Goal: Task Accomplishment & Management: Manage account settings

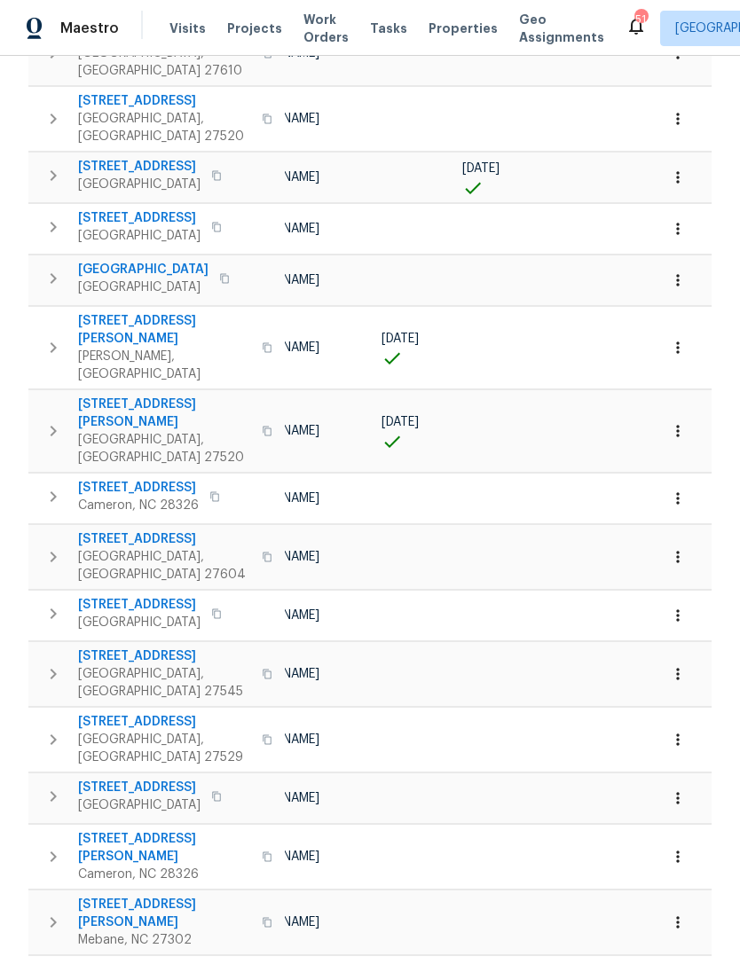
scroll to position [499, 0]
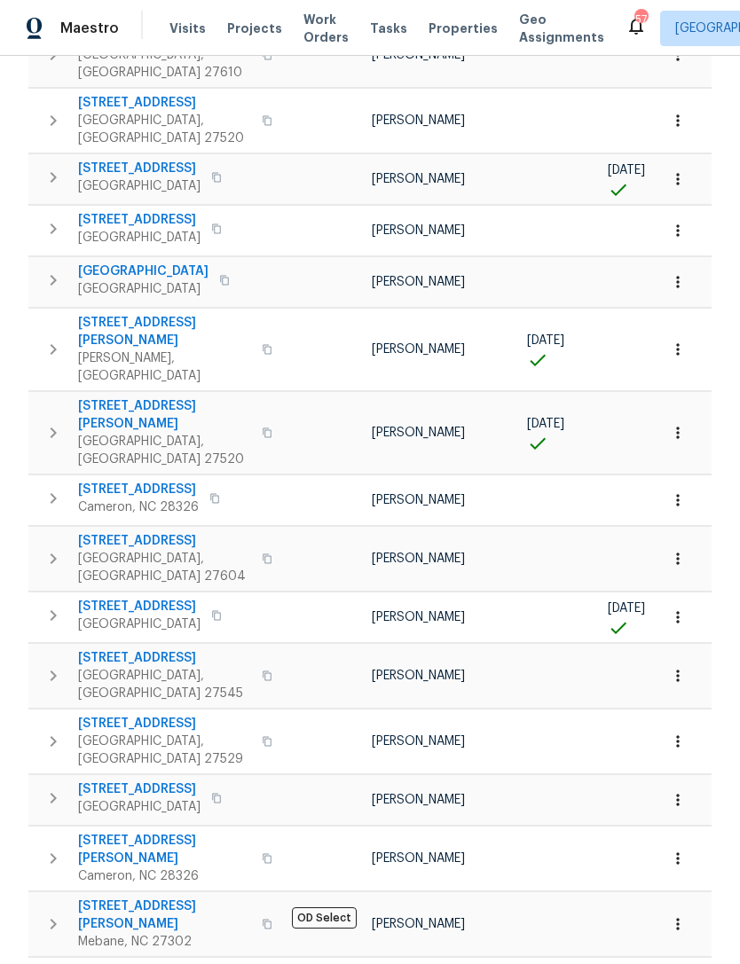
scroll to position [57, 0]
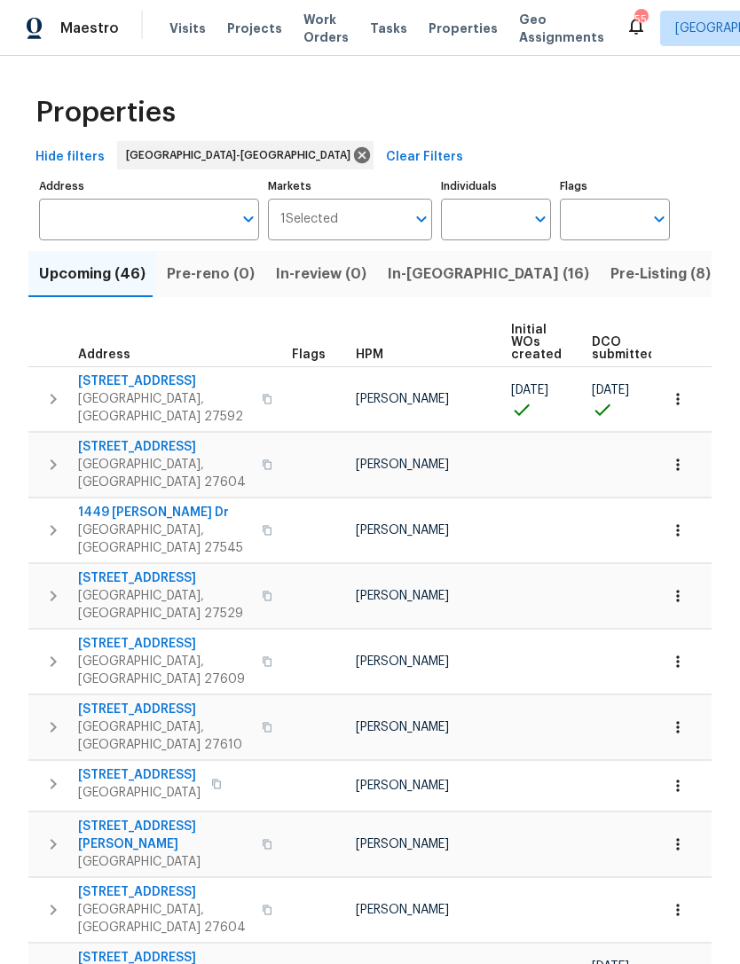
click at [181, 32] on span "Visits" at bounding box center [187, 29] width 36 height 18
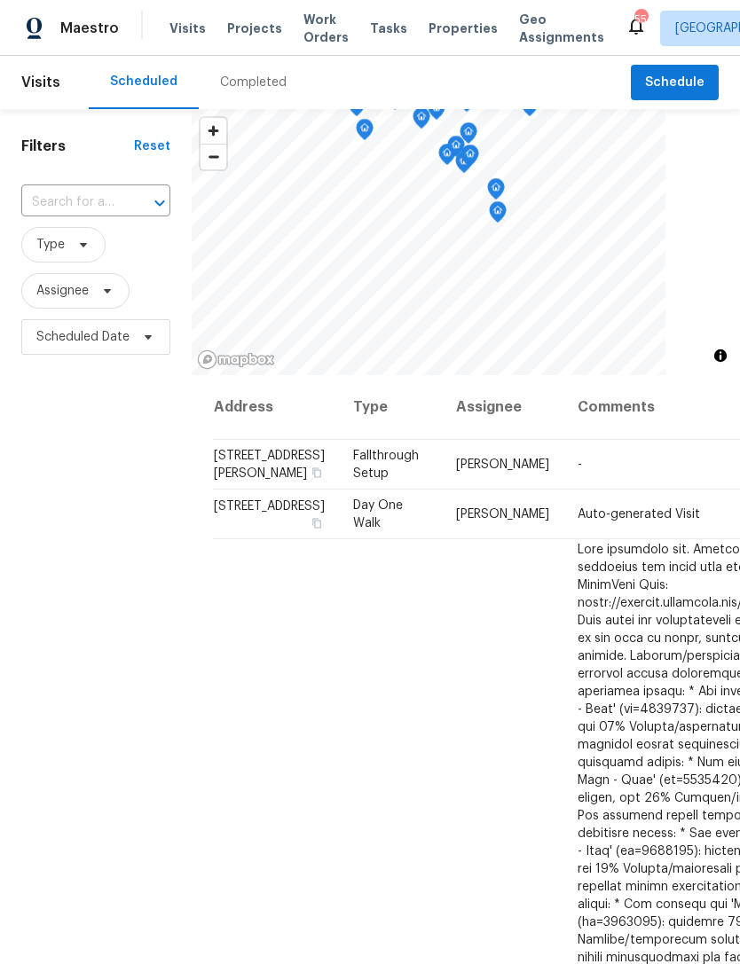
click at [74, 208] on input "text" at bounding box center [70, 203] width 99 height 28
type input "7244"
click at [66, 260] on li "7244 Montoro Ct, Fayetteville, NC 28314" at bounding box center [94, 253] width 148 height 48
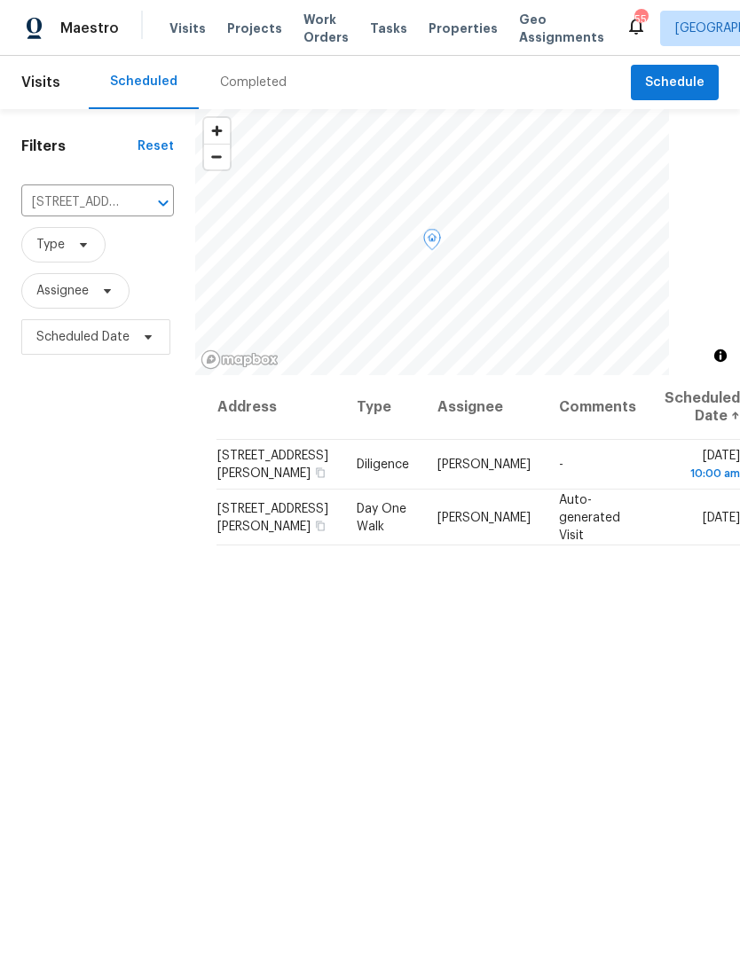
click at [0, 0] on icon at bounding box center [0, 0] width 0 height 0
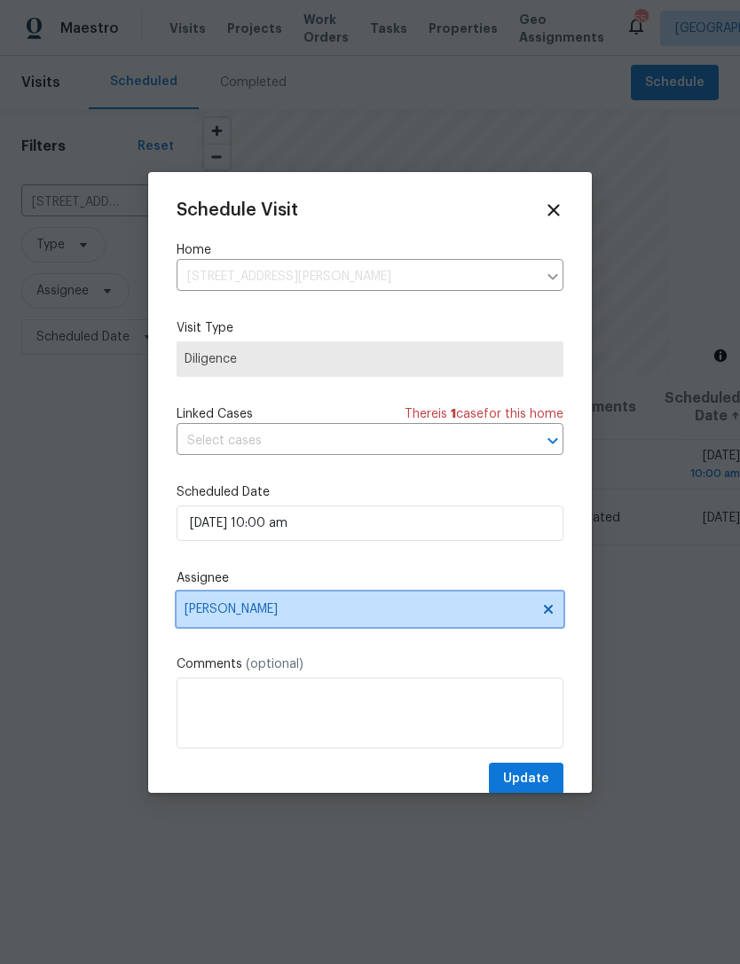
click at [548, 613] on icon at bounding box center [548, 608] width 9 height 9
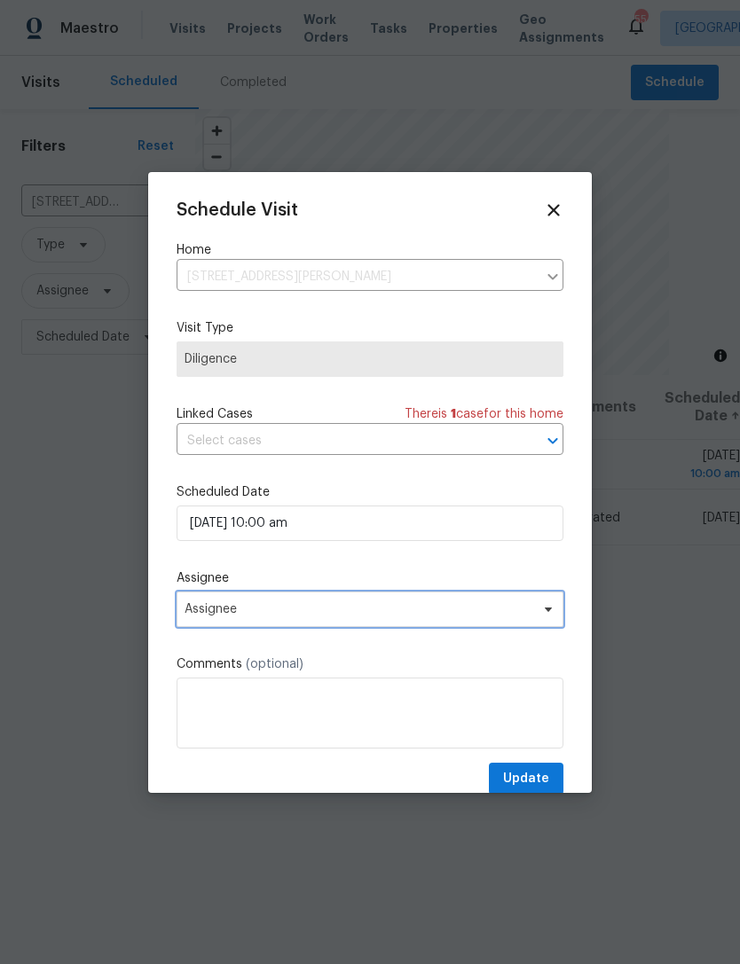
click at [460, 615] on span "Assignee" at bounding box center [359, 609] width 348 height 14
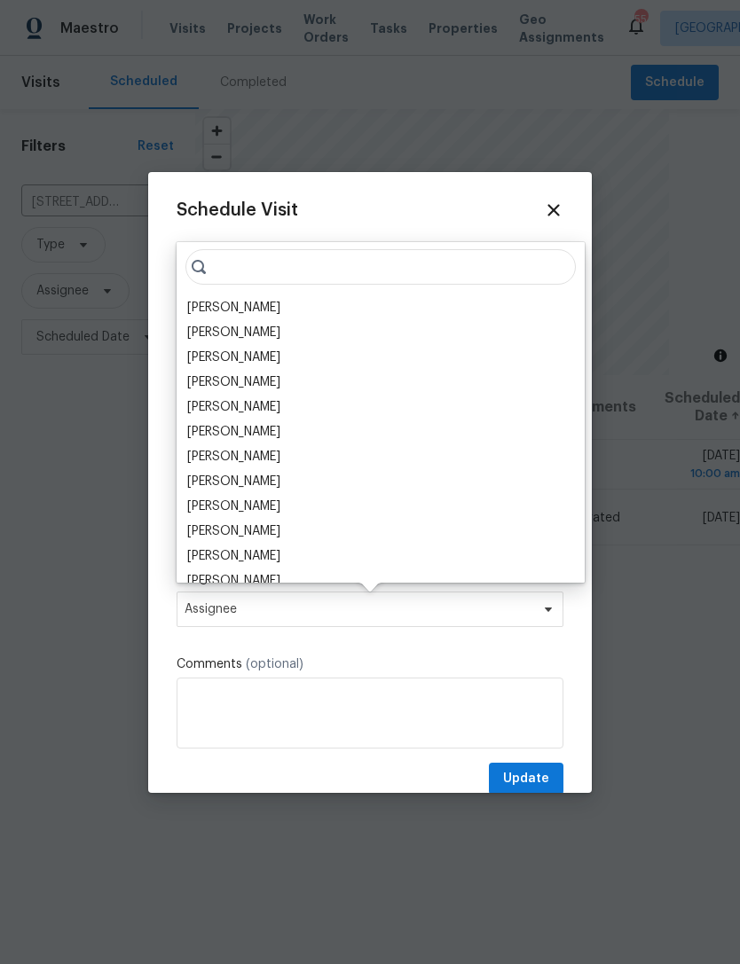
click at [323, 310] on div "Preston Sexton" at bounding box center [380, 307] width 397 height 25
click at [209, 313] on div "Preston Sexton" at bounding box center [233, 308] width 93 height 18
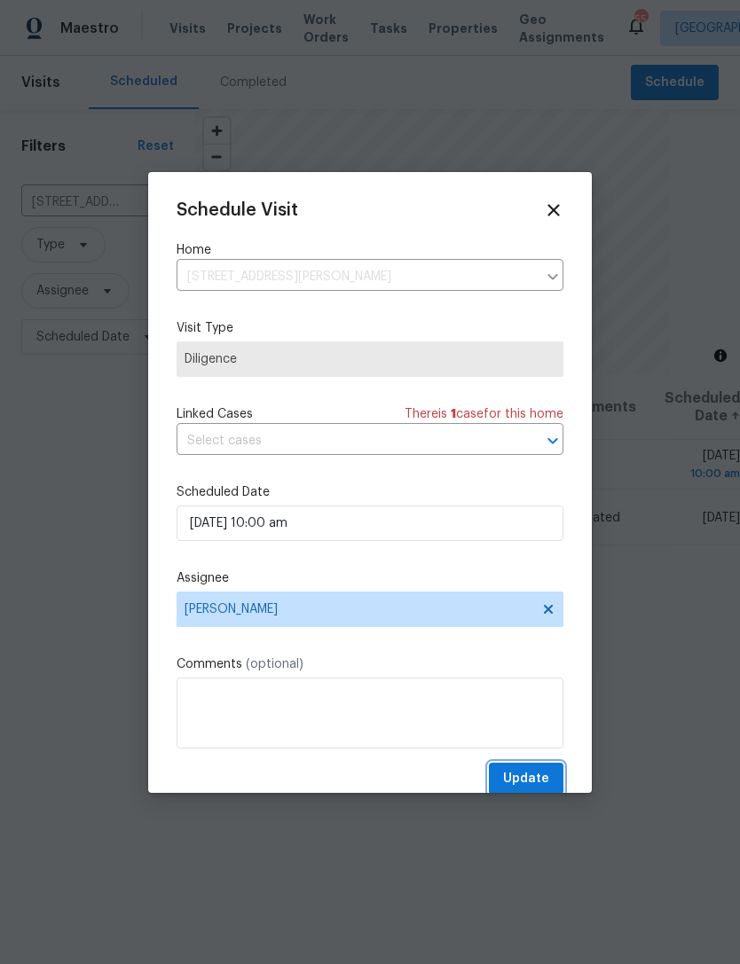
click at [538, 780] on span "Update" at bounding box center [526, 779] width 46 height 22
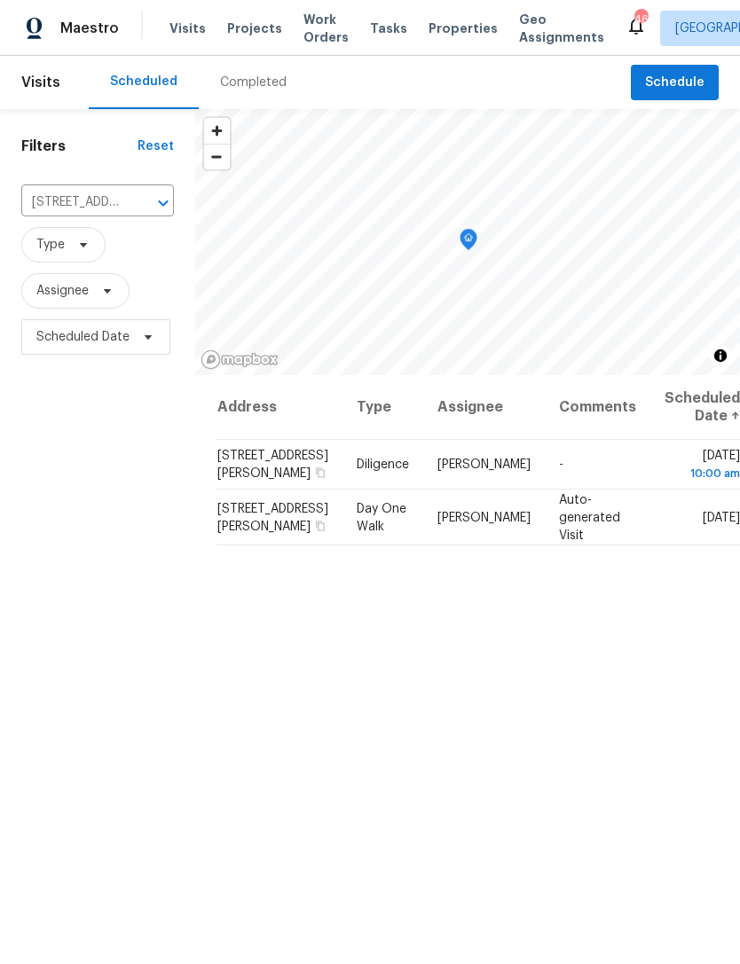
click at [263, 25] on span "Projects" at bounding box center [254, 29] width 55 height 18
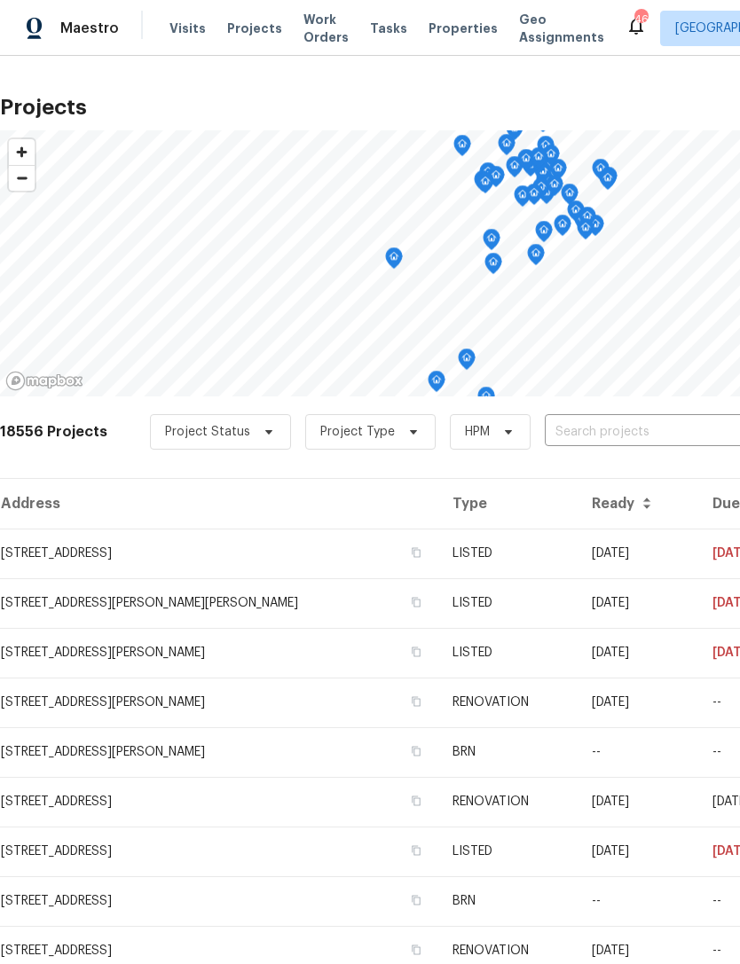
click at [604, 433] on input "text" at bounding box center [646, 433] width 203 height 28
type input "vestrial"
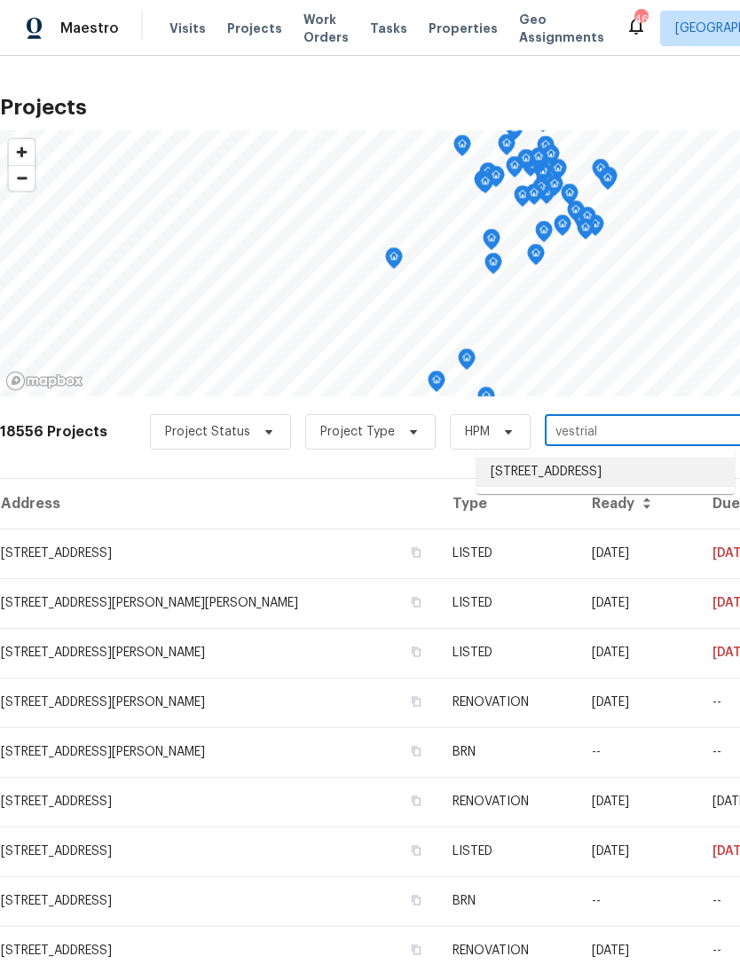
click at [634, 483] on li "16 Vestrial Ln, Durham, NC 27703" at bounding box center [605, 472] width 258 height 29
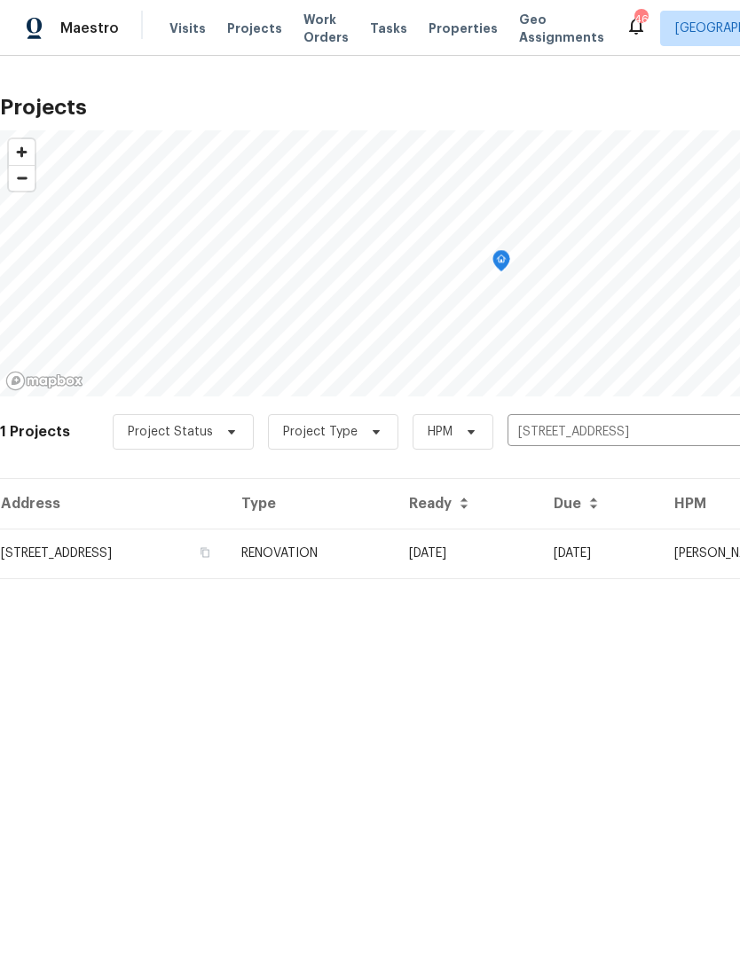
click at [83, 557] on td "16 Vestrial Ln, Durham, NC 27703" at bounding box center [113, 554] width 227 height 50
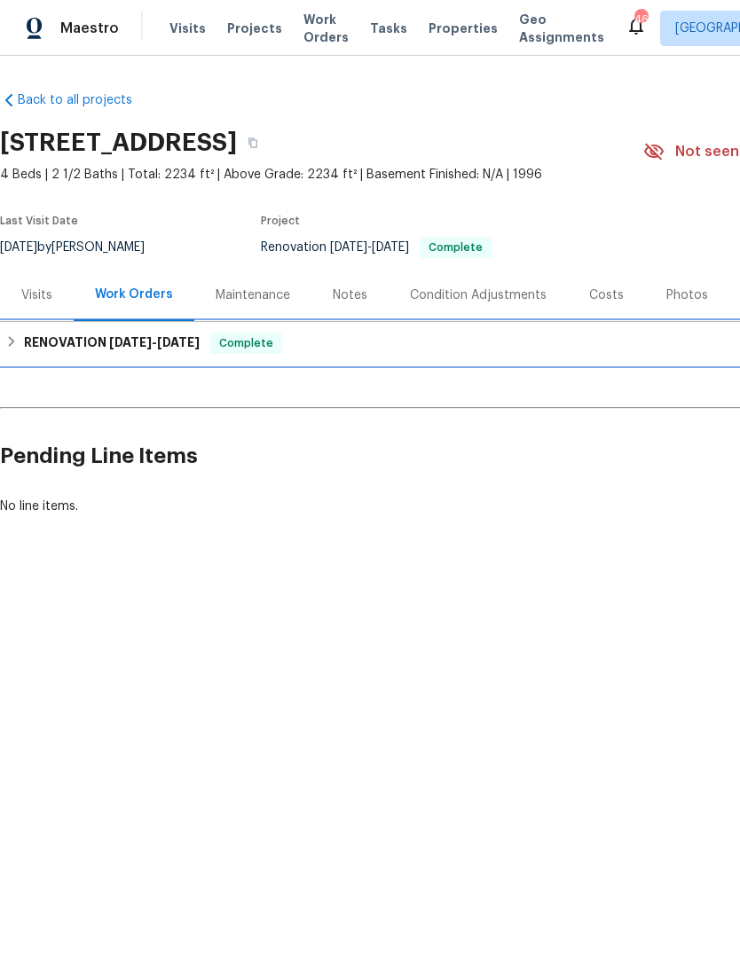
click at [27, 338] on h6 "RENOVATION 8/1/25 - 8/20/25" at bounding box center [112, 343] width 176 height 21
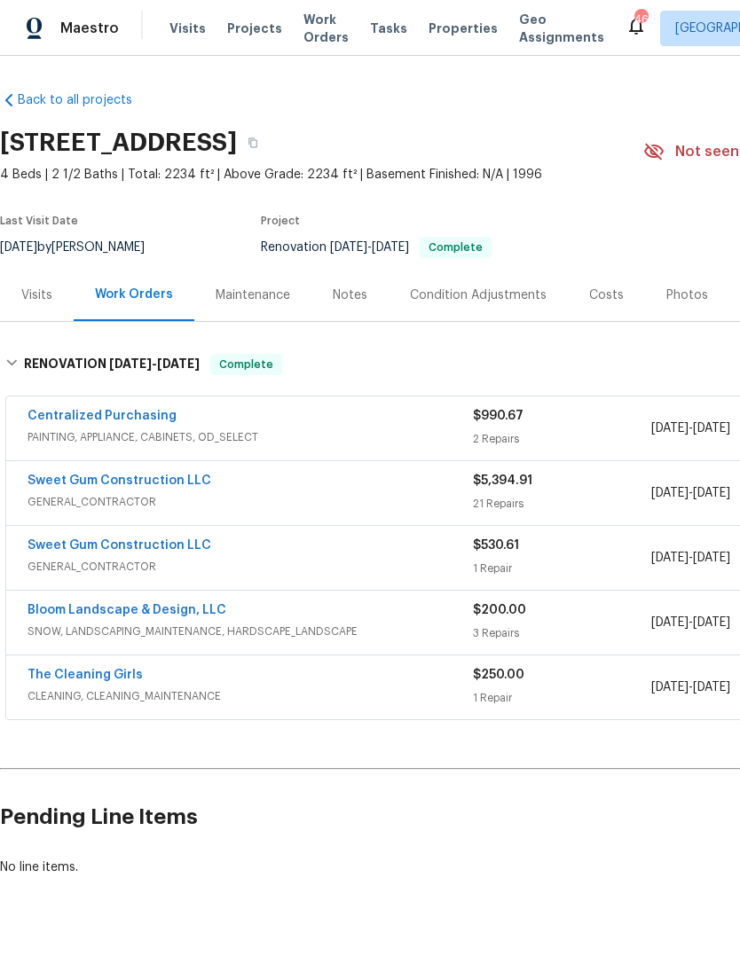
click at [67, 485] on link "Sweet Gum Construction LLC" at bounding box center [120, 481] width 184 height 12
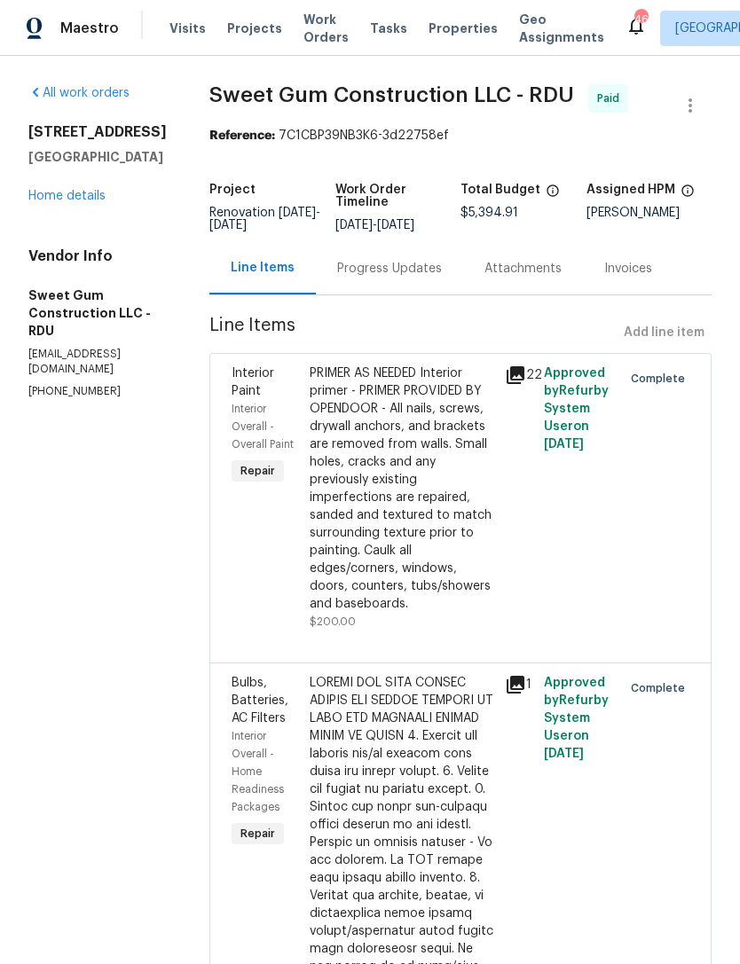
click at [63, 195] on link "Home details" at bounding box center [66, 196] width 77 height 12
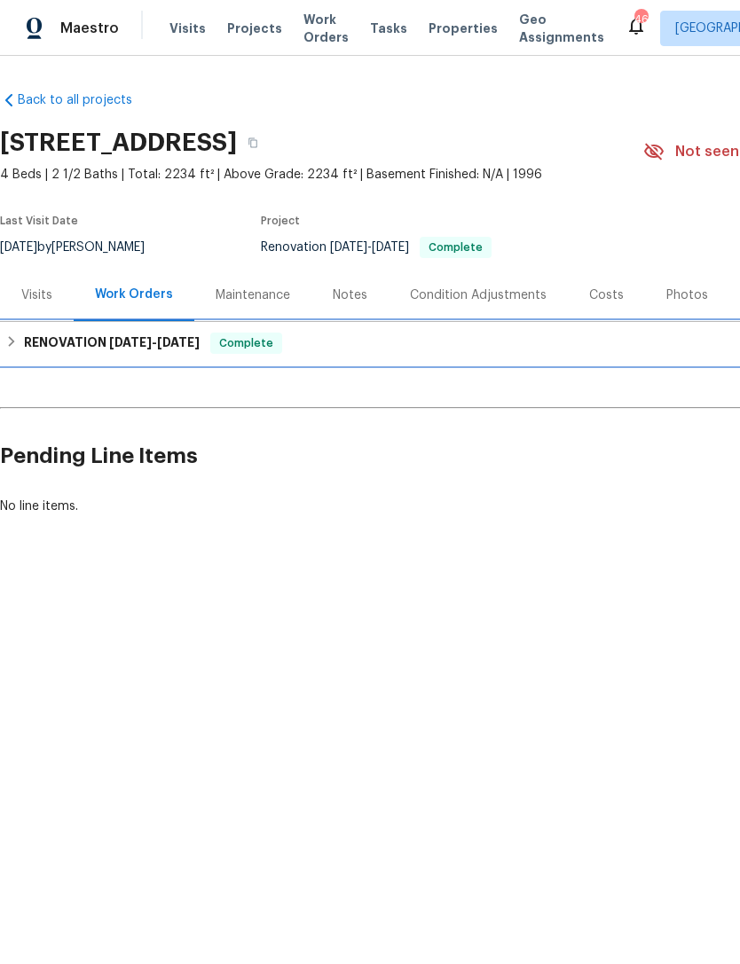
click at [50, 334] on h6 "RENOVATION 8/1/25 - 8/20/25" at bounding box center [112, 343] width 176 height 21
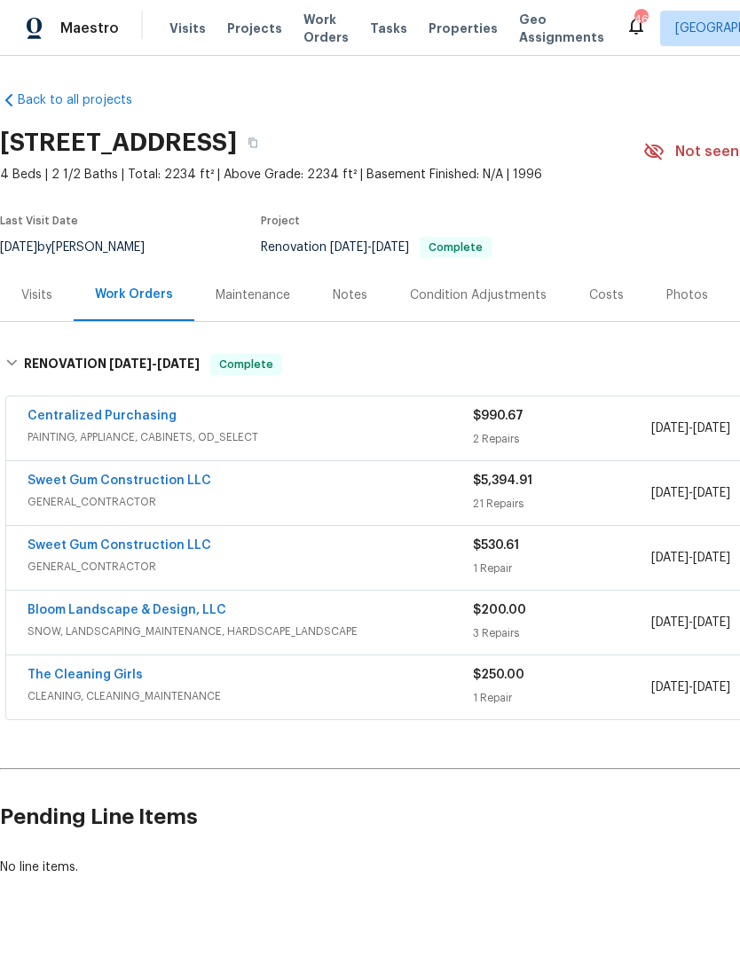
click at [54, 542] on link "Sweet Gum Construction LLC" at bounding box center [120, 545] width 184 height 12
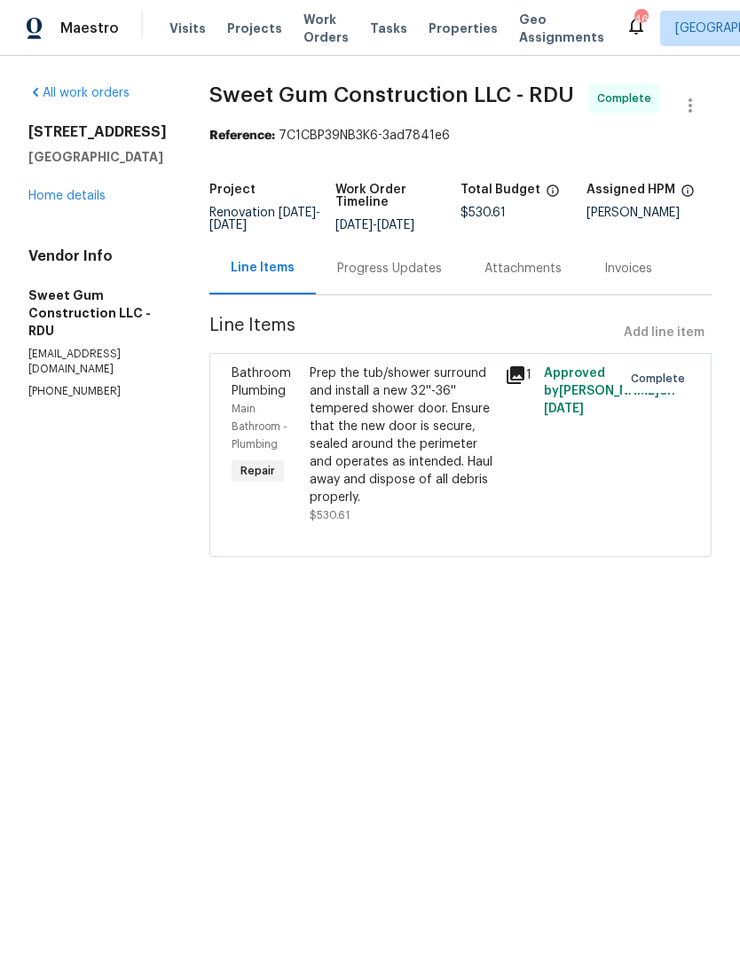
click at [465, 500] on div "Prep the tub/shower surround and install a new 32''-36'' tempered shower door. …" at bounding box center [402, 436] width 185 height 142
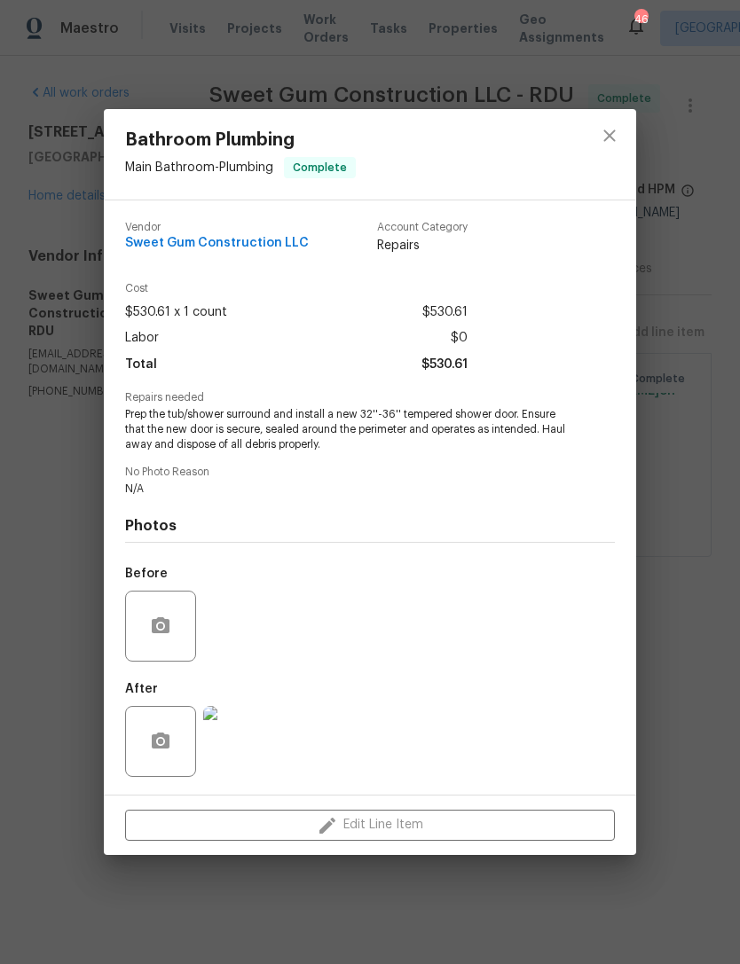
click at [231, 741] on img at bounding box center [238, 741] width 71 height 71
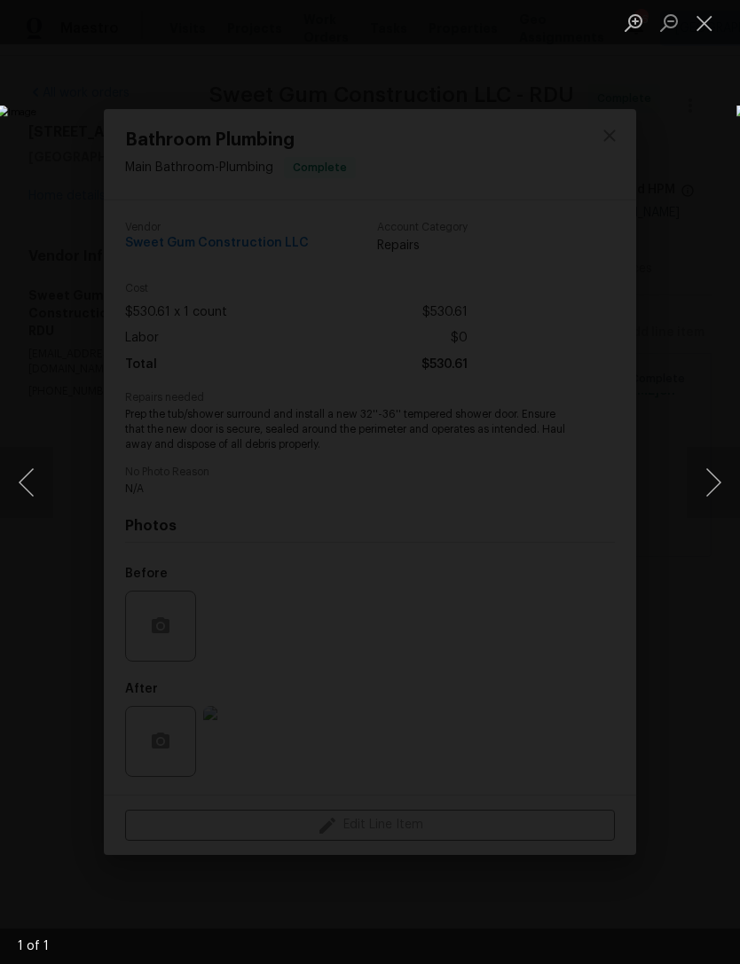
click at [695, 22] on button "Close lightbox" at bounding box center [704, 22] width 35 height 31
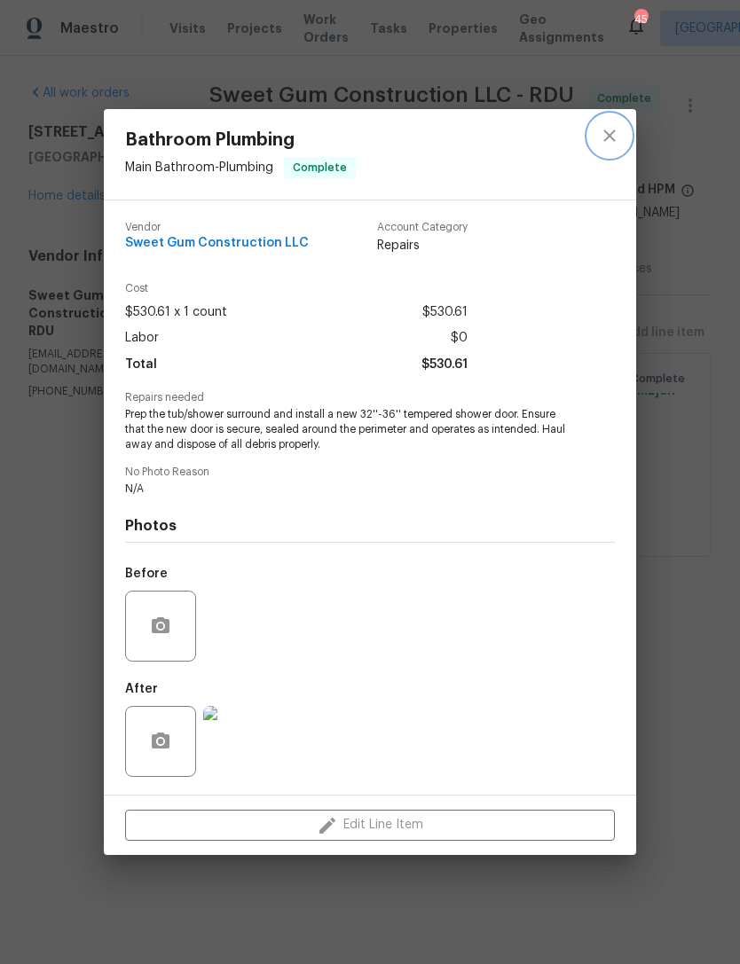
click at [602, 133] on icon "close" at bounding box center [609, 135] width 21 height 21
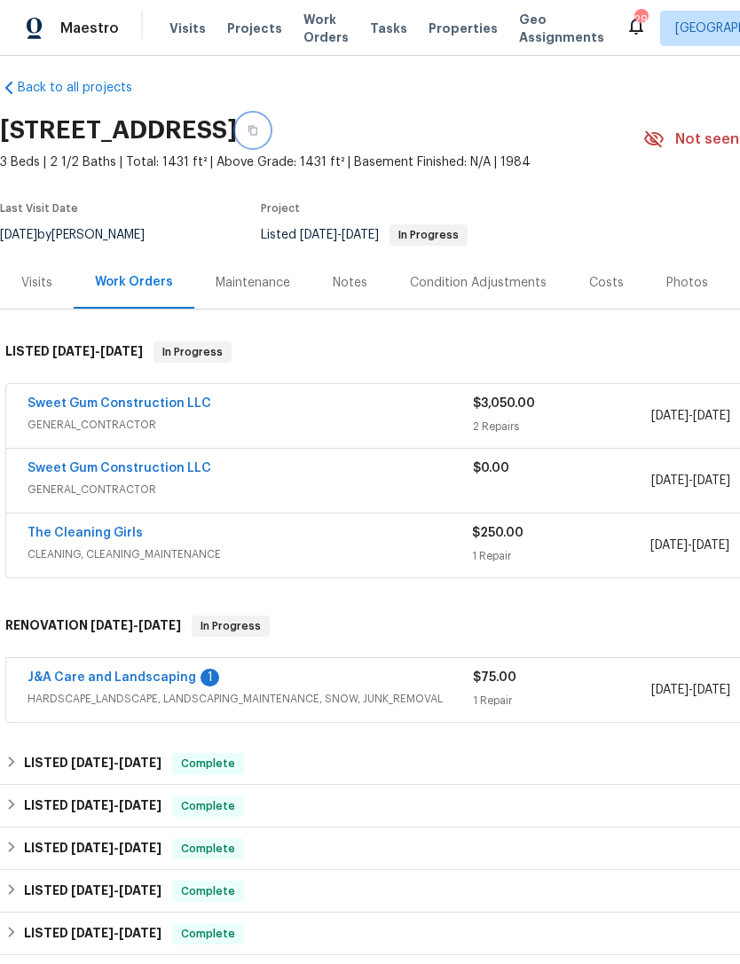
scroll to position [12, 12]
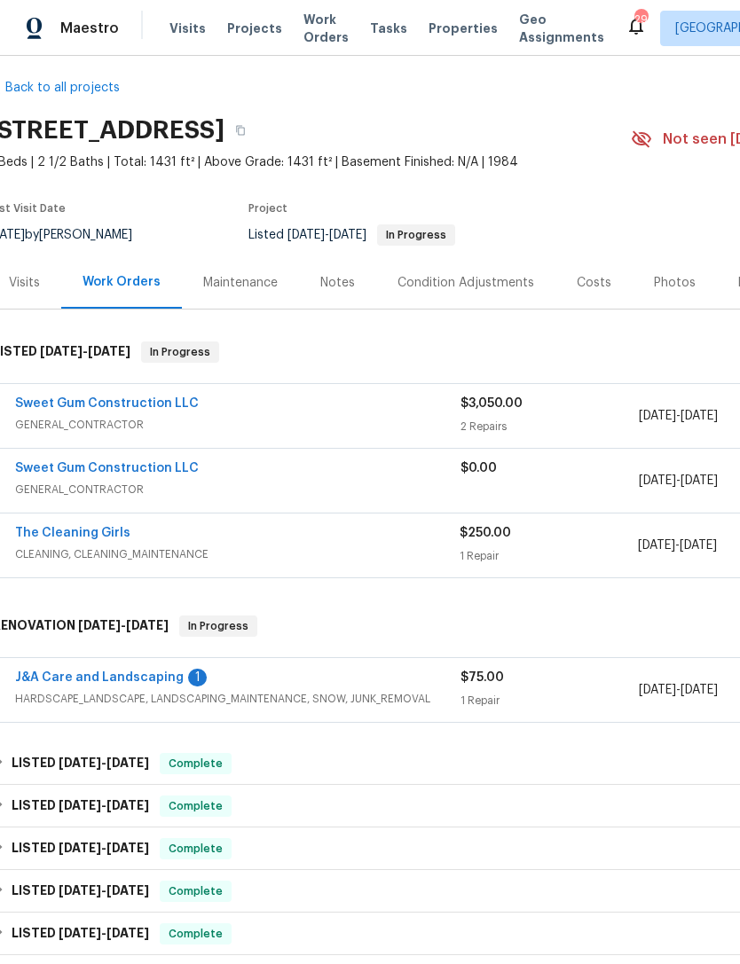
click at [75, 397] on link "Sweet Gum Construction LLC" at bounding box center [107, 403] width 184 height 12
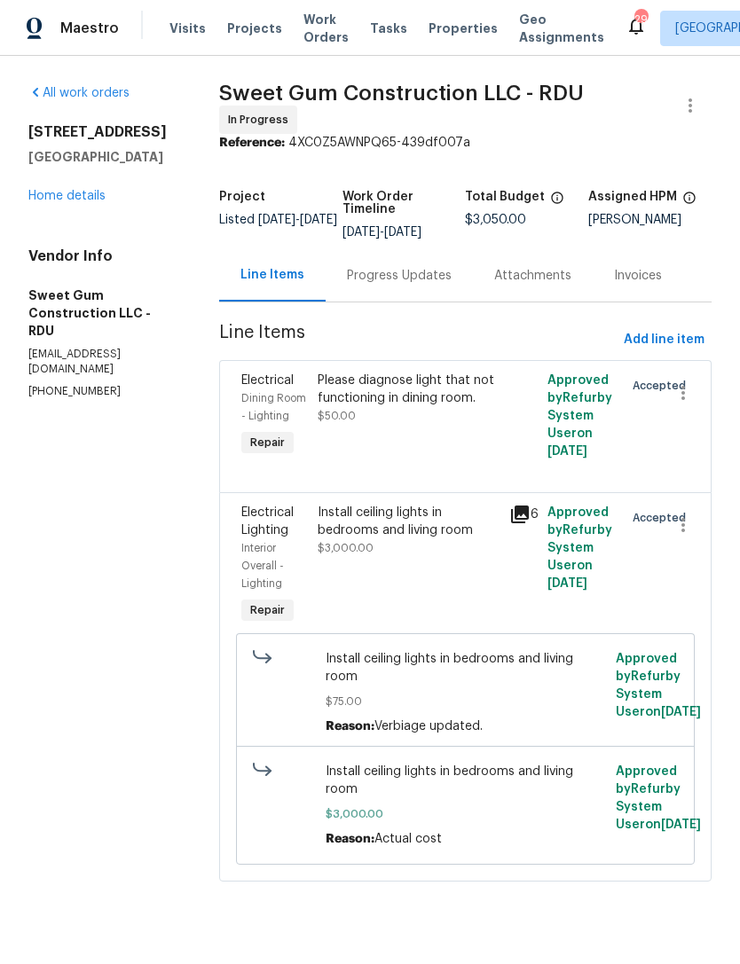
scroll to position [44, 0]
click at [679, 329] on span "Add line item" at bounding box center [664, 340] width 81 height 22
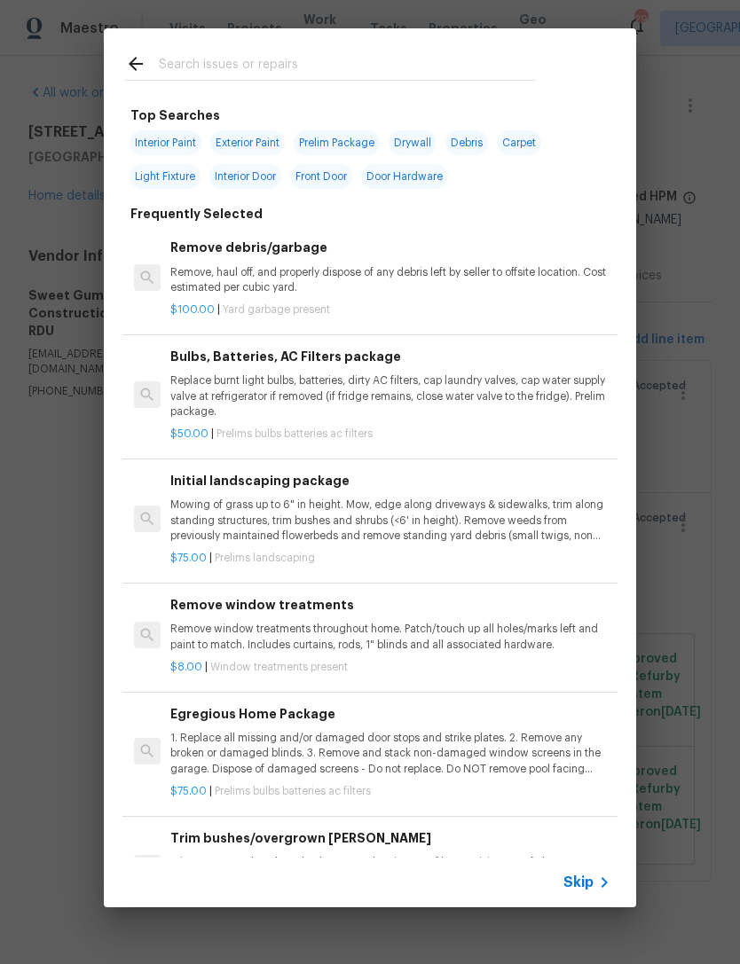
click at [284, 57] on input "text" at bounding box center [347, 66] width 376 height 27
type input "Kitchen c"
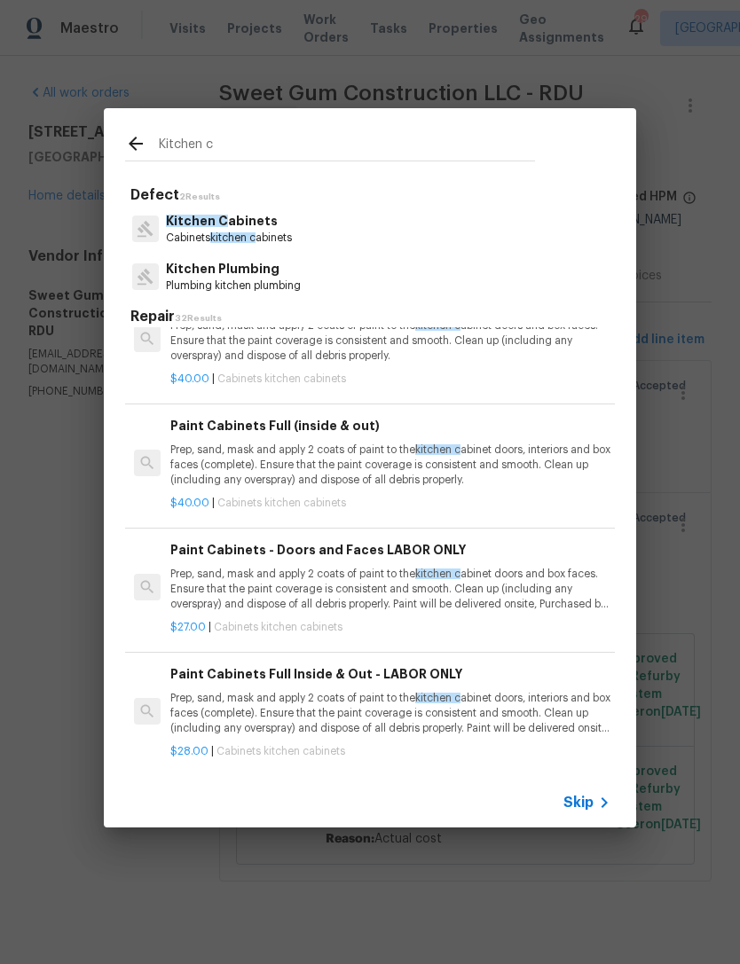
scroll to position [299, 0]
click at [500, 475] on p "Prep, sand, mask and apply 2 coats of paint to the kitchen c abinet doors, inte…" at bounding box center [390, 464] width 440 height 45
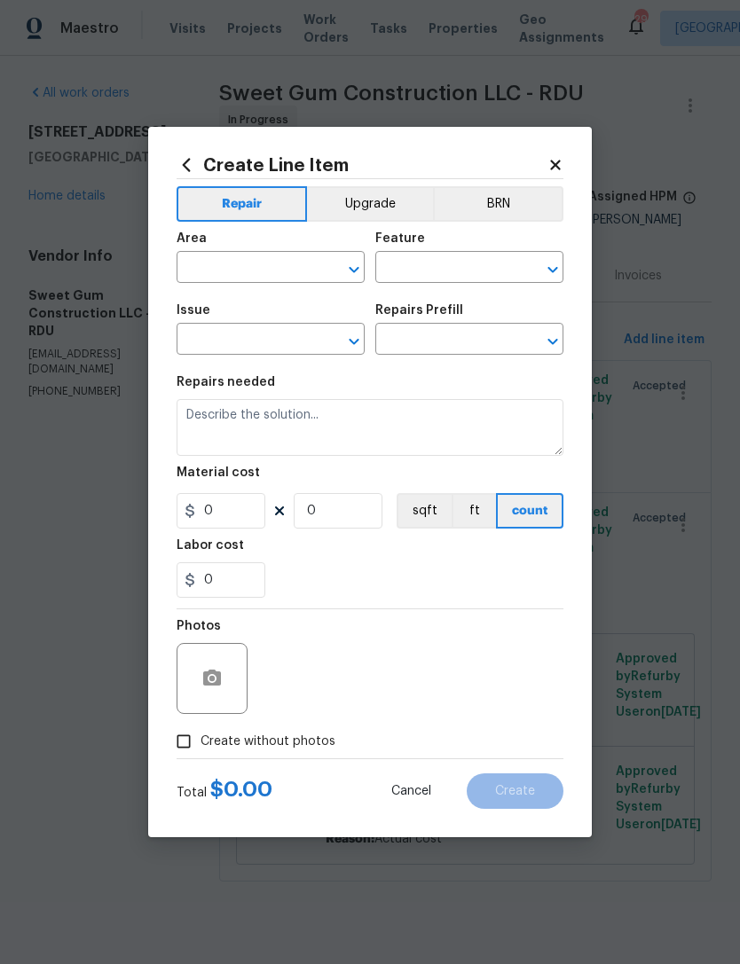
type input "Cabinets"
type input "Kitchen Cabinets"
type input "Paint Cabinets Full (inside & out) $40.00"
type textarea "Prep, sand, mask and apply 2 coats of paint to the kitchen cabinet doors, inter…"
type input "40"
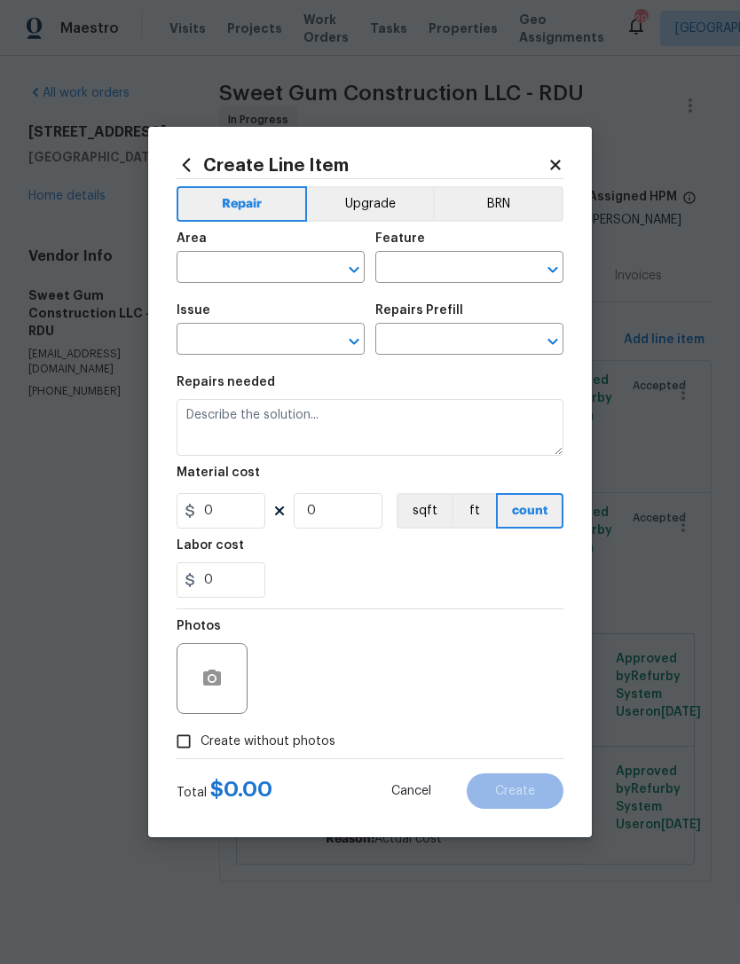
type input "1"
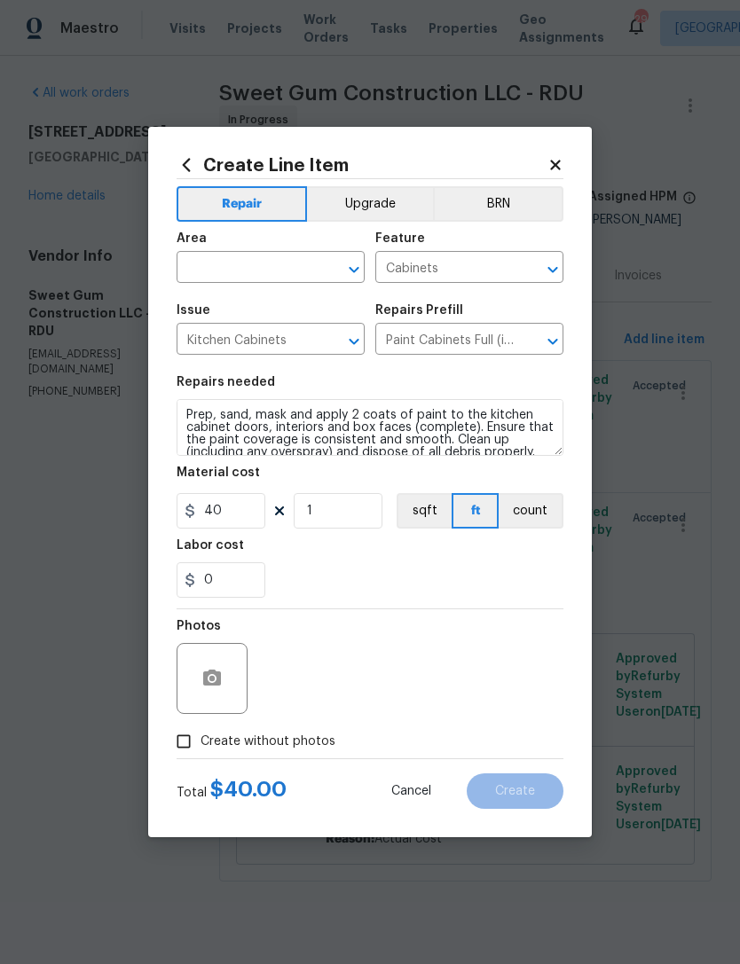
click at [268, 277] on input "text" at bounding box center [246, 269] width 138 height 28
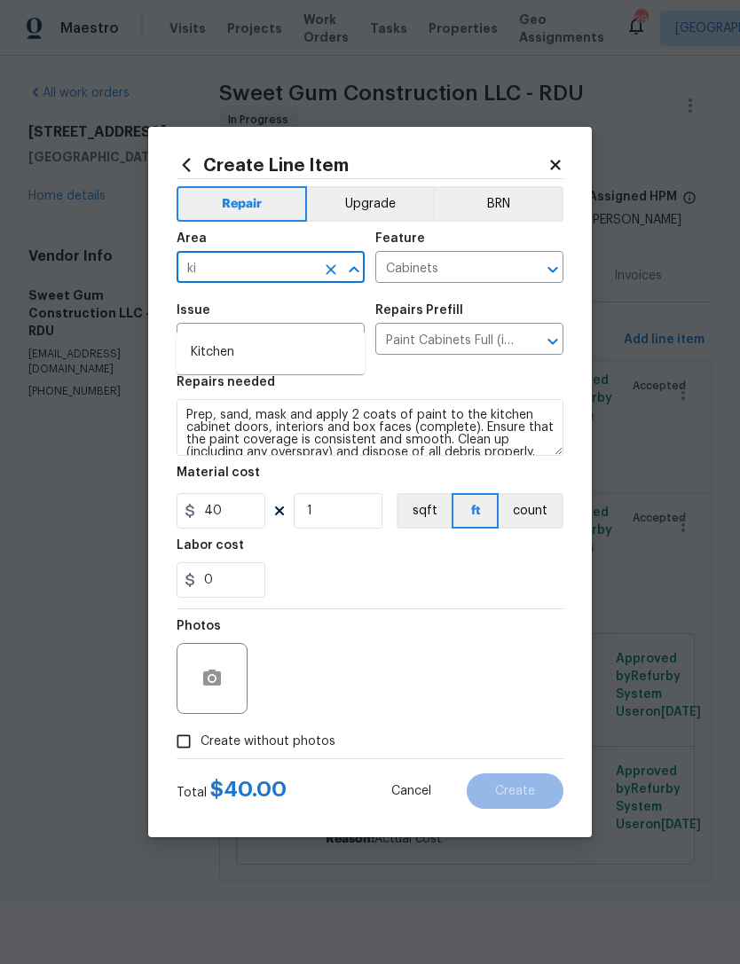
click at [286, 338] on li "Kitchen" at bounding box center [271, 352] width 188 height 29
type input "Kitchen"
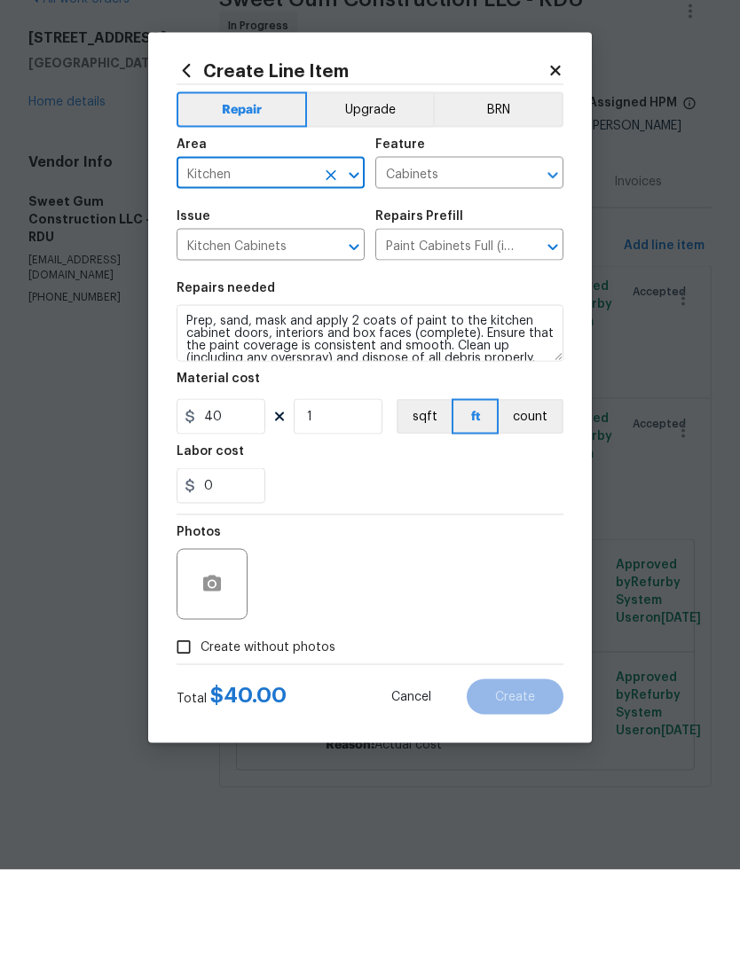
scroll to position [0, 0]
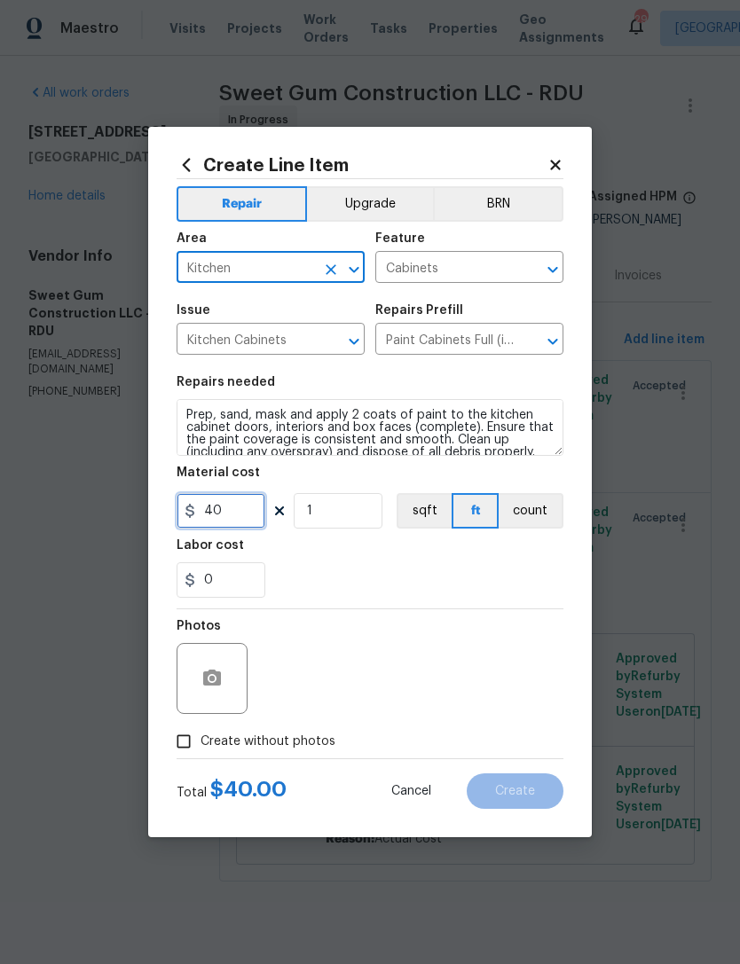
click at [240, 523] on input "40" at bounding box center [221, 510] width 89 height 35
type input "1300"
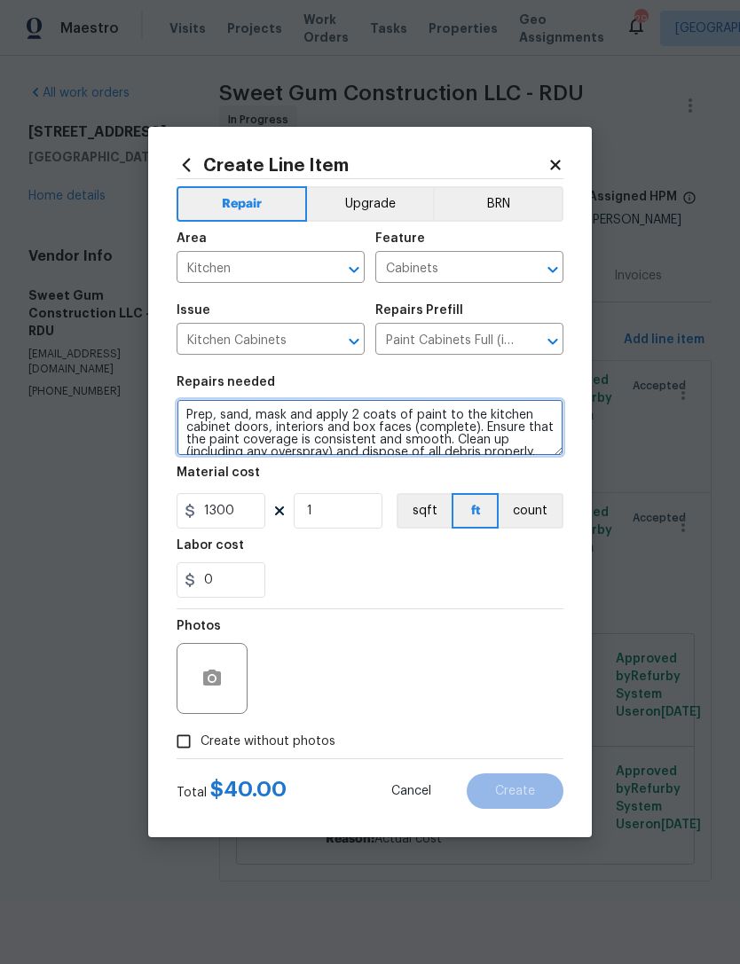
click at [181, 404] on textarea "Prep, sand, mask and apply 2 coats of paint to the kitchen cabinet doors, inter…" at bounding box center [370, 427] width 387 height 57
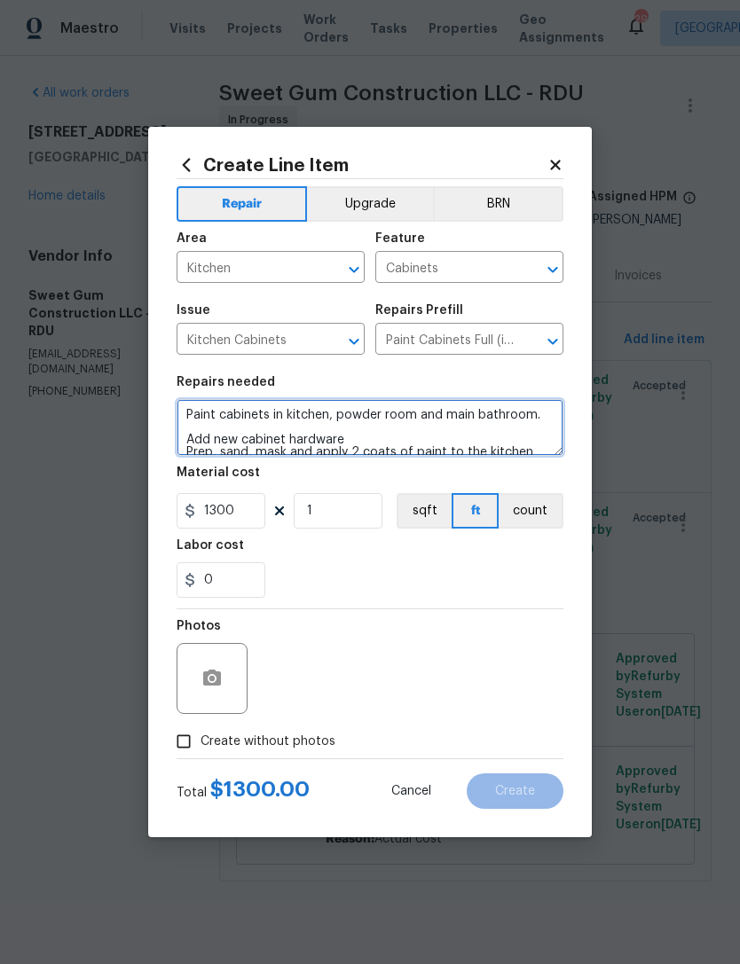
scroll to position [37, 0]
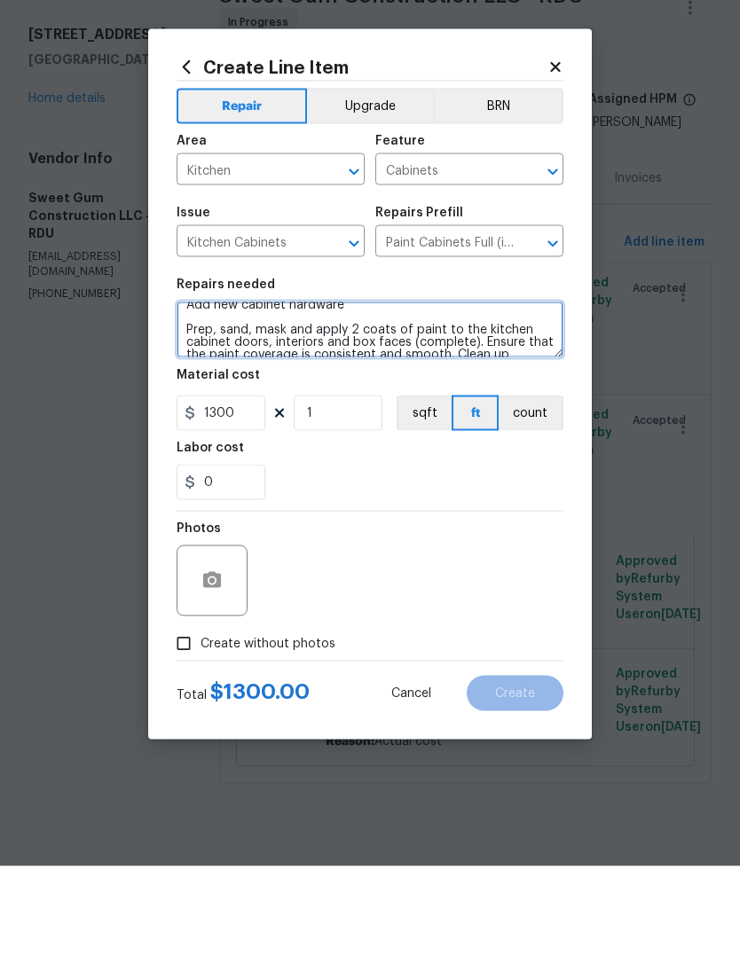
type textarea "Paint cabinets in kitchen, powder room and main bathroom. Add new cabinet hardw…"
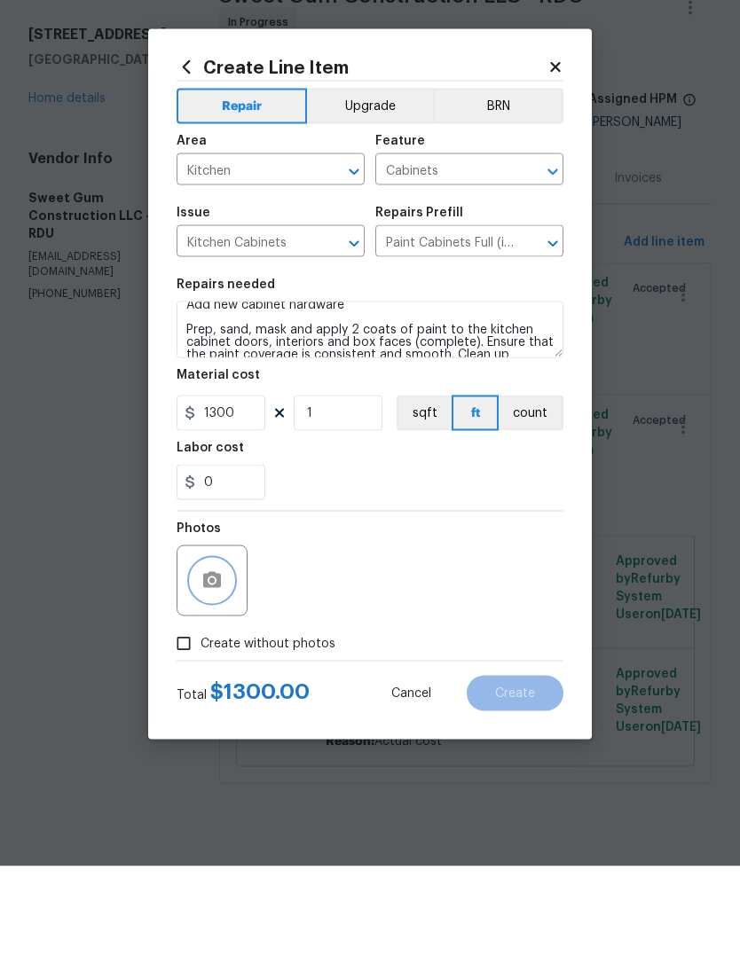
click at [199, 657] on button "button" at bounding box center [212, 678] width 43 height 43
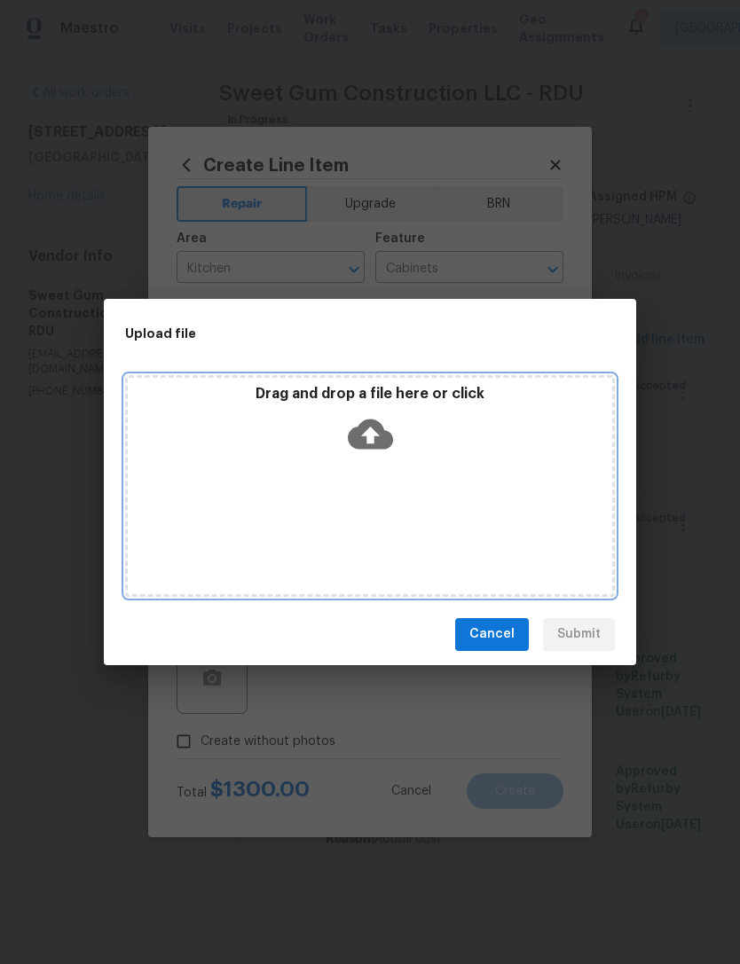
click at [487, 453] on div "Drag and drop a file here or click" at bounding box center [370, 423] width 484 height 76
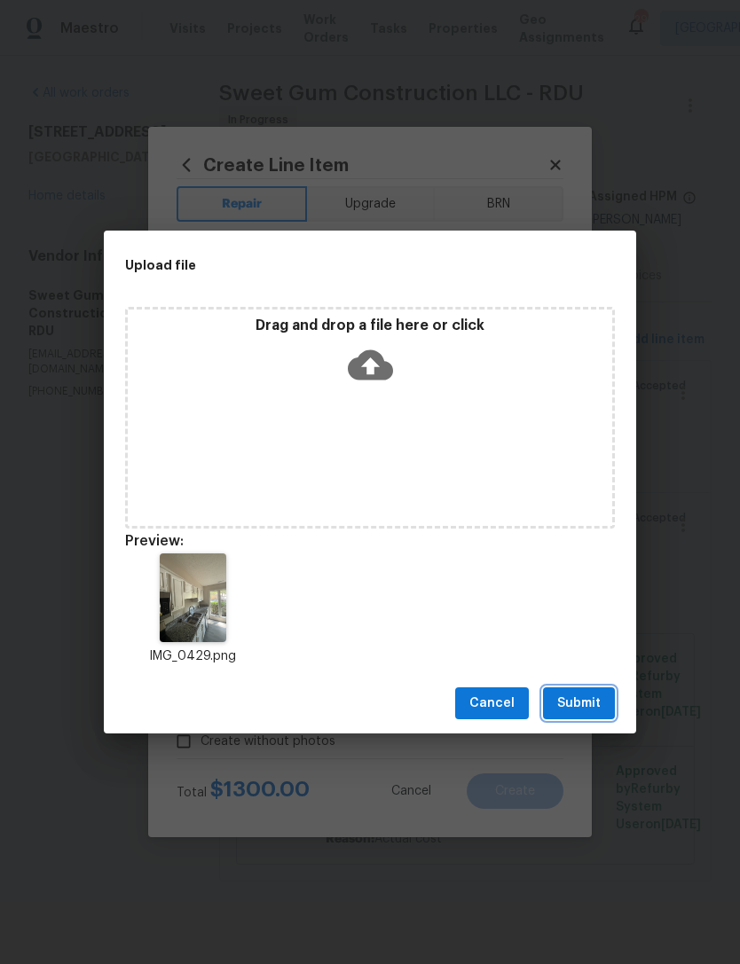
click at [596, 705] on span "Submit" at bounding box center [578, 704] width 43 height 22
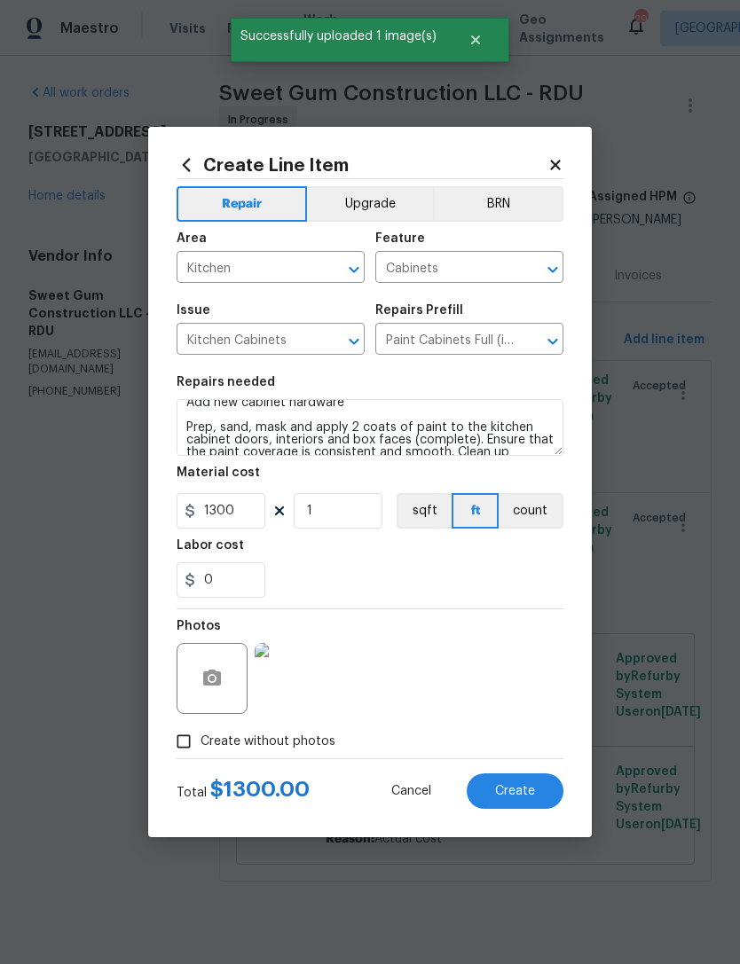
click at [525, 805] on button "Create" at bounding box center [515, 791] width 97 height 35
type input "0"
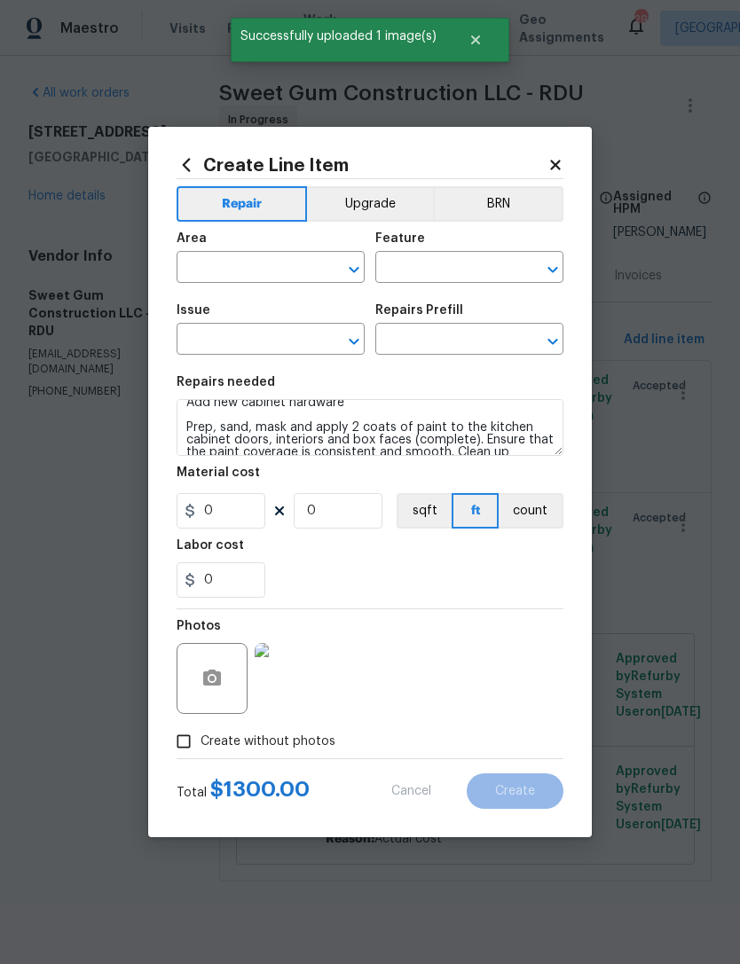
scroll to position [0, 0]
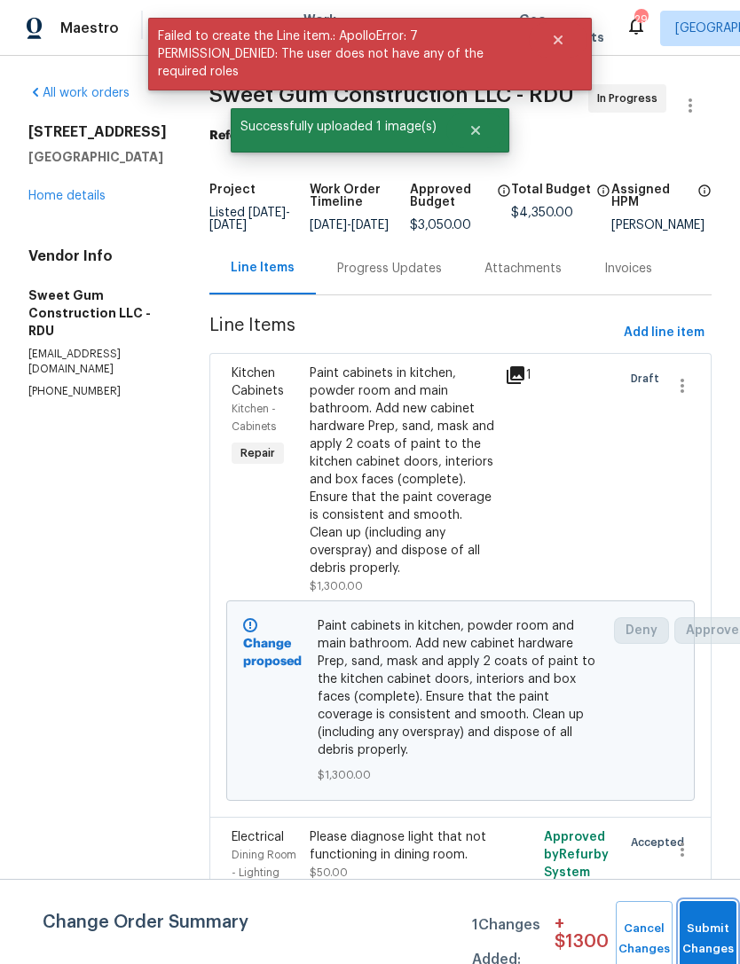
click at [701, 933] on button "Submit Changes" at bounding box center [708, 939] width 57 height 76
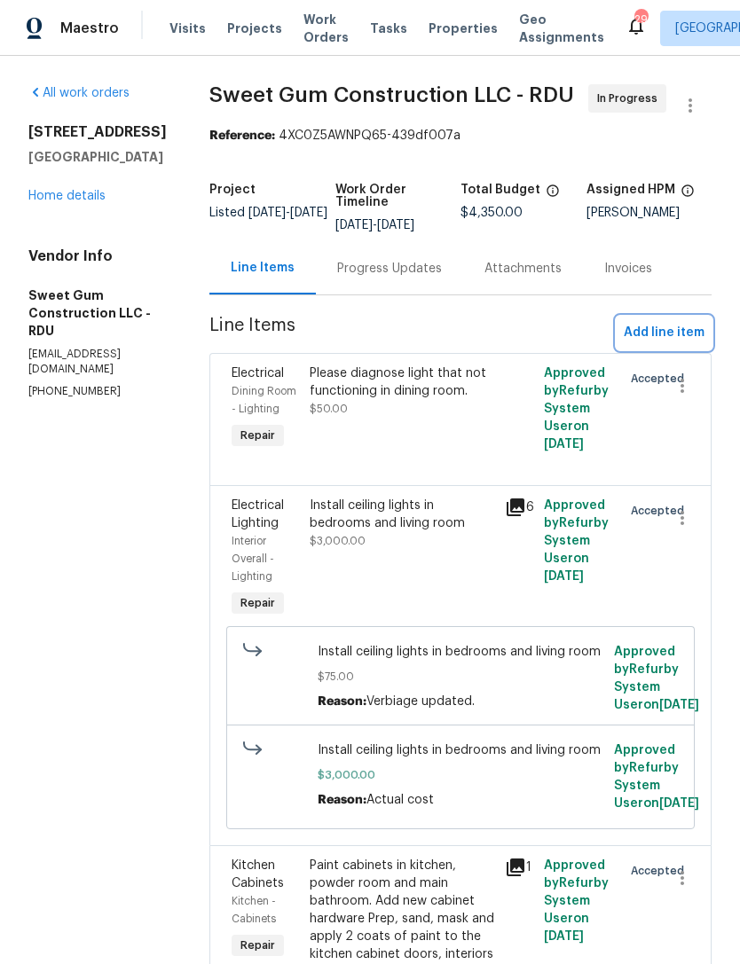
click at [672, 344] on span "Add line item" at bounding box center [664, 333] width 81 height 22
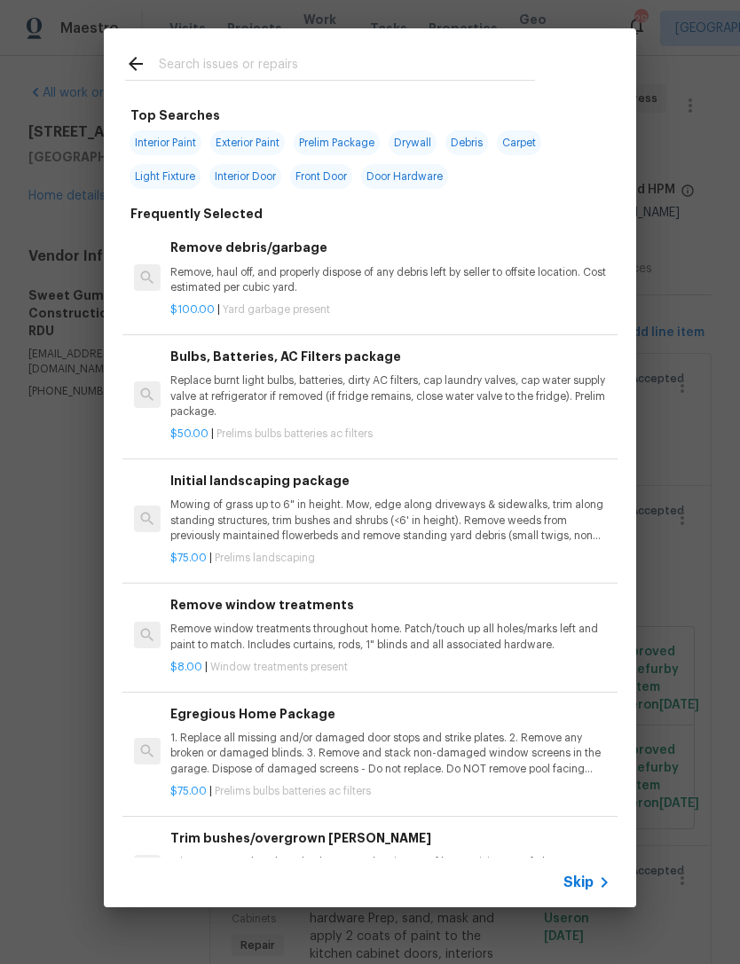
click at [326, 59] on input "text" at bounding box center [347, 66] width 376 height 27
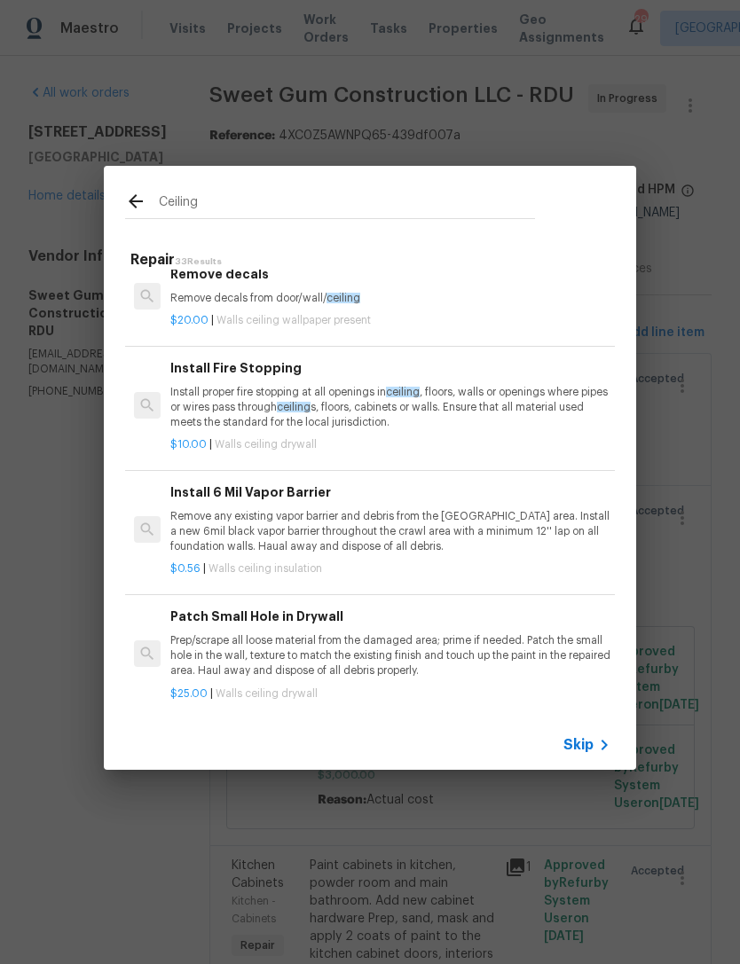
scroll to position [409, -1]
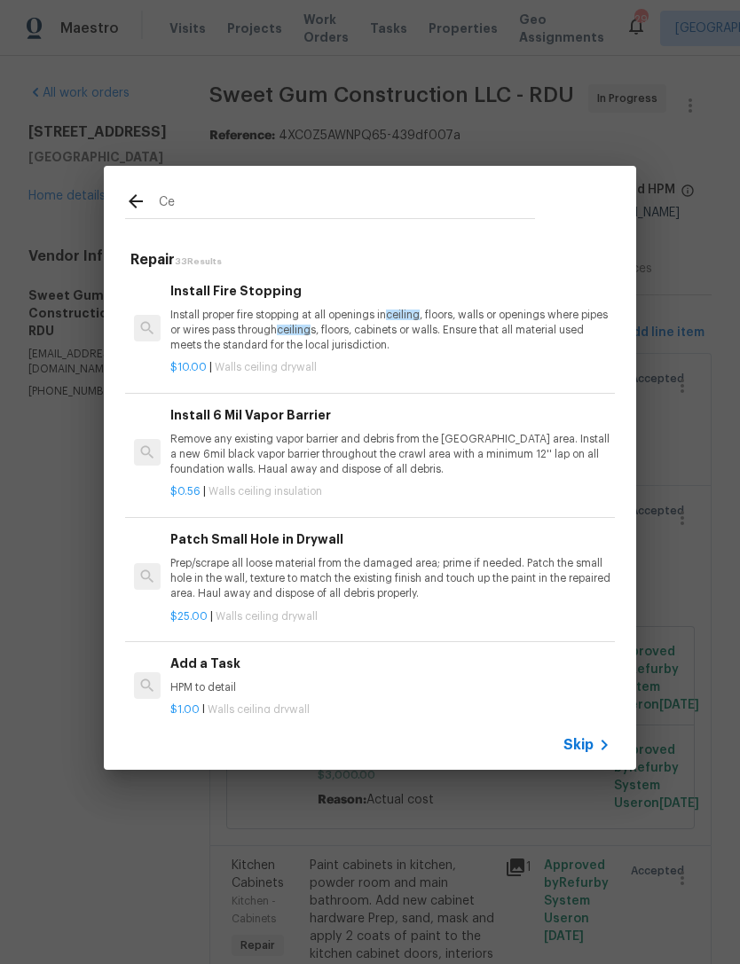
type input "C"
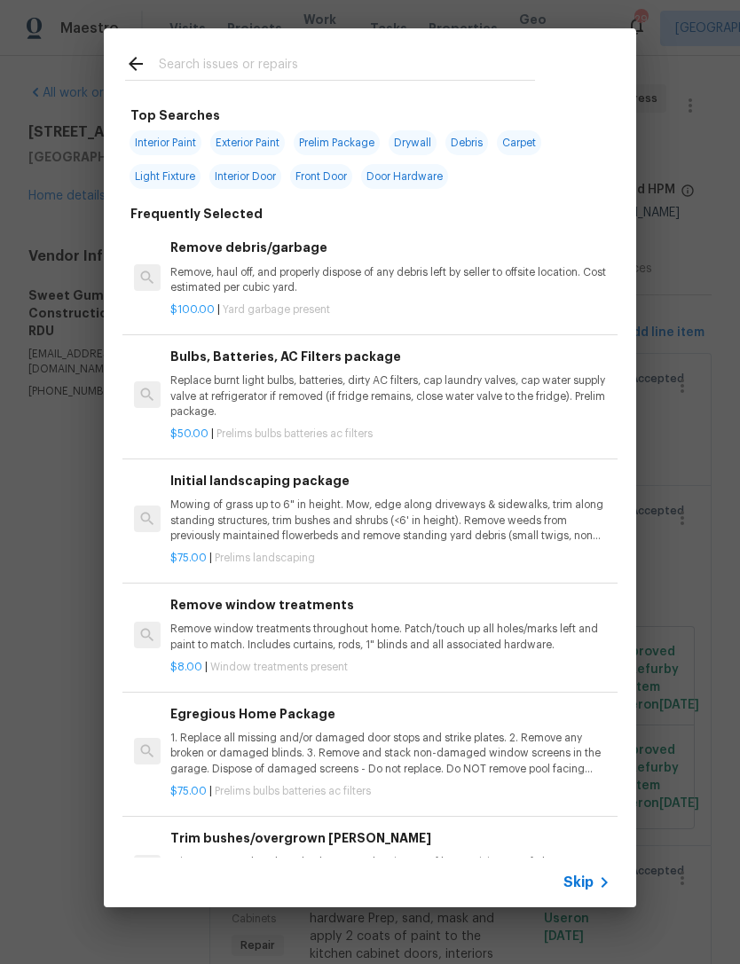
type input "W"
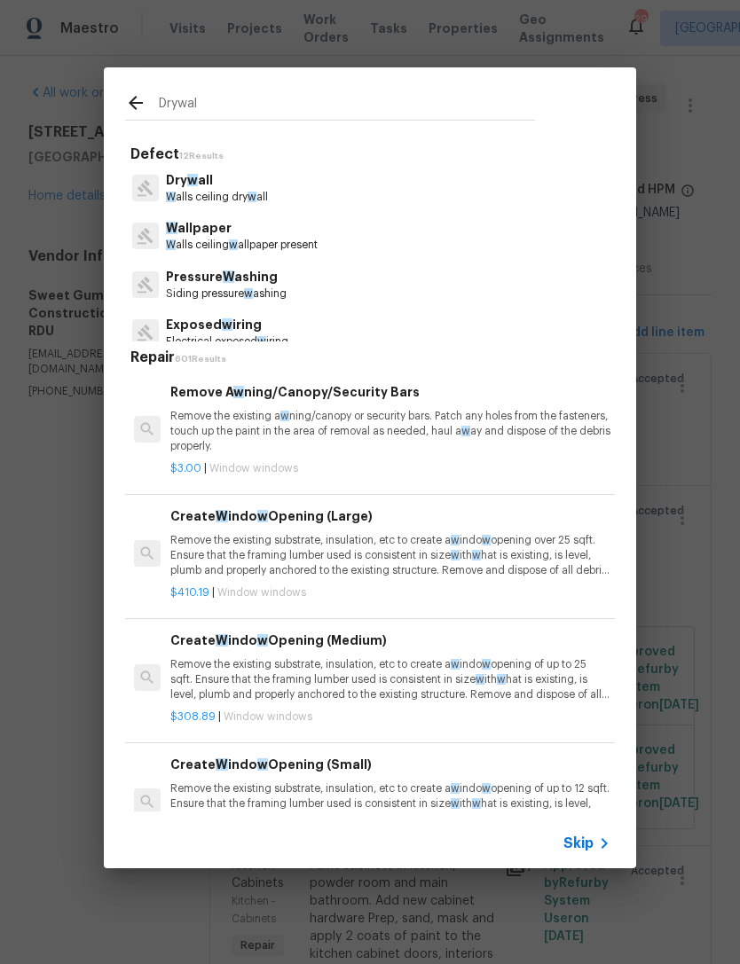
type input "Drywall"
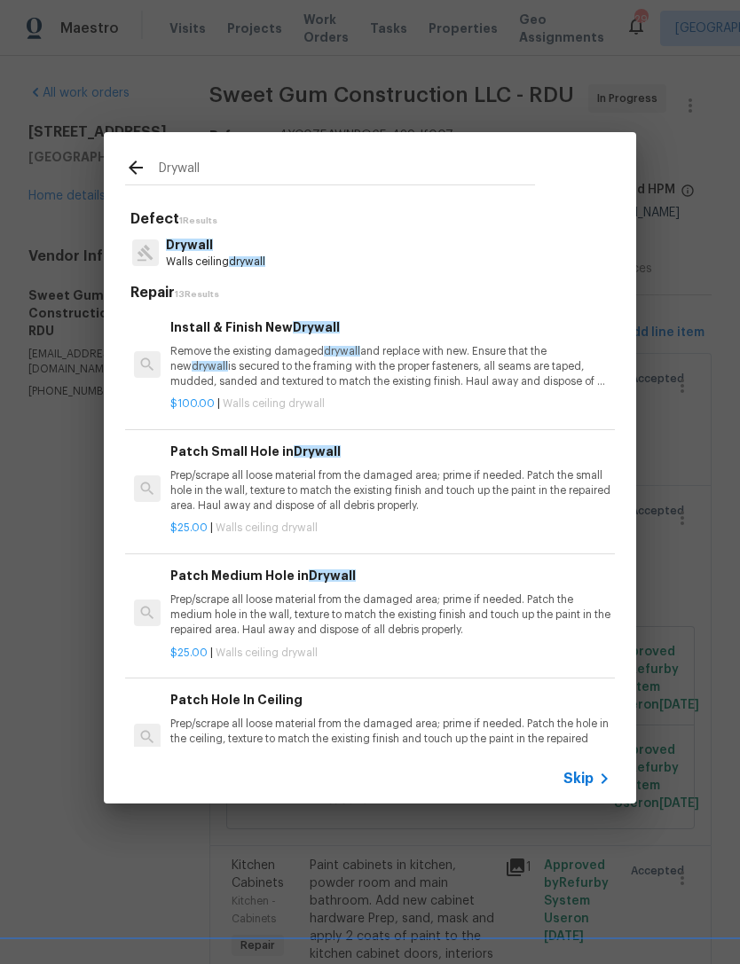
click at [200, 256] on p "Walls ceiling drywall" at bounding box center [215, 262] width 99 height 15
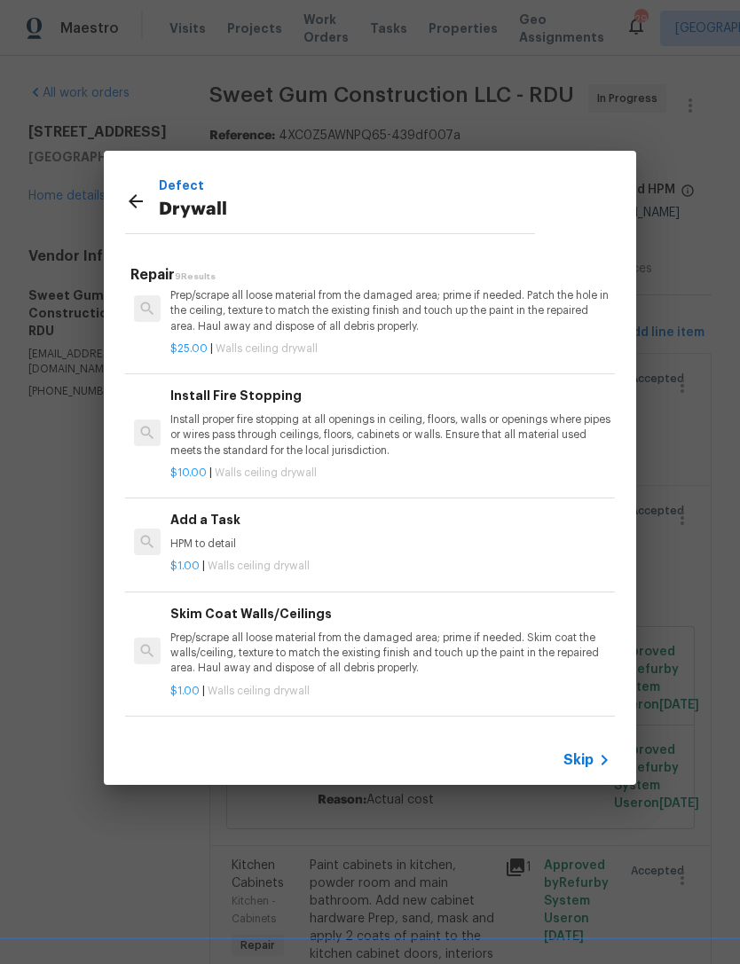
scroll to position [410, 0]
click at [184, 520] on h6 "Add a Task" at bounding box center [390, 520] width 440 height 20
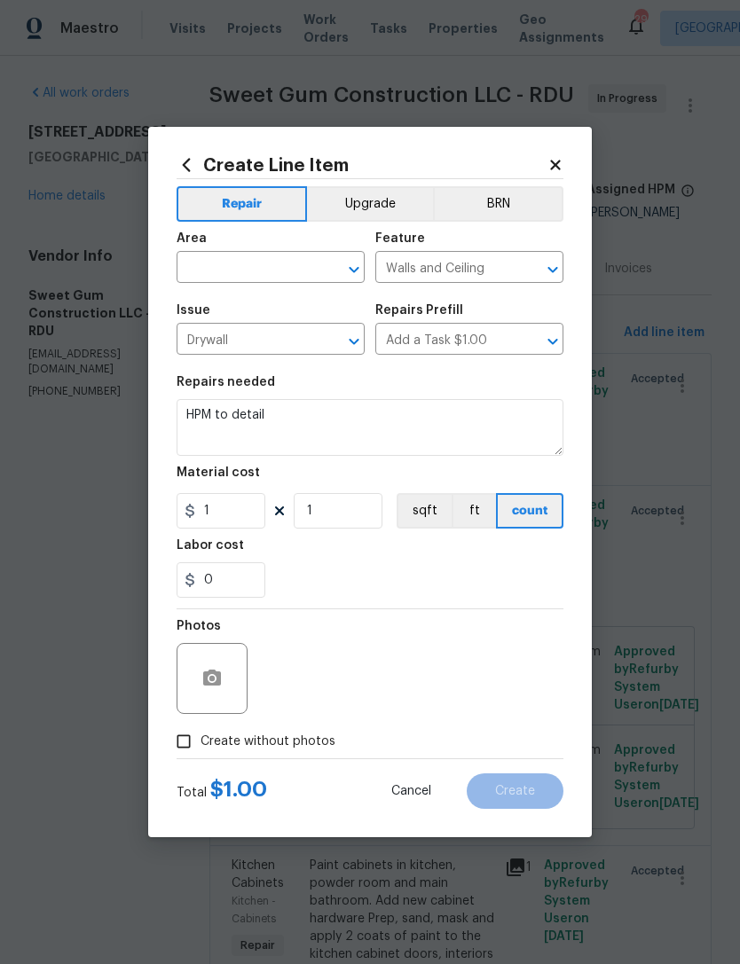
click at [207, 271] on input "text" at bounding box center [246, 269] width 138 height 28
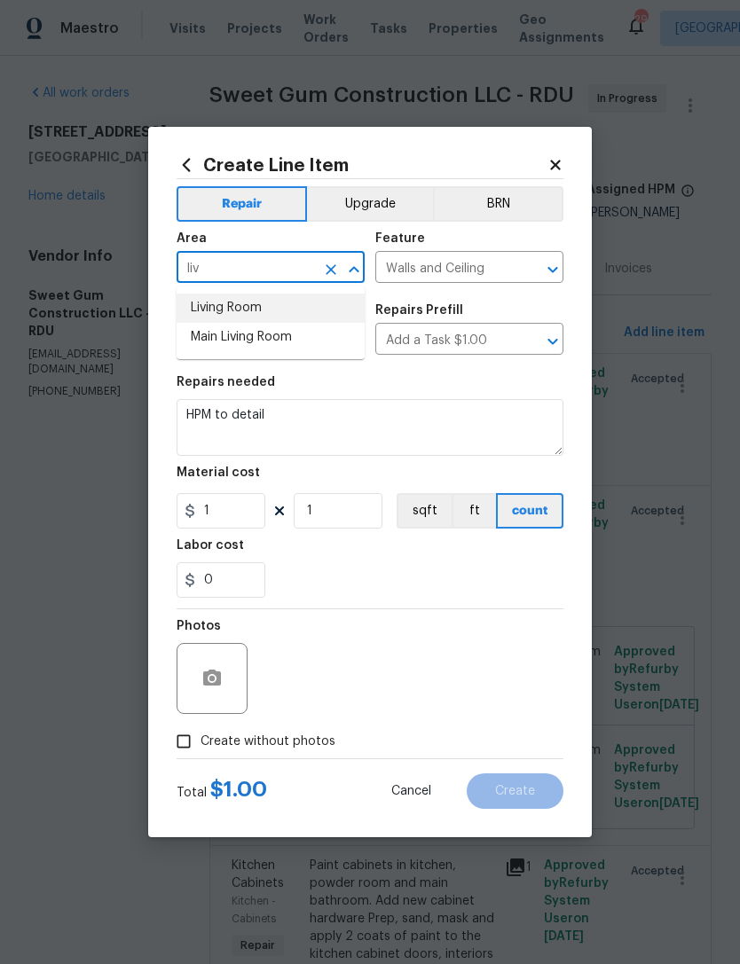
click at [209, 312] on li "Living Room" at bounding box center [271, 308] width 188 height 29
type input "Living Room"
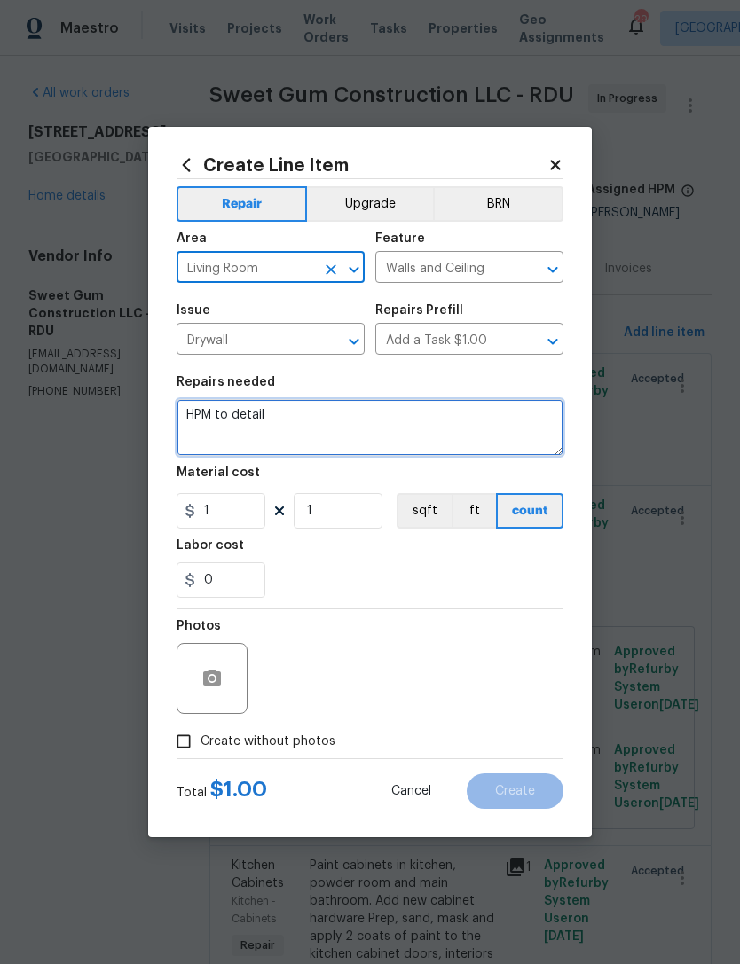
click at [216, 422] on textarea "HPM to detail" at bounding box center [370, 427] width 387 height 57
click at [213, 413] on textarea "HPM to detail" at bounding box center [370, 427] width 387 height 57
click at [209, 407] on textarea "HPM to detail" at bounding box center [370, 427] width 387 height 57
click at [209, 406] on textarea "HPM to detail" at bounding box center [370, 427] width 387 height 57
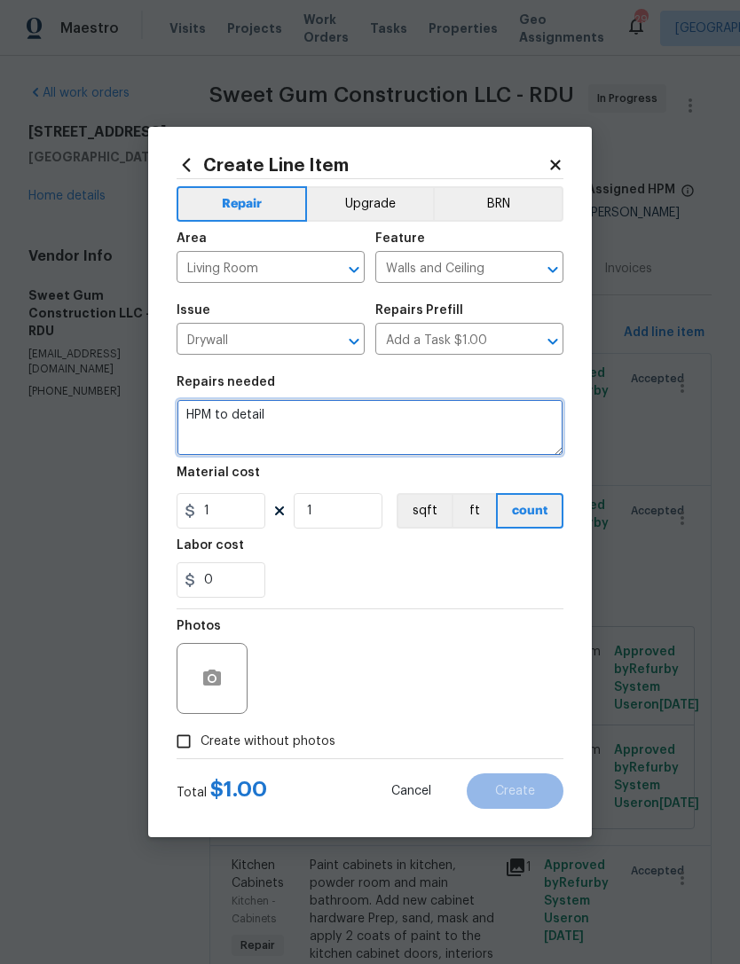
click at [214, 413] on textarea "HPM to detail" at bounding box center [370, 427] width 387 height 57
type textarea "Repair poorly done patchwork on ceiling in living room."
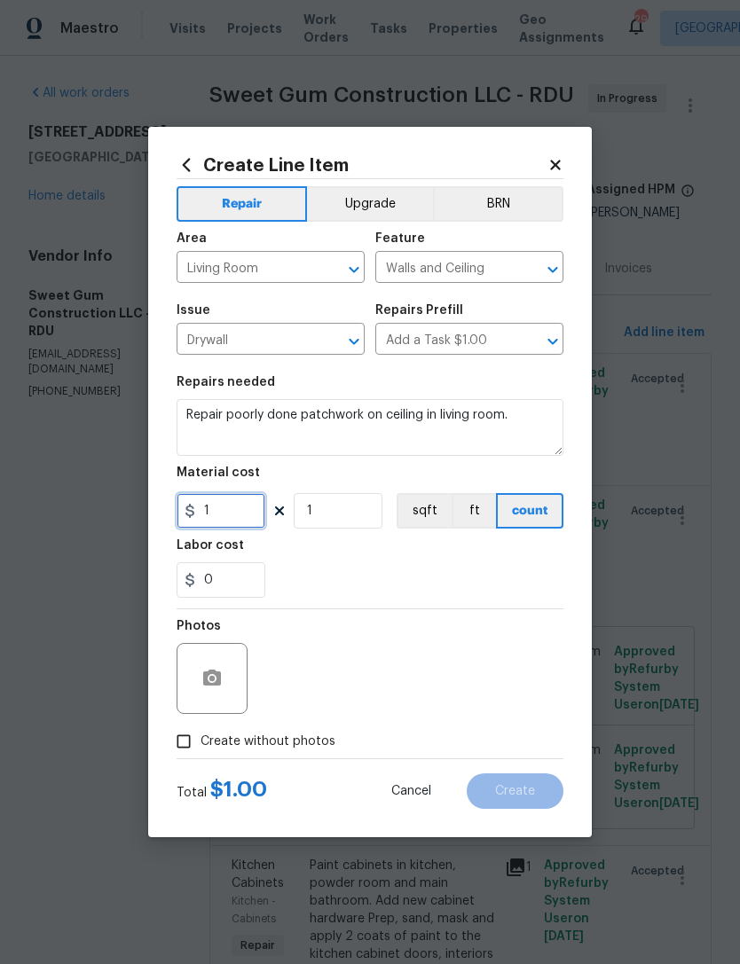
click at [222, 525] on input "1" at bounding box center [221, 510] width 89 height 35
type input "200"
click at [493, 569] on div "0" at bounding box center [370, 579] width 387 height 35
click at [193, 747] on input "Create without photos" at bounding box center [184, 742] width 34 height 34
checkbox input "true"
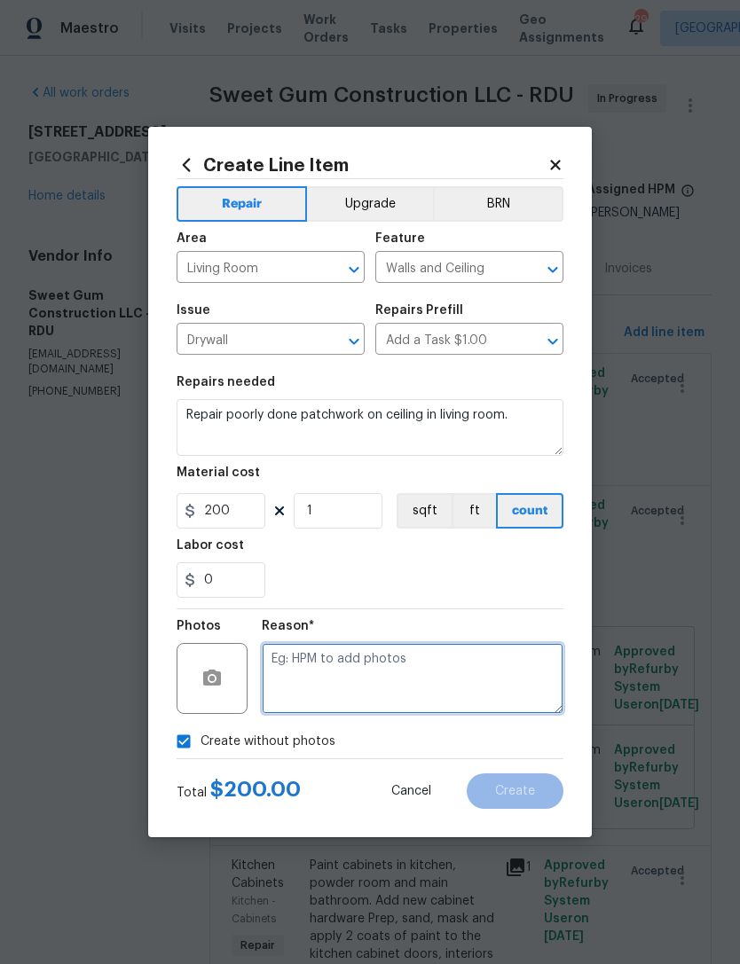
click at [452, 677] on textarea at bounding box center [413, 678] width 302 height 71
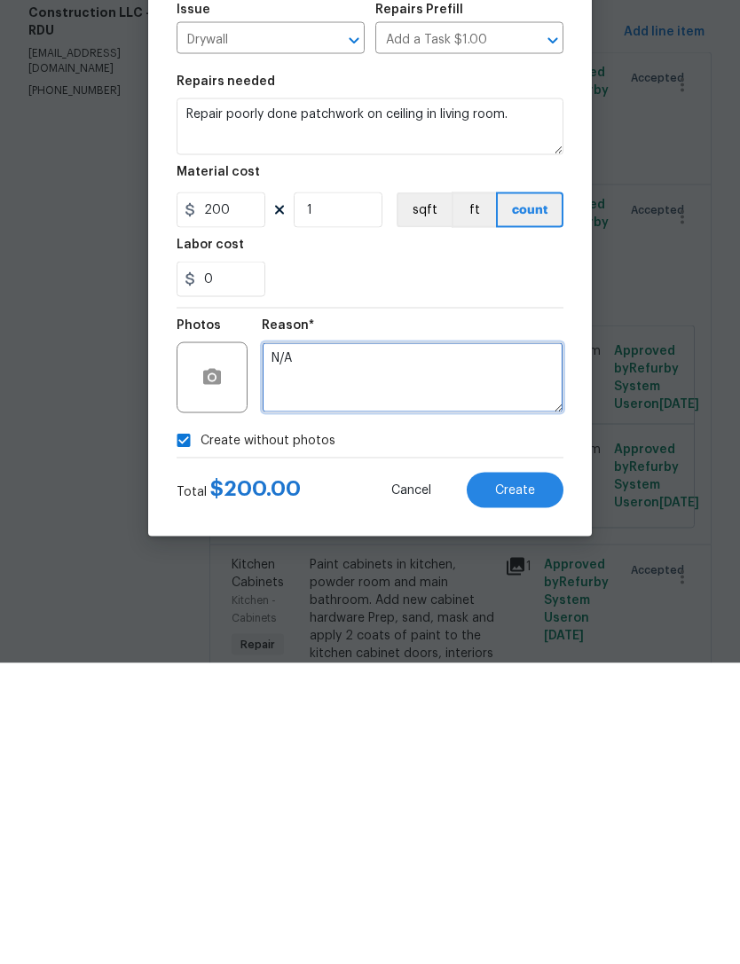
type textarea "N/A"
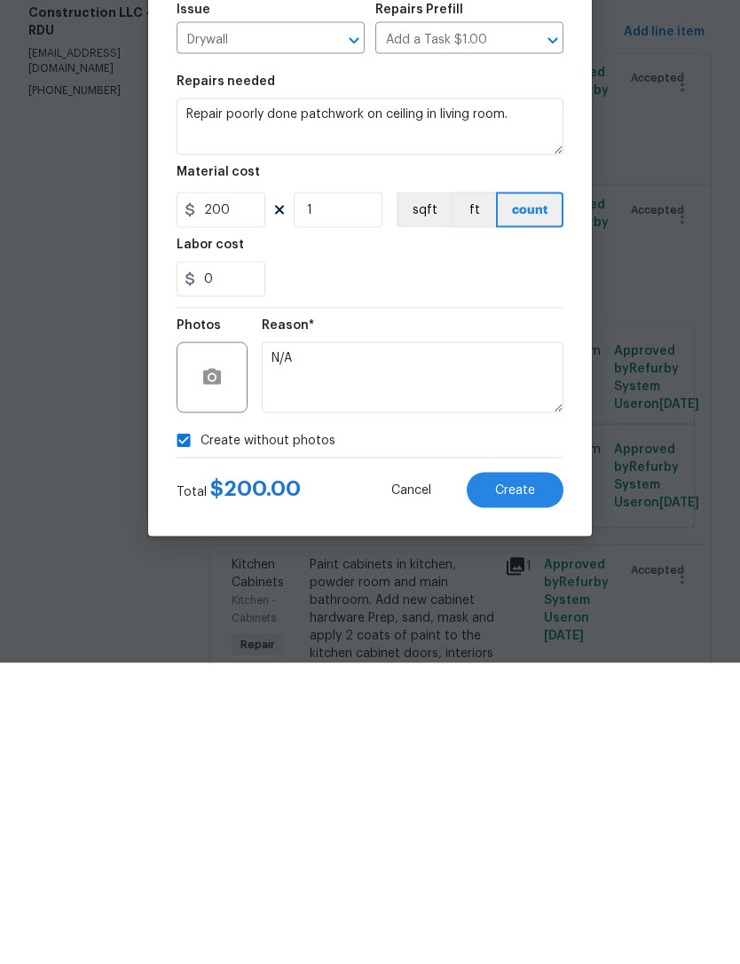
click at [532, 785] on span "Create" at bounding box center [515, 791] width 40 height 13
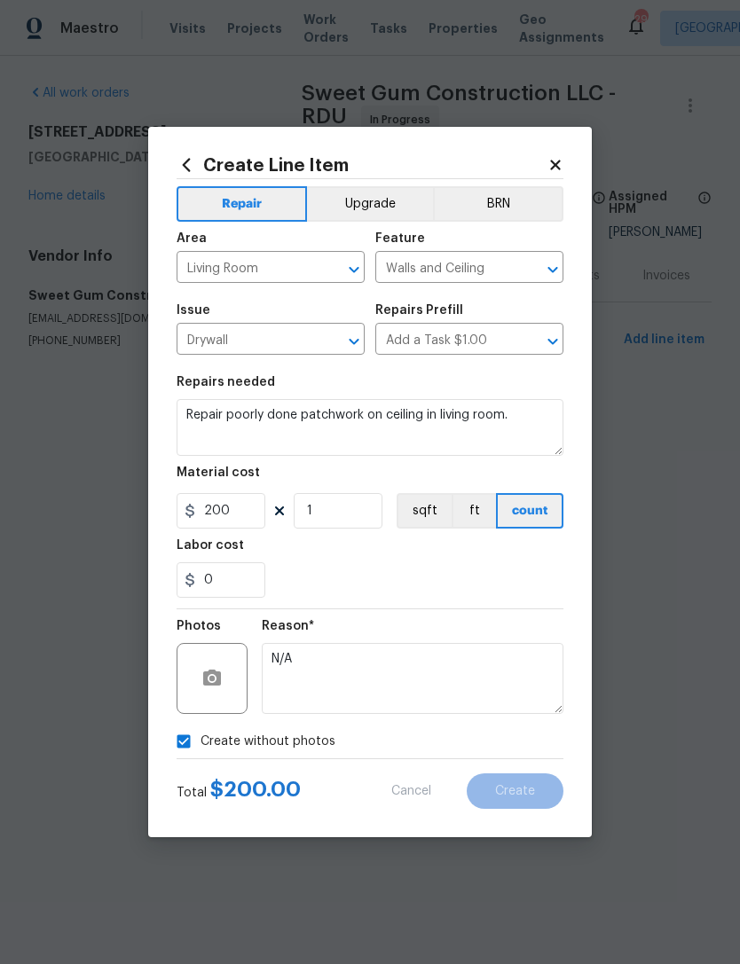
scroll to position [0, 0]
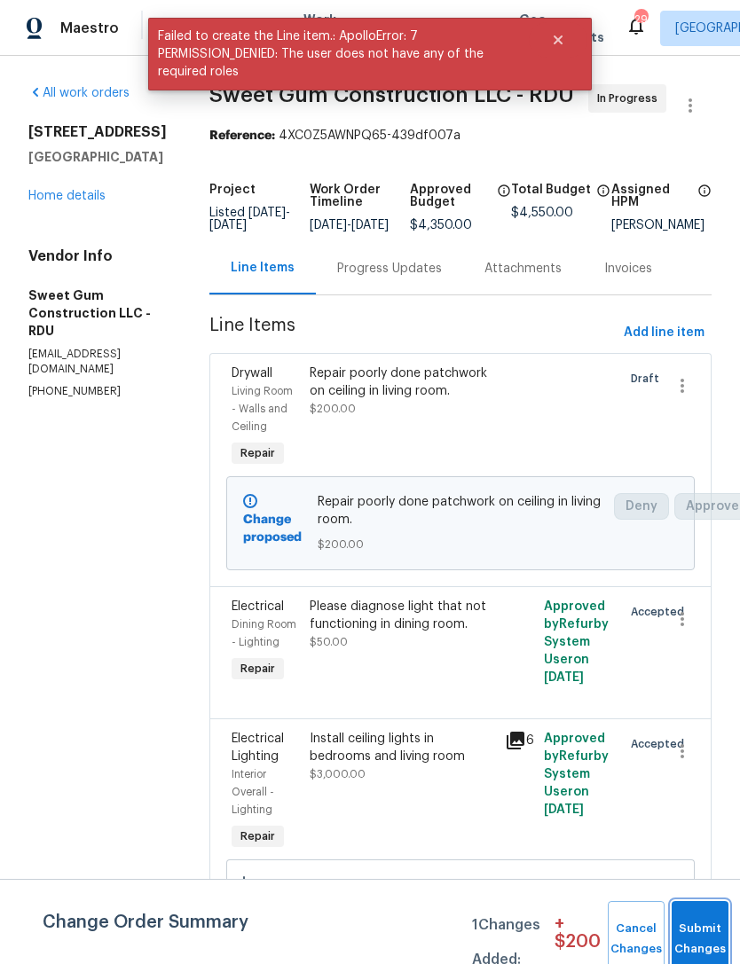
click at [705, 932] on button "Submit Changes" at bounding box center [700, 939] width 57 height 76
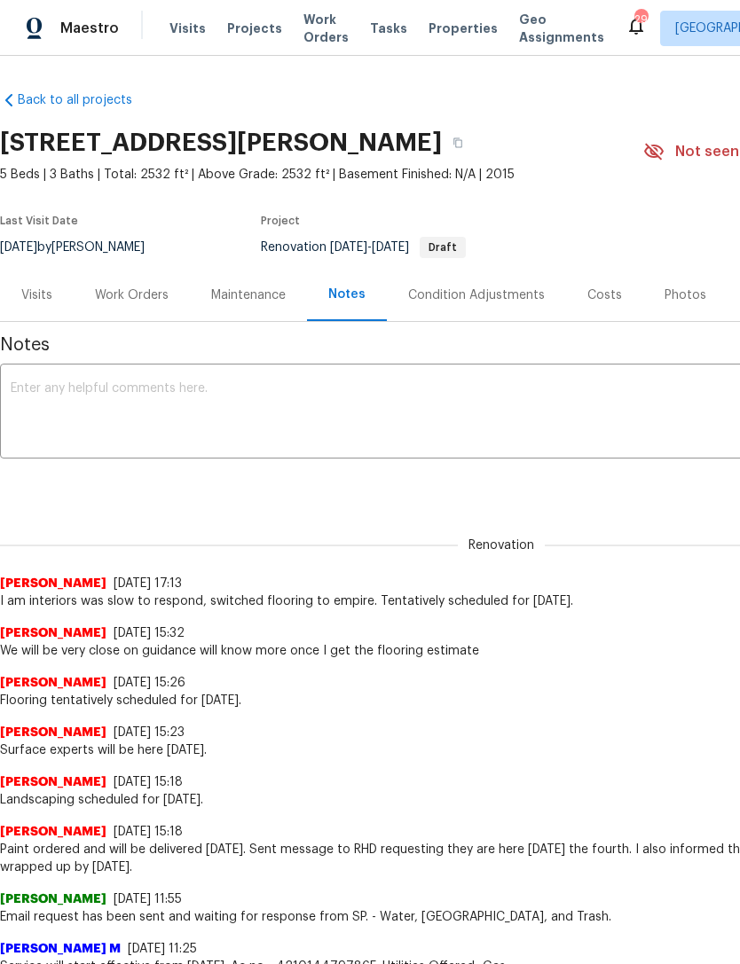
click at [137, 287] on div "Work Orders" at bounding box center [132, 296] width 74 height 18
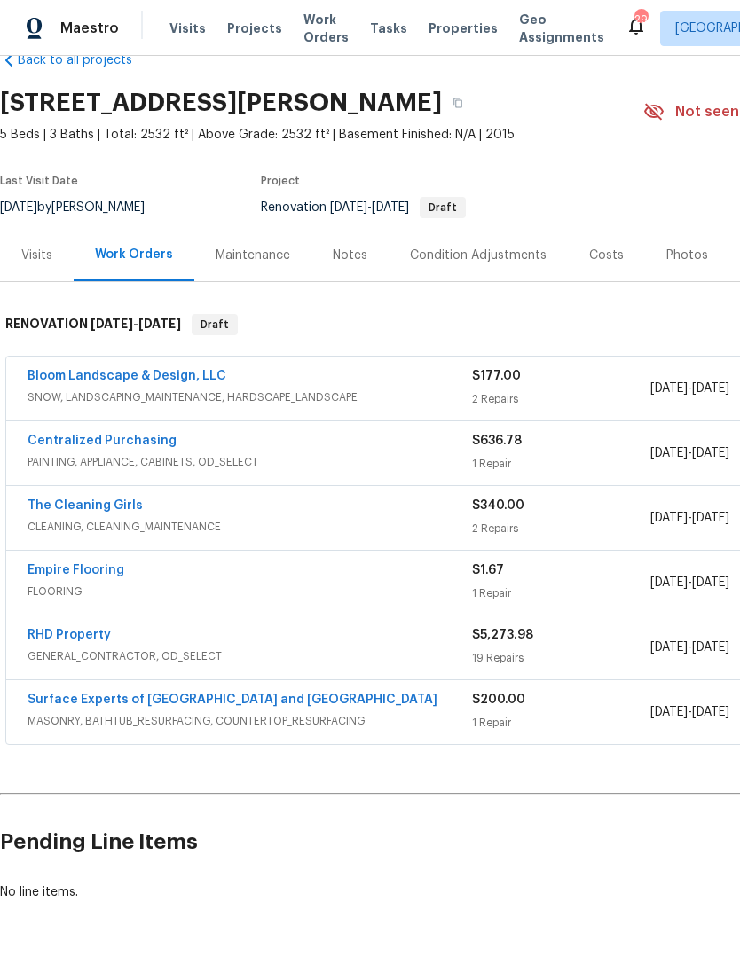
click at [56, 630] on link "RHD Property" at bounding box center [69, 635] width 83 height 12
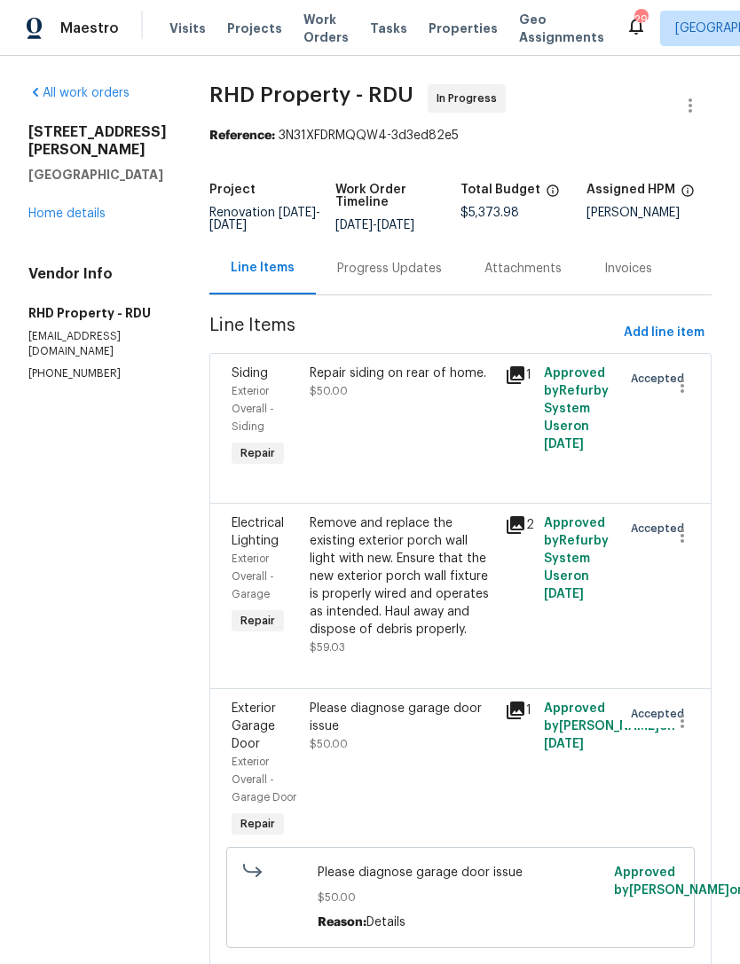
click at [65, 208] on link "Home details" at bounding box center [66, 214] width 77 height 12
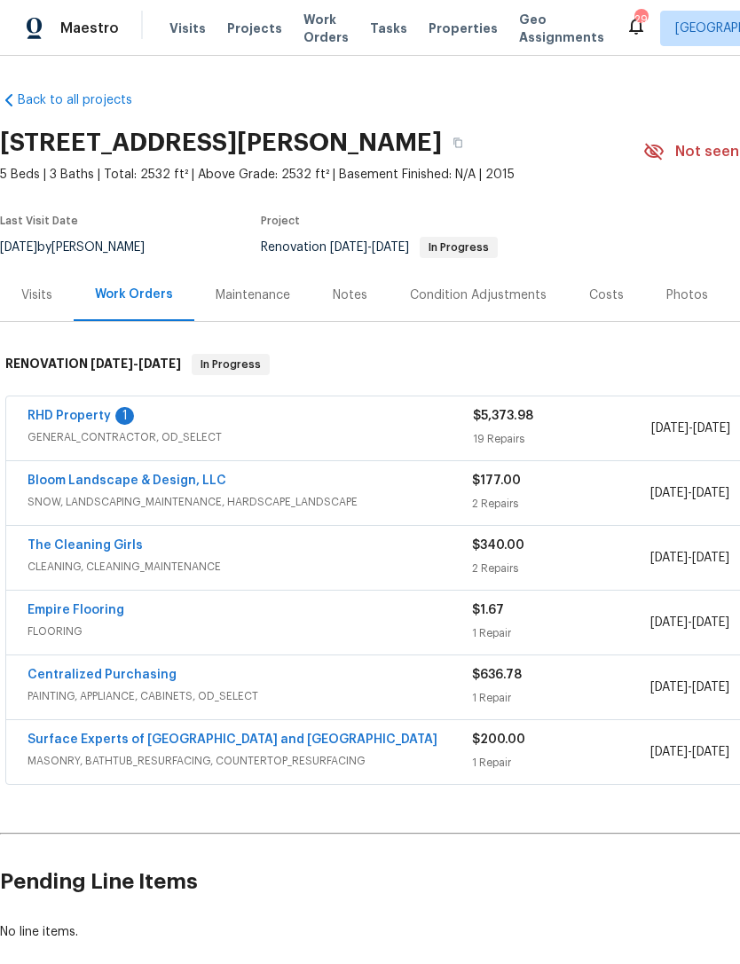
click at [48, 541] on link "The Cleaning Girls" at bounding box center [85, 545] width 115 height 12
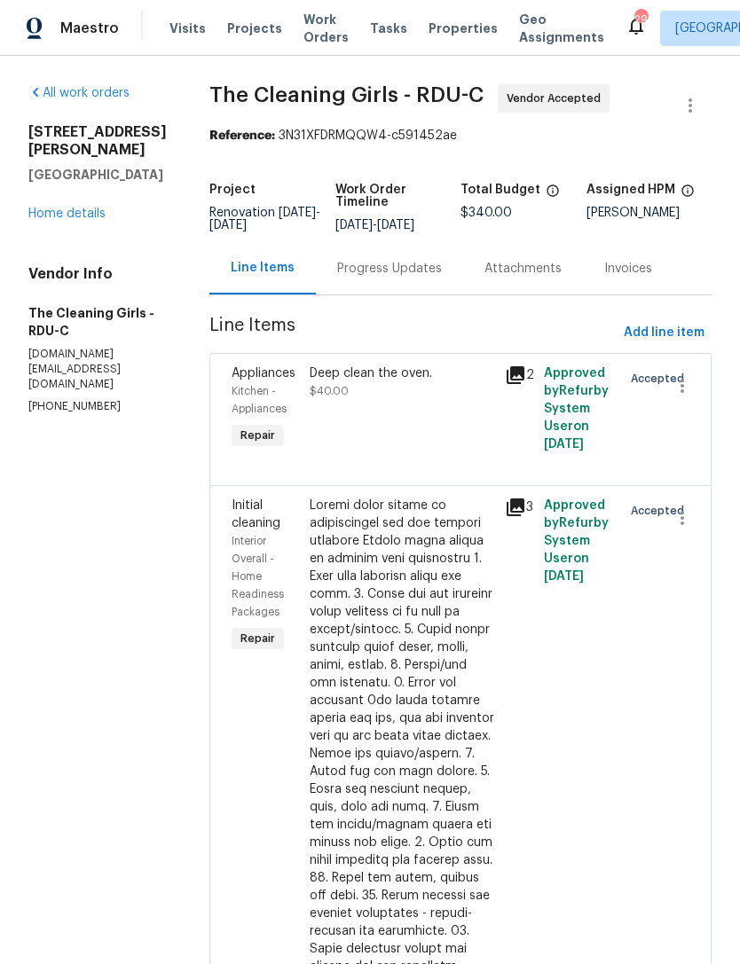
click at [419, 278] on div "Progress Updates" at bounding box center [389, 269] width 105 height 18
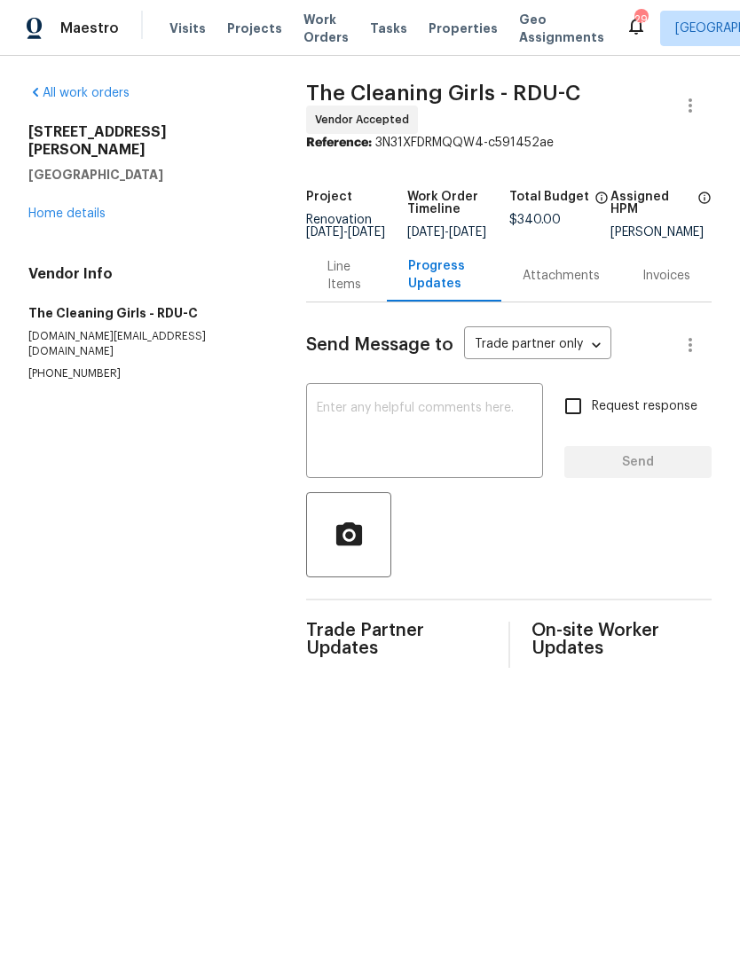
click at [477, 428] on textarea at bounding box center [425, 433] width 216 height 62
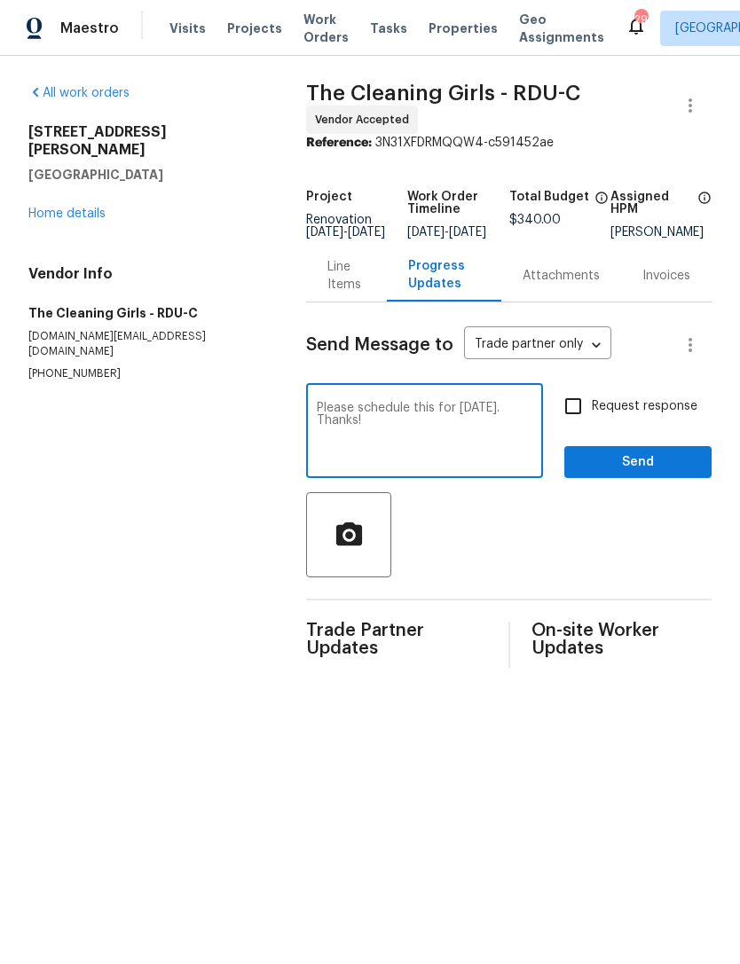
type textarea "Please schedule this for Thursday 9/11. Thanks!"
click at [576, 425] on input "Request response" at bounding box center [572, 406] width 37 height 37
checkbox input "true"
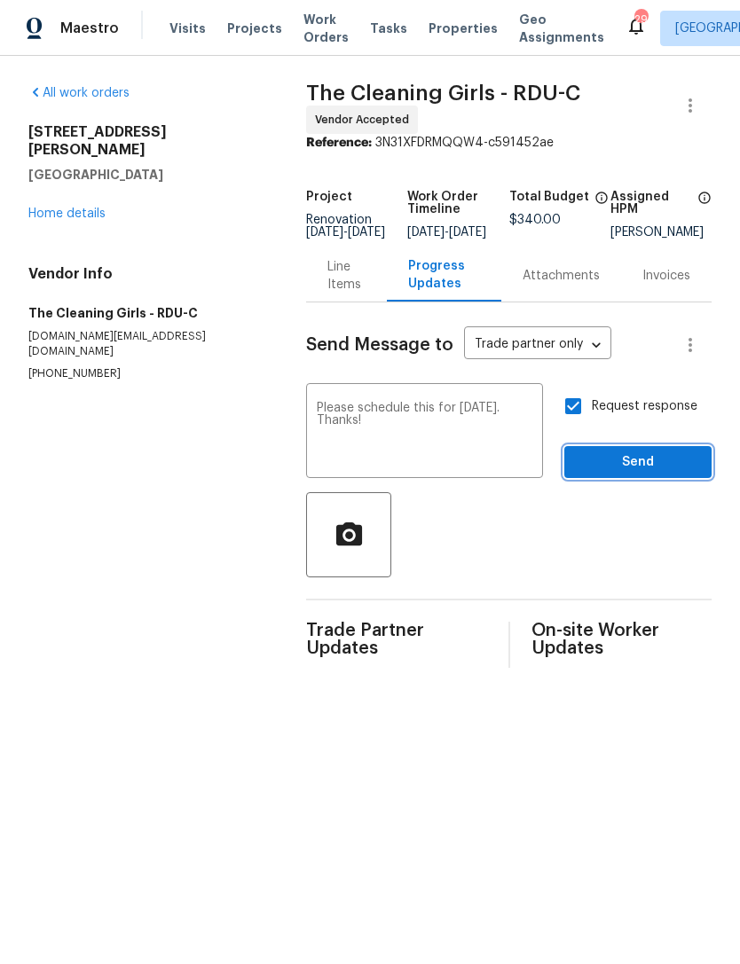
click at [658, 474] on span "Send" at bounding box center [637, 463] width 119 height 22
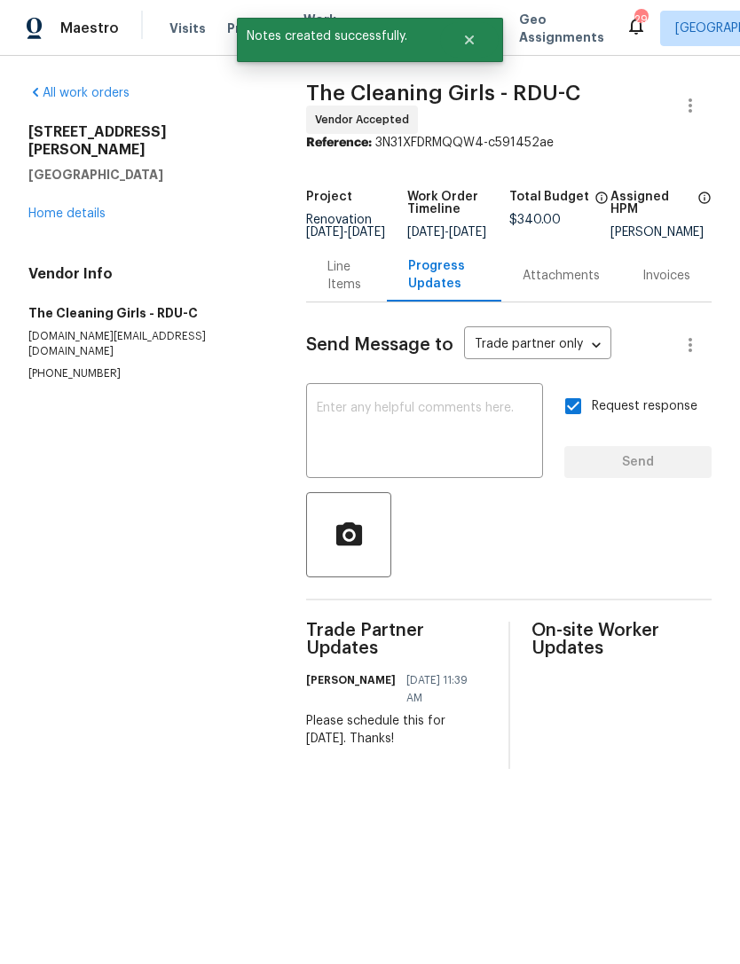
click at [59, 208] on link "Home details" at bounding box center [66, 214] width 77 height 12
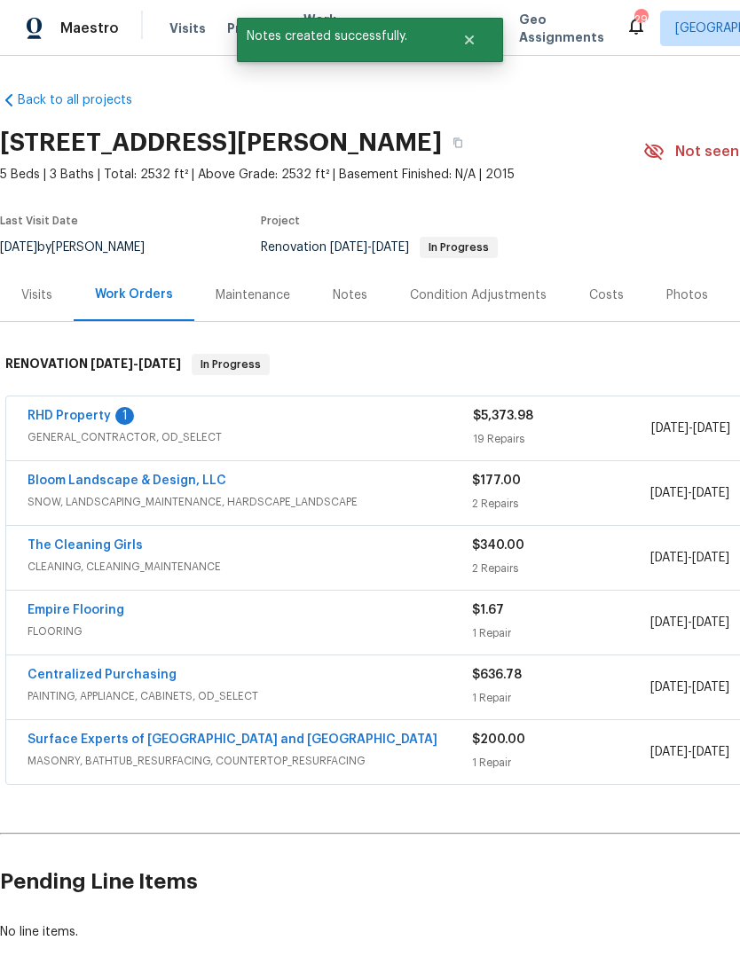
click at [66, 418] on link "RHD Property" at bounding box center [69, 416] width 83 height 12
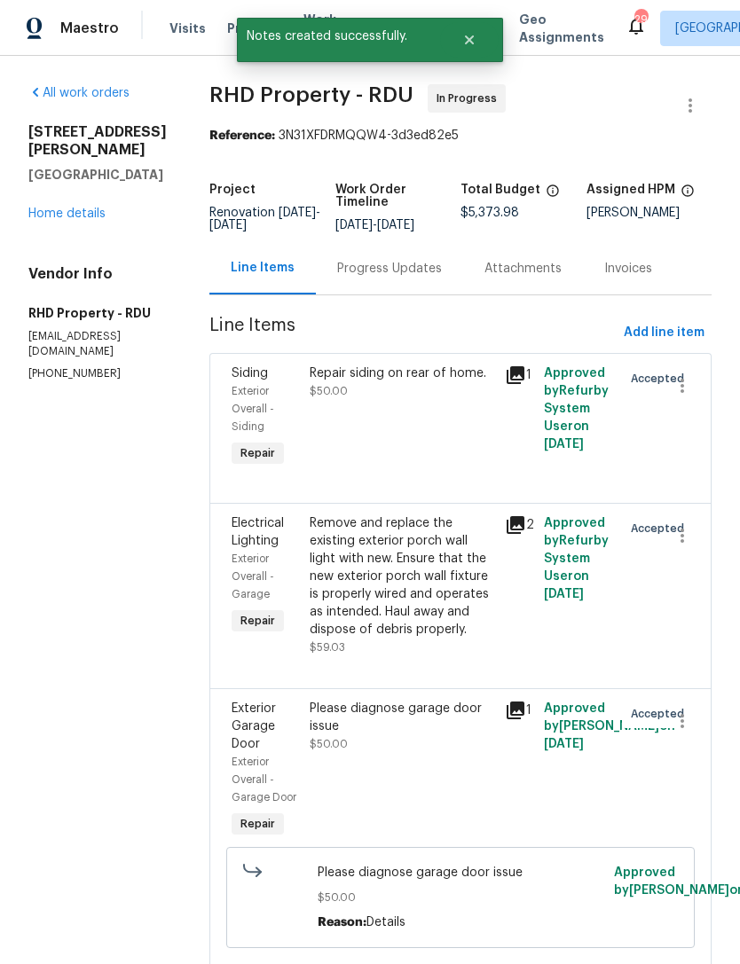
click at [432, 278] on div "Progress Updates" at bounding box center [389, 269] width 105 height 18
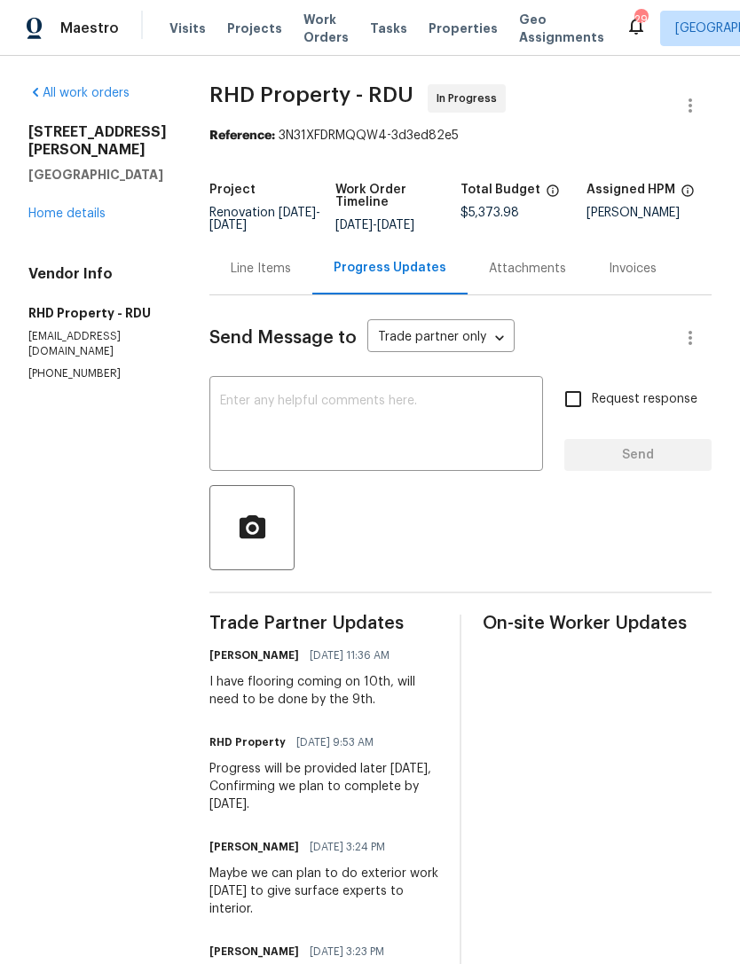
click at [60, 208] on link "Home details" at bounding box center [66, 214] width 77 height 12
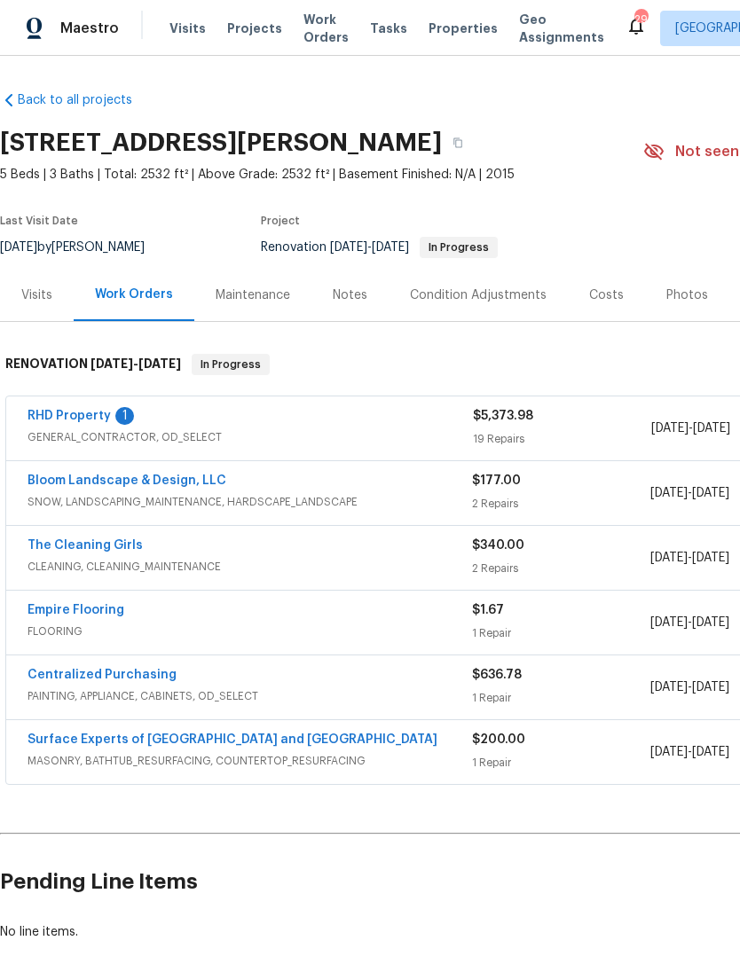
click at [335, 295] on div "Notes" at bounding box center [350, 296] width 35 height 18
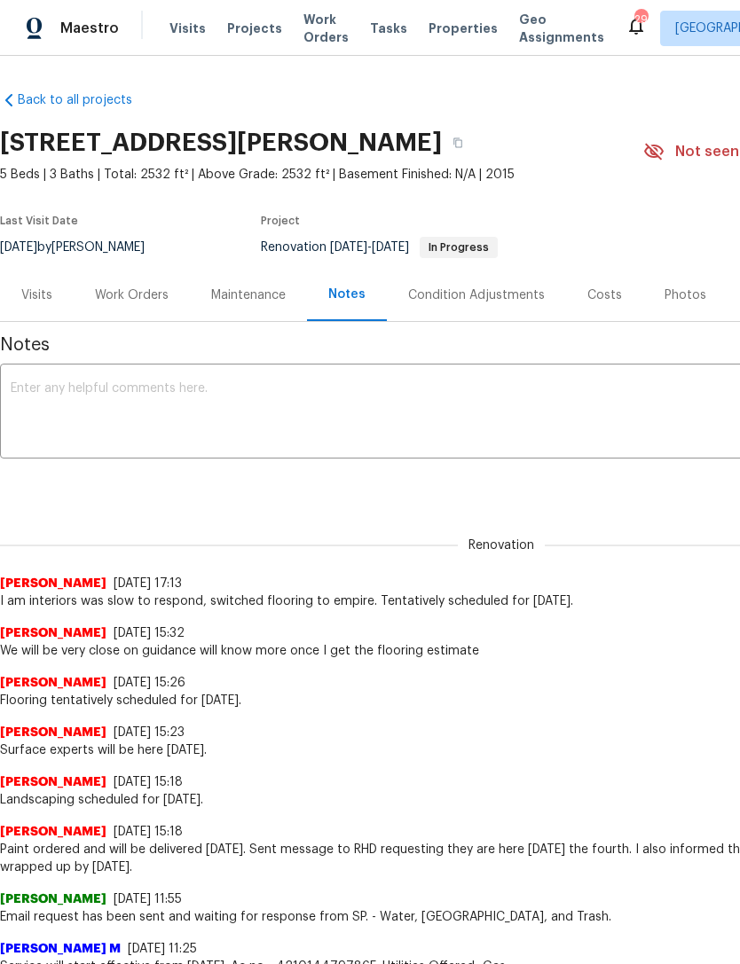
click at [76, 420] on textarea at bounding box center [501, 413] width 981 height 62
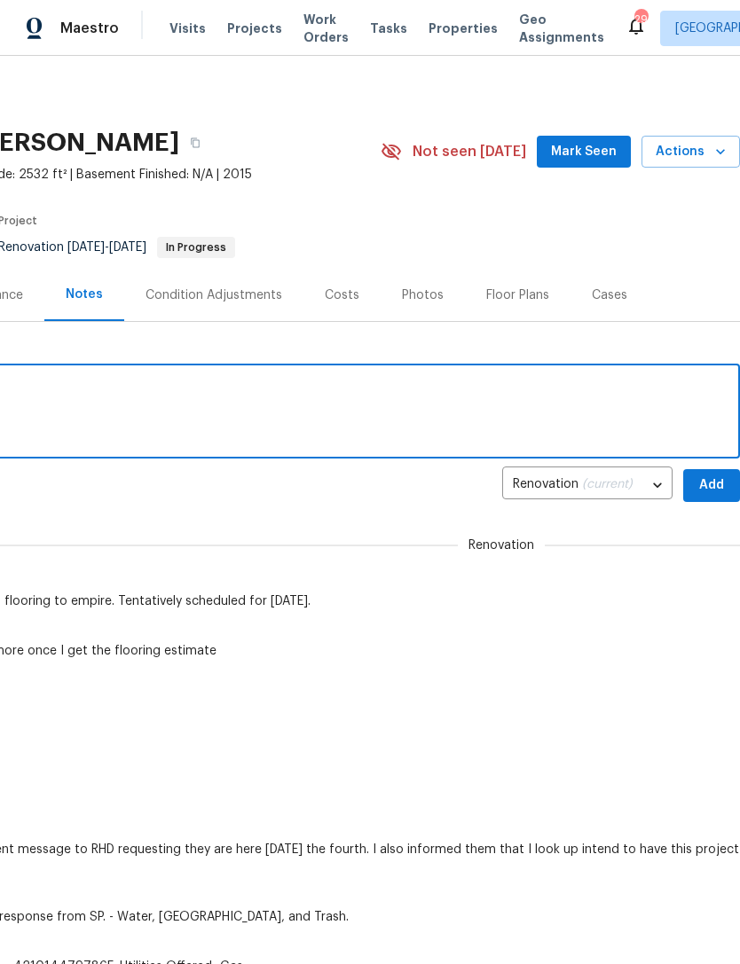
scroll to position [0, 263]
type textarea "Cleaning scheduled for Thursday 9/11"
click at [709, 486] on span "Add" at bounding box center [711, 486] width 28 height 22
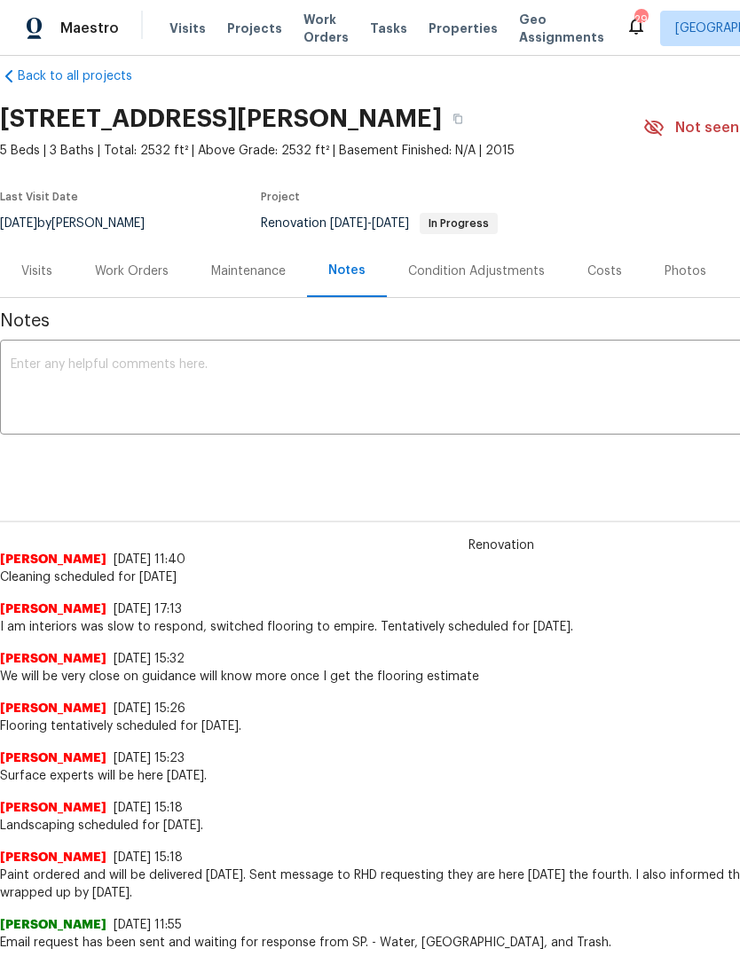
scroll to position [23, 0]
click at [118, 263] on div "Work Orders" at bounding box center [132, 272] width 74 height 18
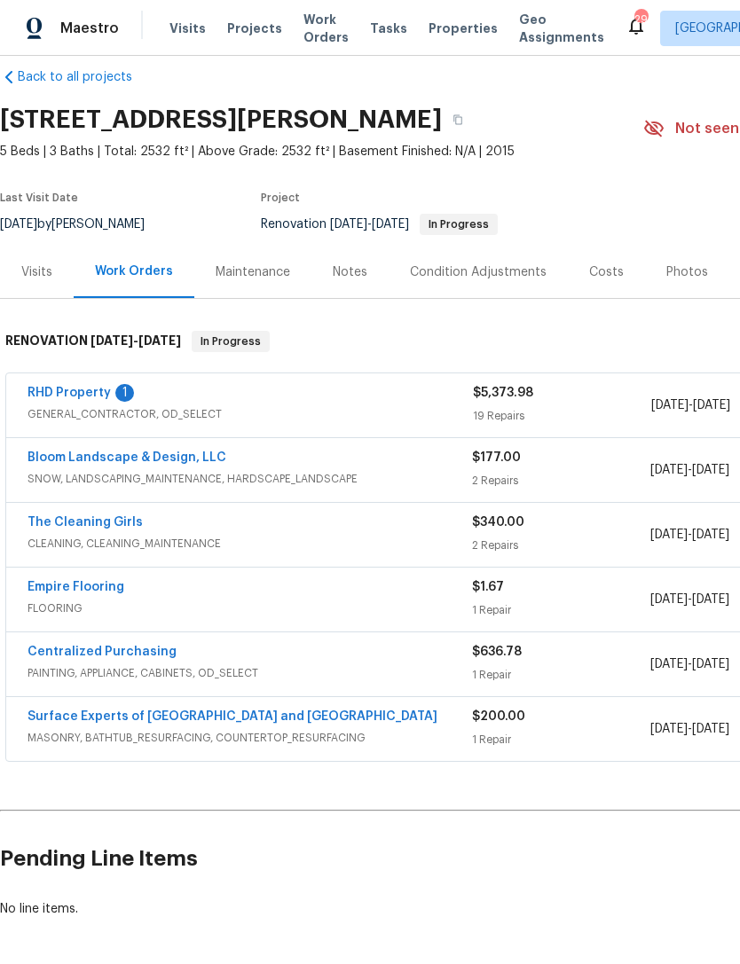
click at [57, 396] on link "RHD Property" at bounding box center [69, 393] width 83 height 12
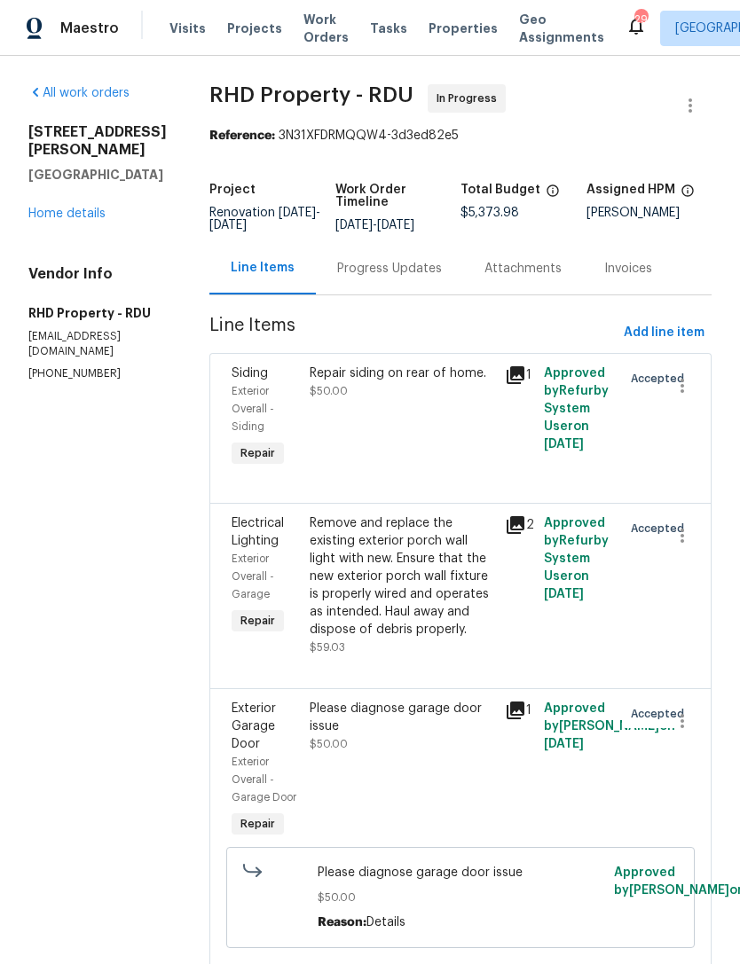
click at [436, 270] on div "Progress Updates" at bounding box center [389, 268] width 147 height 52
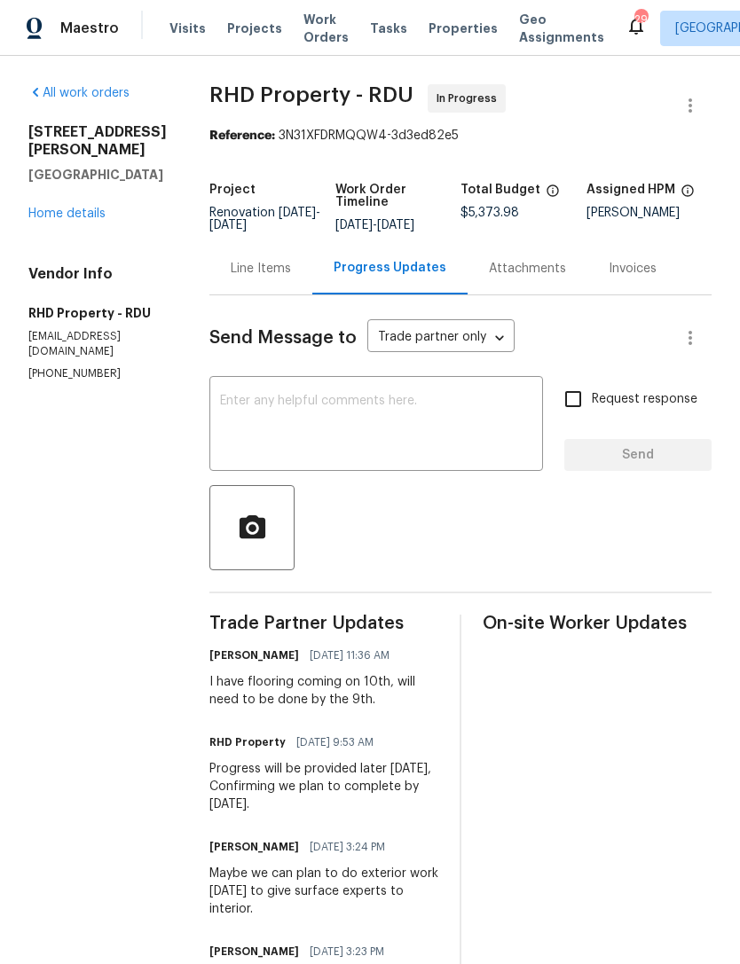
click at [62, 208] on link "Home details" at bounding box center [66, 214] width 77 height 12
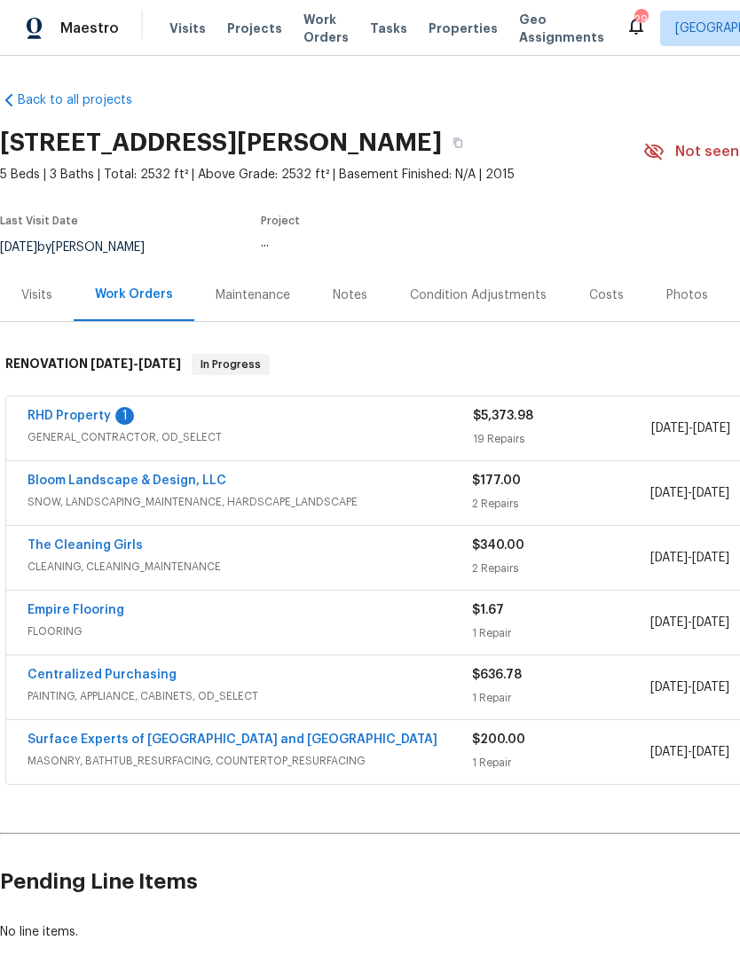
click at [51, 417] on link "RHD Property" at bounding box center [69, 416] width 83 height 12
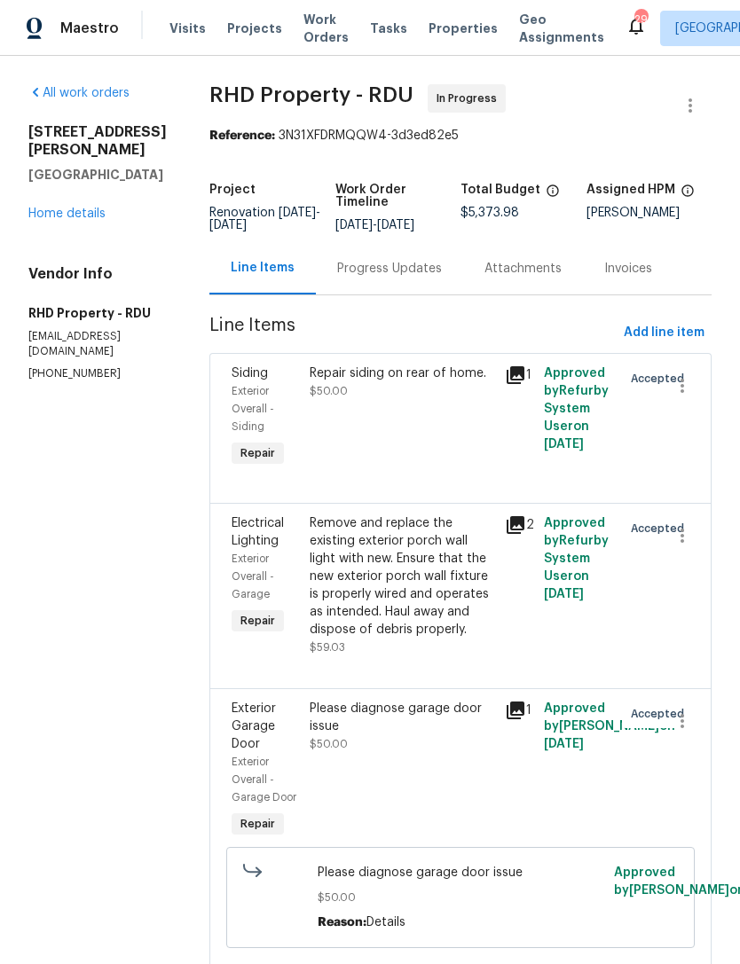
click at [421, 271] on div "Progress Updates" at bounding box center [389, 268] width 147 height 52
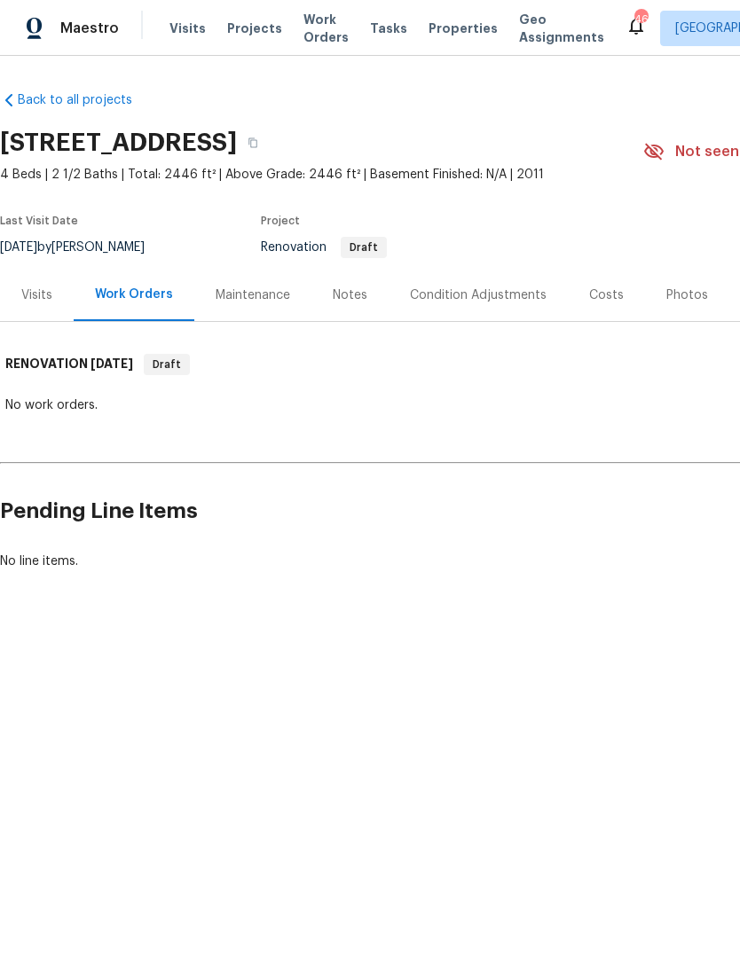
click at [667, 297] on div "Photos" at bounding box center [687, 296] width 42 height 18
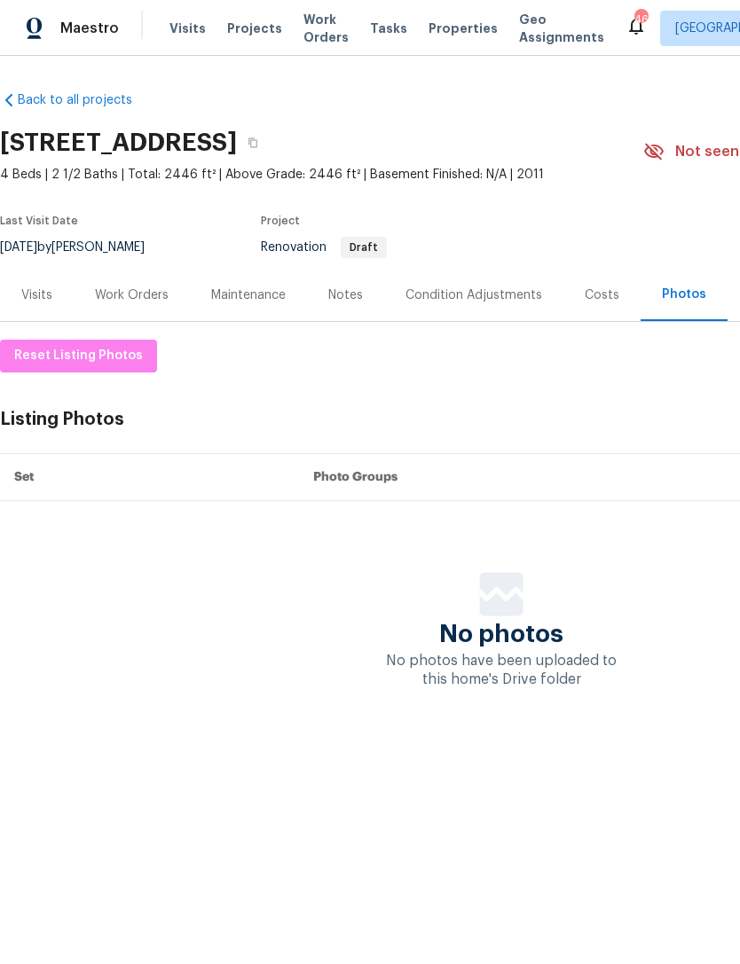
click at [521, 300] on div "Condition Adjustments" at bounding box center [473, 296] width 137 height 18
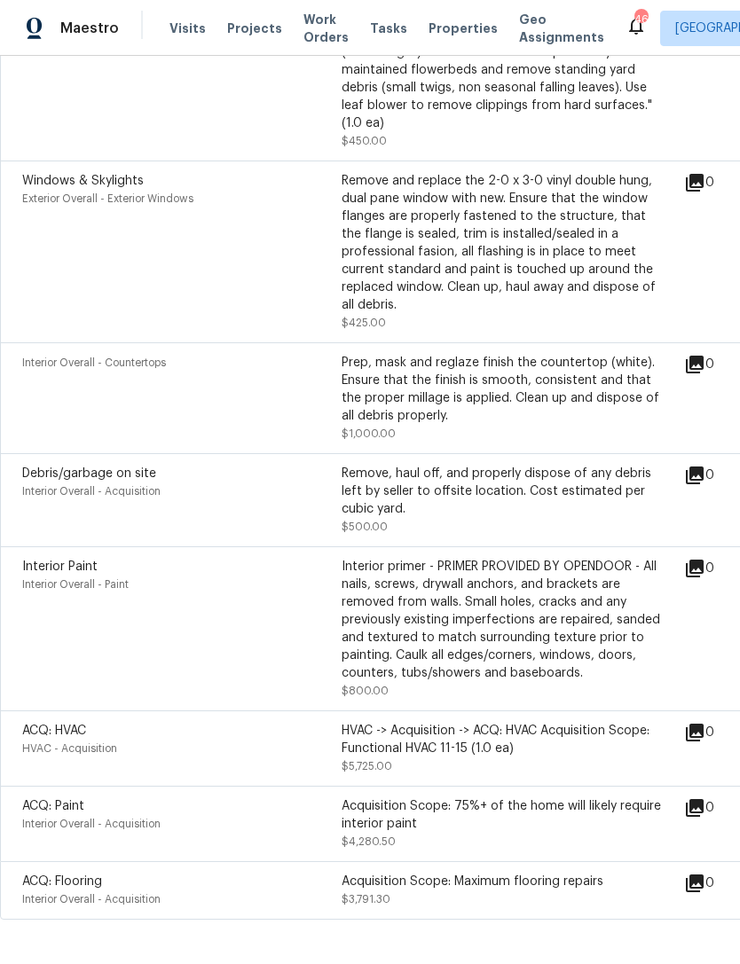
scroll to position [936, 0]
click at [705, 562] on icon at bounding box center [694, 569] width 21 height 21
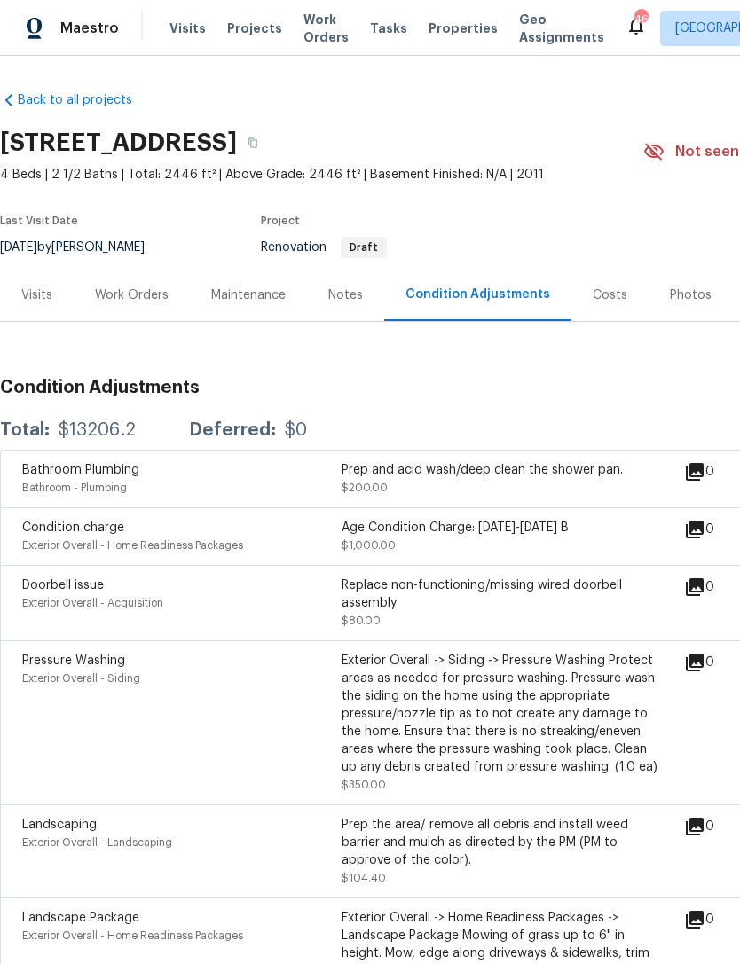
scroll to position [0, 0]
click at [35, 296] on div "Visits" at bounding box center [36, 296] width 31 height 18
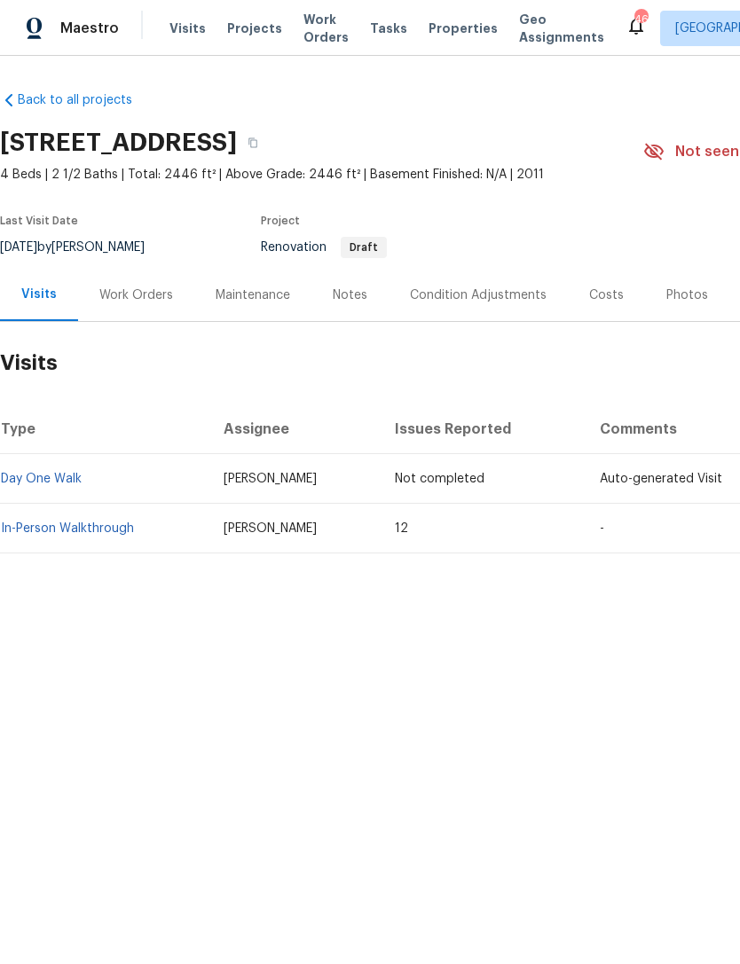
click at [49, 530] on link "In-Person Walkthrough" at bounding box center [67, 529] width 133 height 12
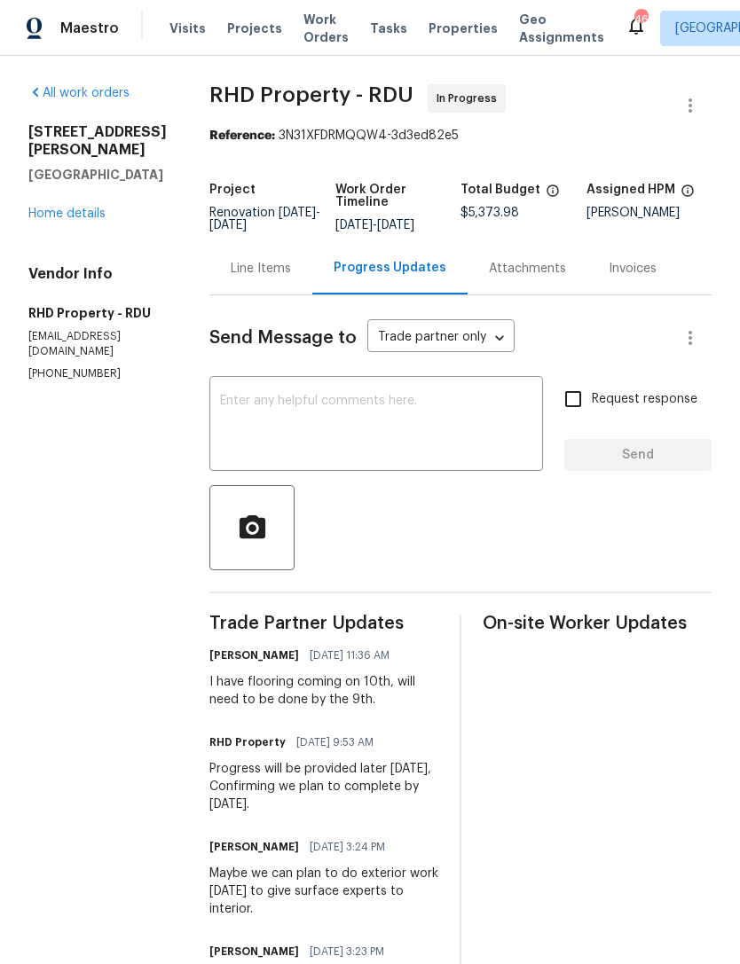
click at [51, 208] on link "Home details" at bounding box center [66, 214] width 77 height 12
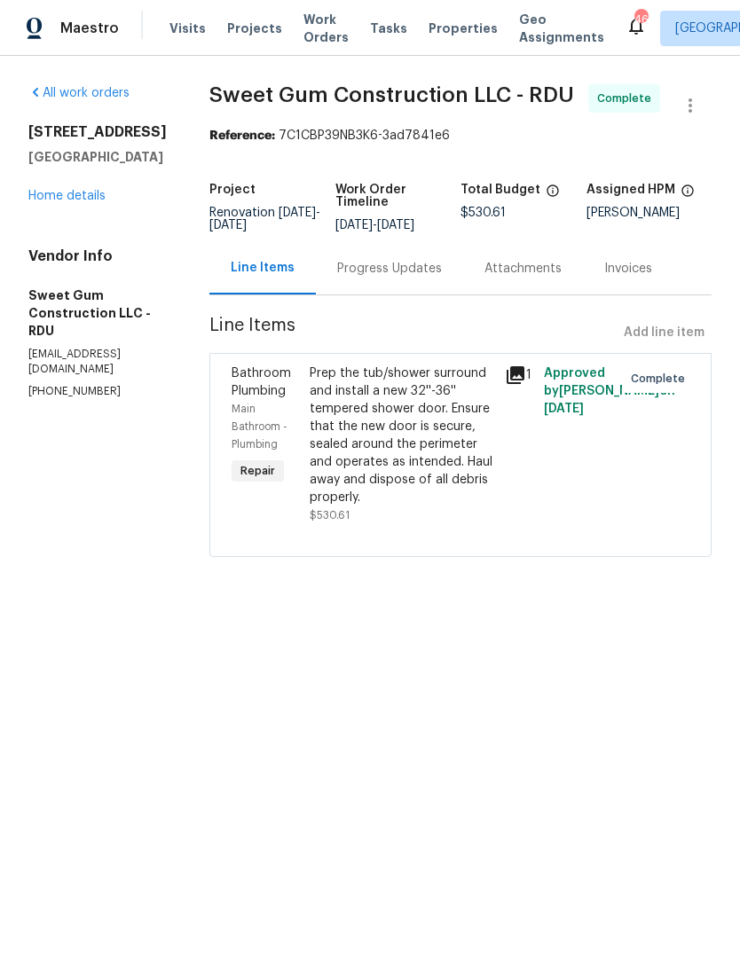
click at [59, 200] on link "Home details" at bounding box center [66, 196] width 77 height 12
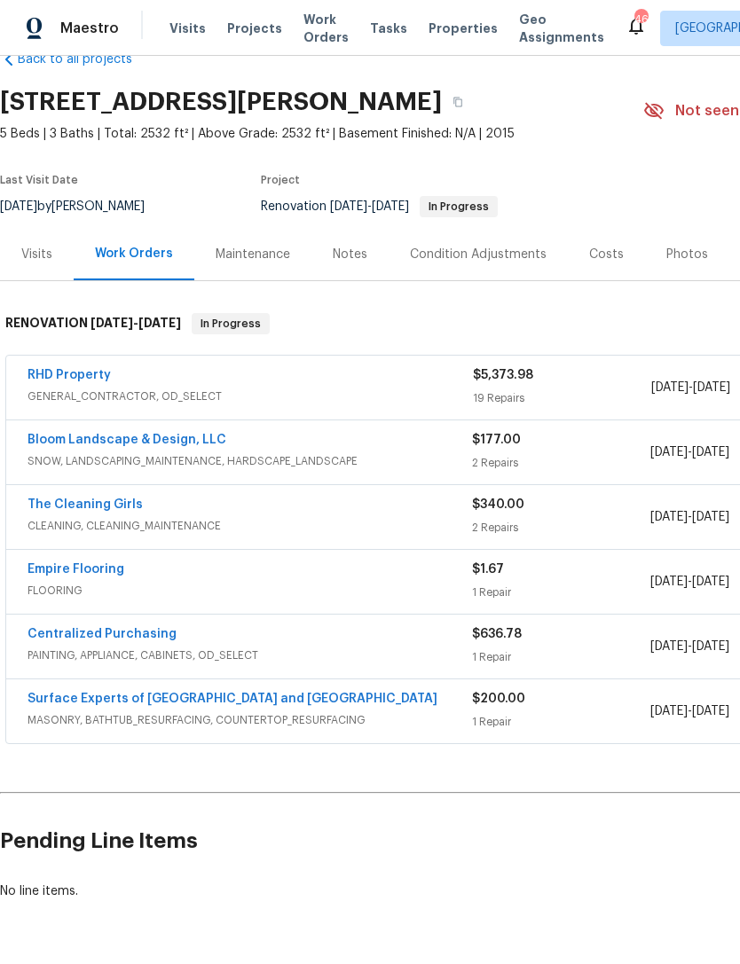
scroll to position [40, 0]
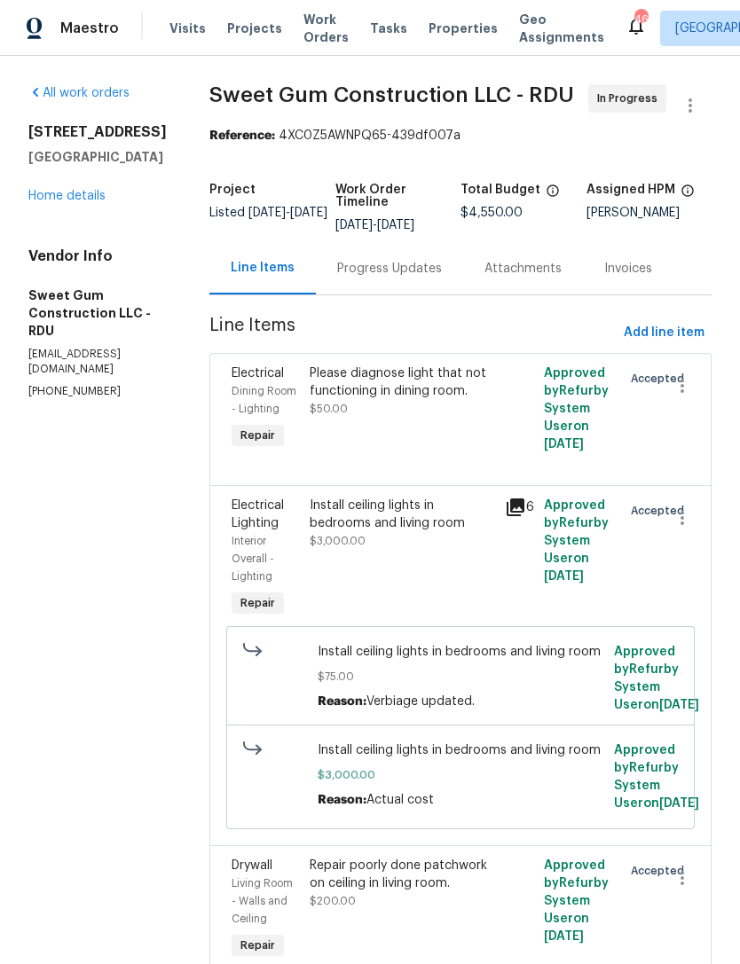
click at [52, 195] on link "Home details" at bounding box center [66, 196] width 77 height 12
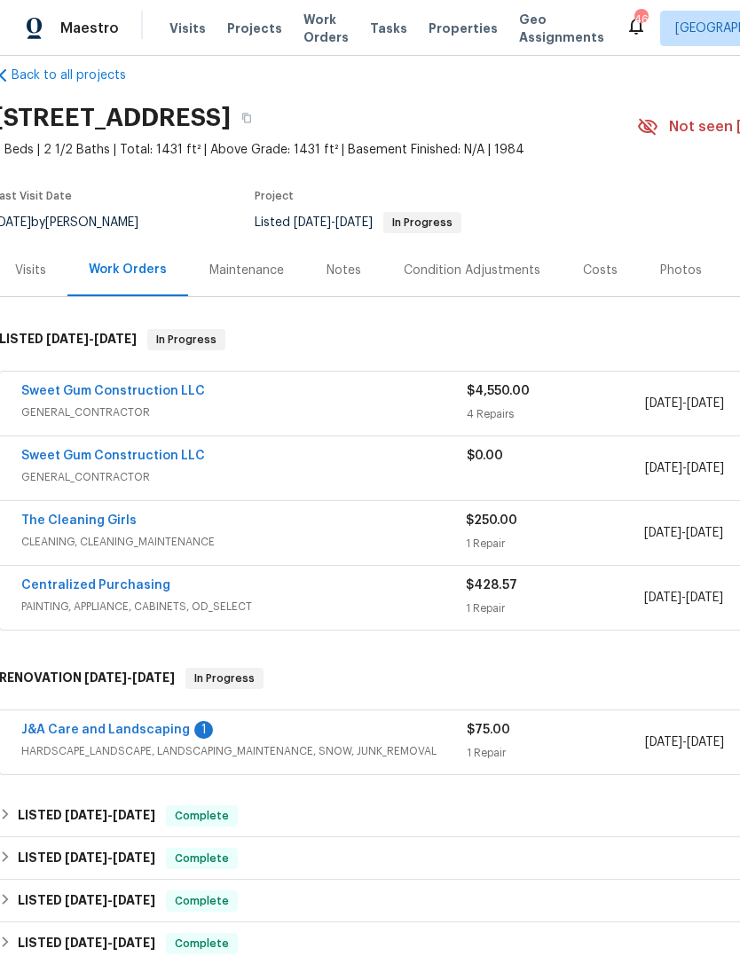
scroll to position [25, 5]
click at [59, 730] on link "J&A Care and Landscaping" at bounding box center [106, 730] width 169 height 12
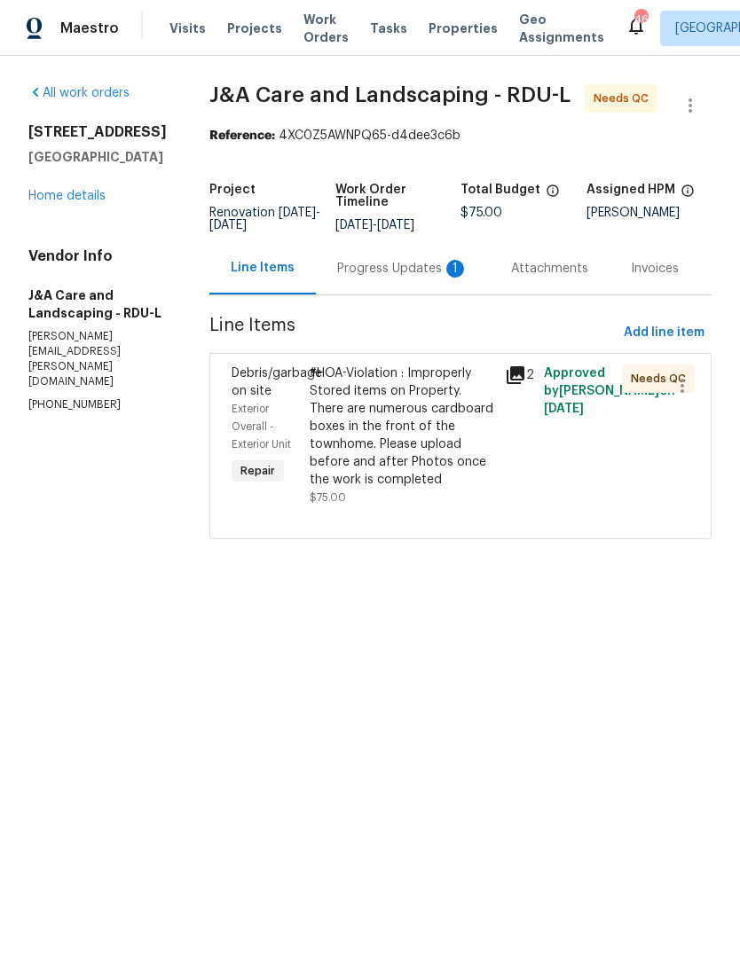
click at [471, 481] on div "#HOA-Violation : Improperly Stored items on Property. There are numerous cardbo…" at bounding box center [402, 427] width 185 height 124
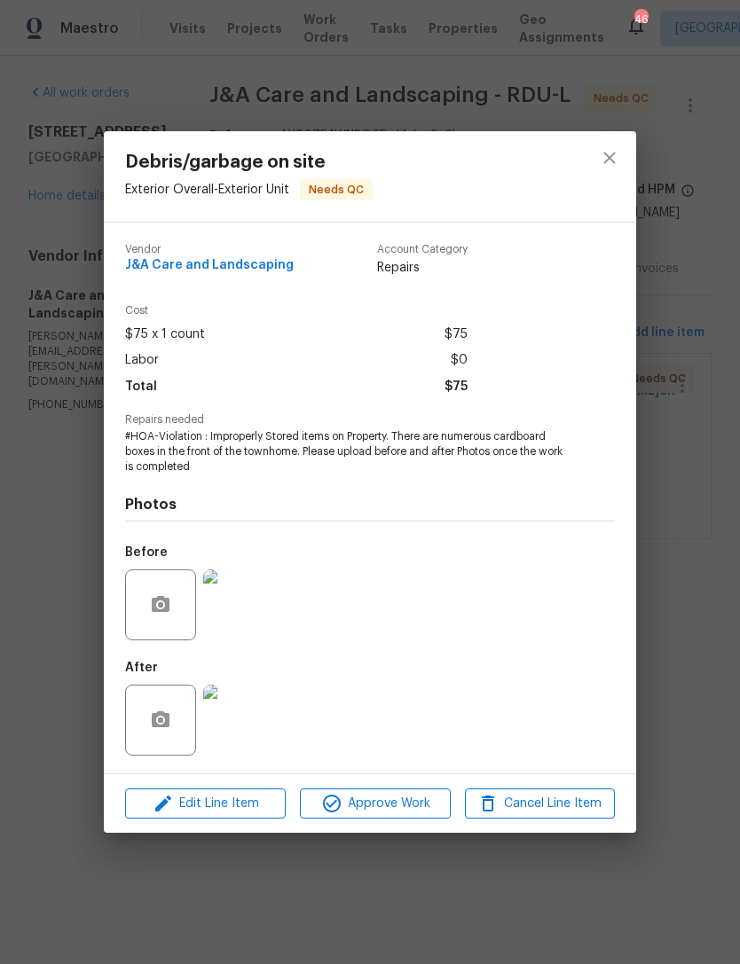
click at [244, 613] on img at bounding box center [238, 605] width 71 height 71
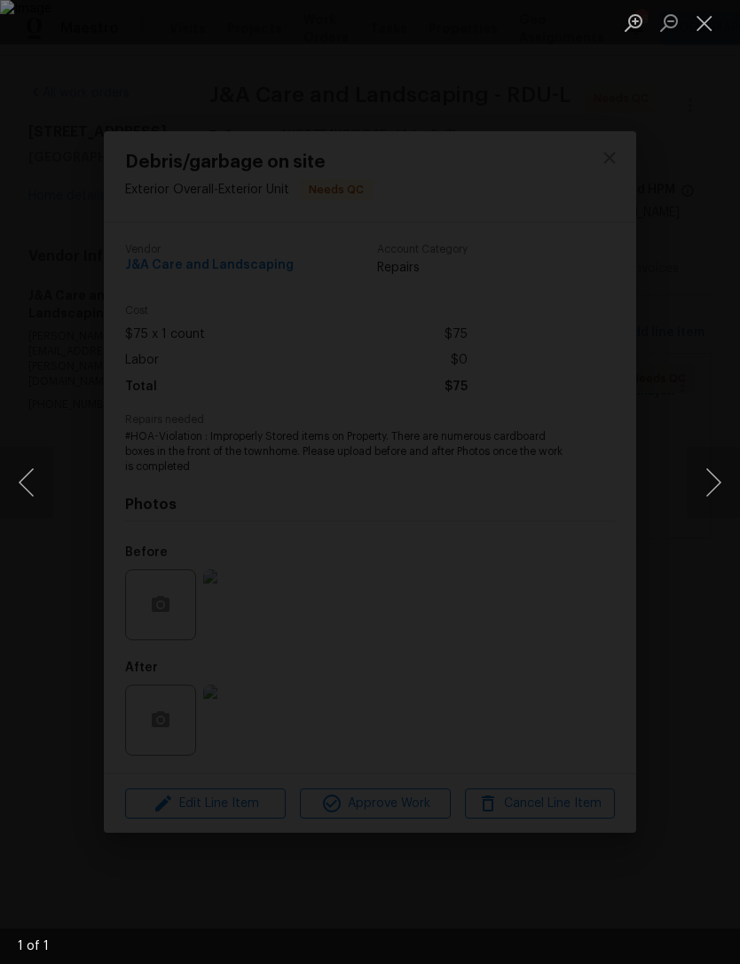
click at [707, 487] on button "Next image" at bounding box center [713, 482] width 53 height 71
click at [710, 485] on button "Next image" at bounding box center [713, 482] width 53 height 71
click at [711, 26] on button "Close lightbox" at bounding box center [704, 22] width 35 height 31
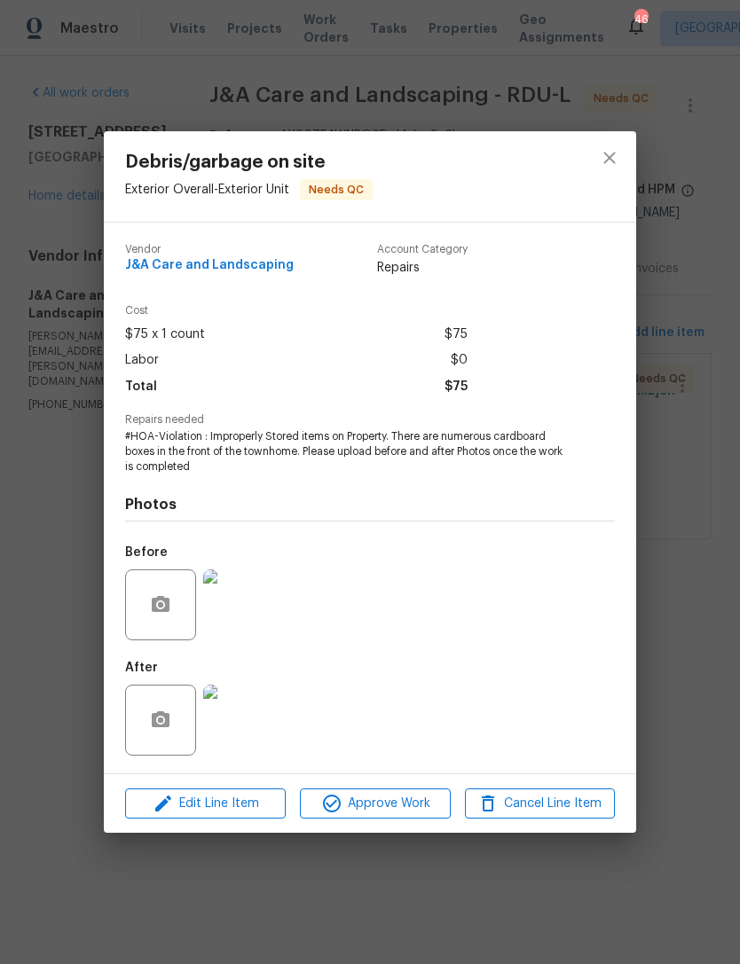
click at [223, 715] on img at bounding box center [238, 720] width 71 height 71
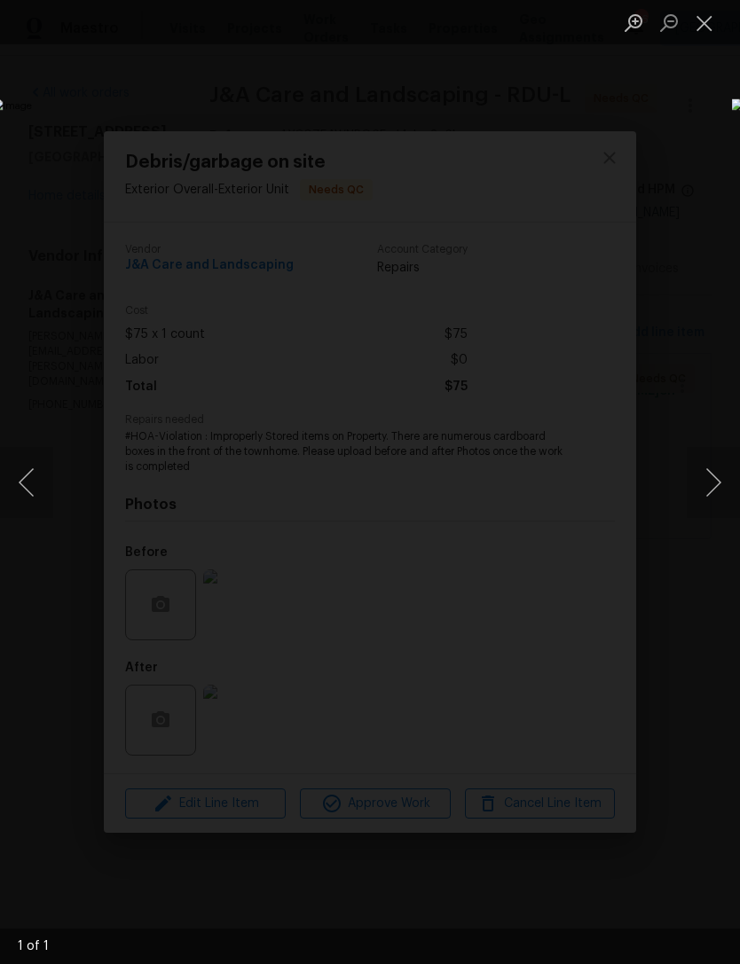
click at [707, 27] on button "Close lightbox" at bounding box center [704, 22] width 35 height 31
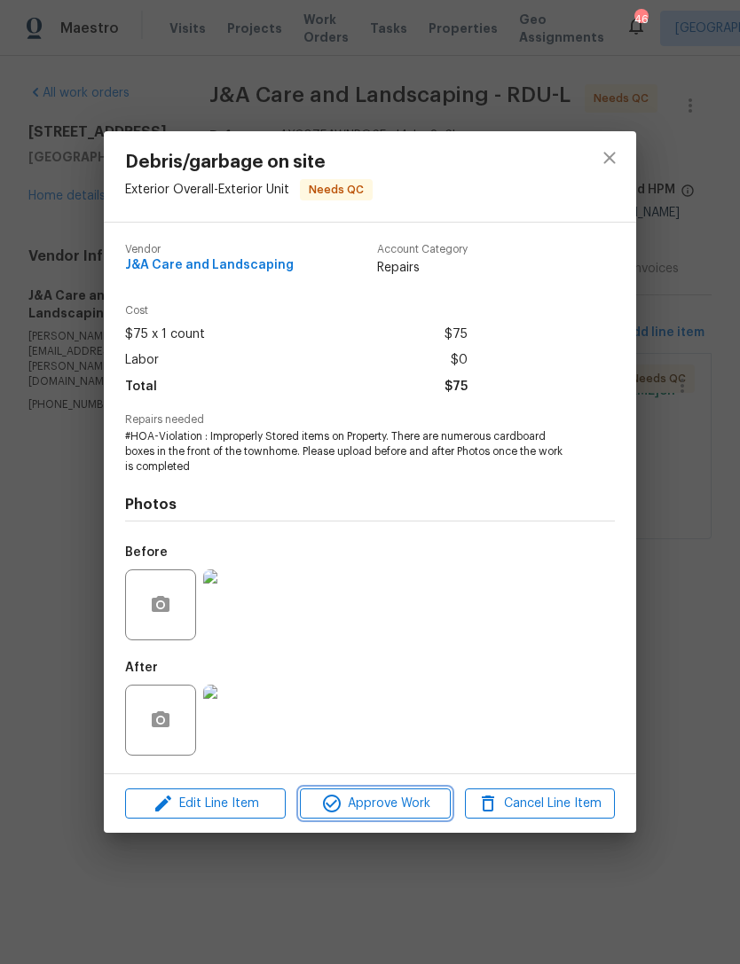
click at [413, 818] on button "Approve Work" at bounding box center [375, 804] width 150 height 31
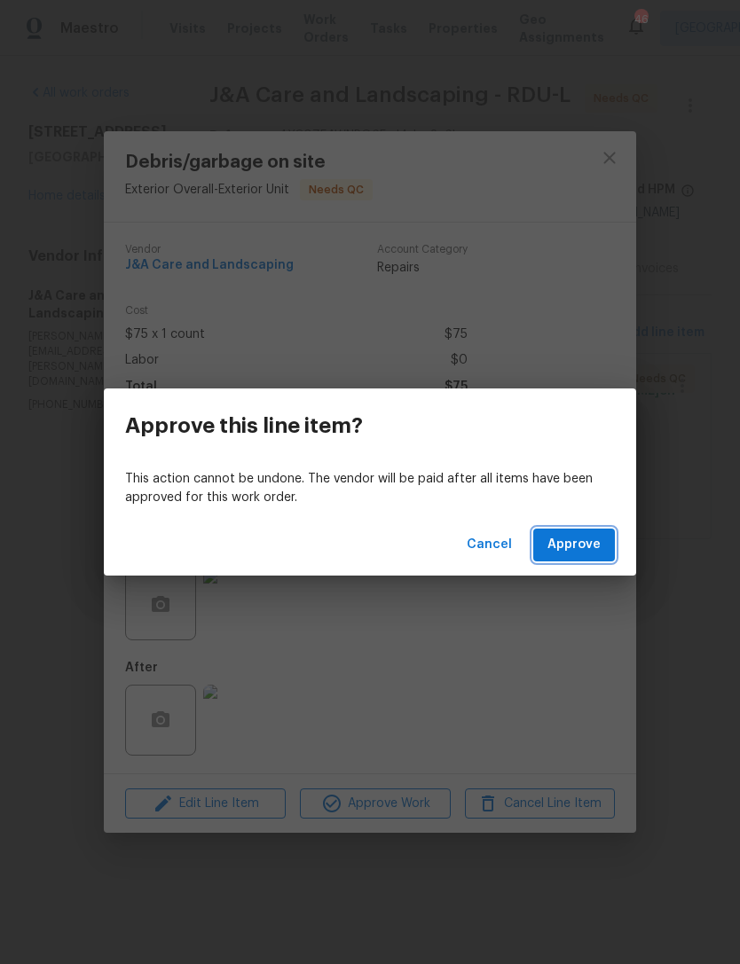
click at [590, 551] on span "Approve" at bounding box center [573, 545] width 53 height 22
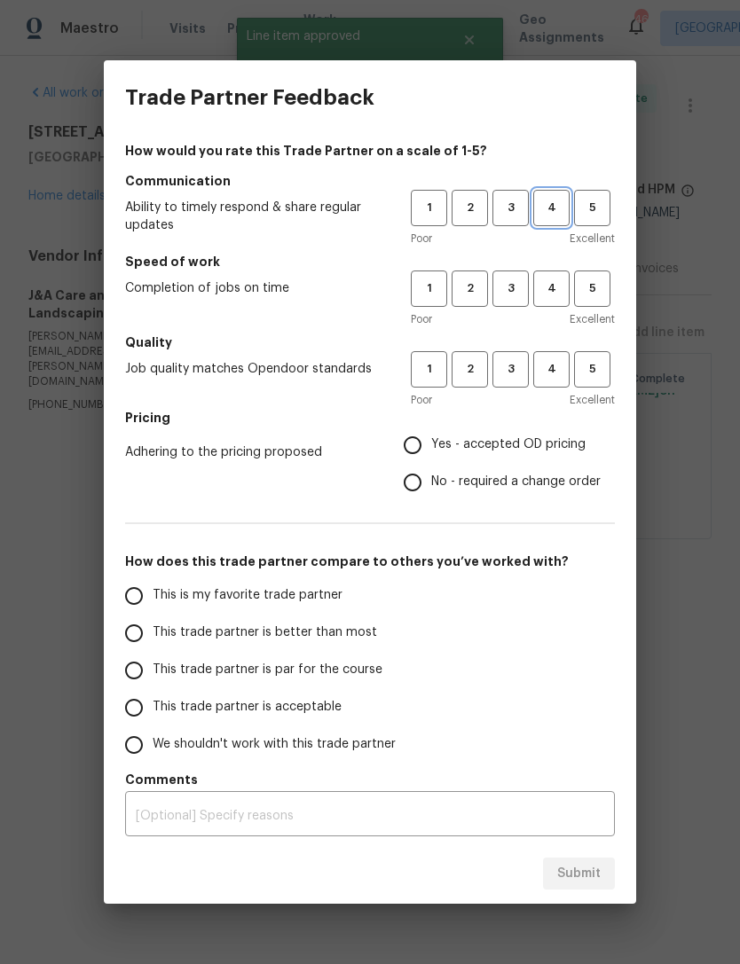
click at [549, 214] on span "4" at bounding box center [551, 208] width 33 height 20
click at [550, 294] on span "4" at bounding box center [551, 289] width 33 height 20
click at [552, 369] on span "4" at bounding box center [551, 369] width 33 height 20
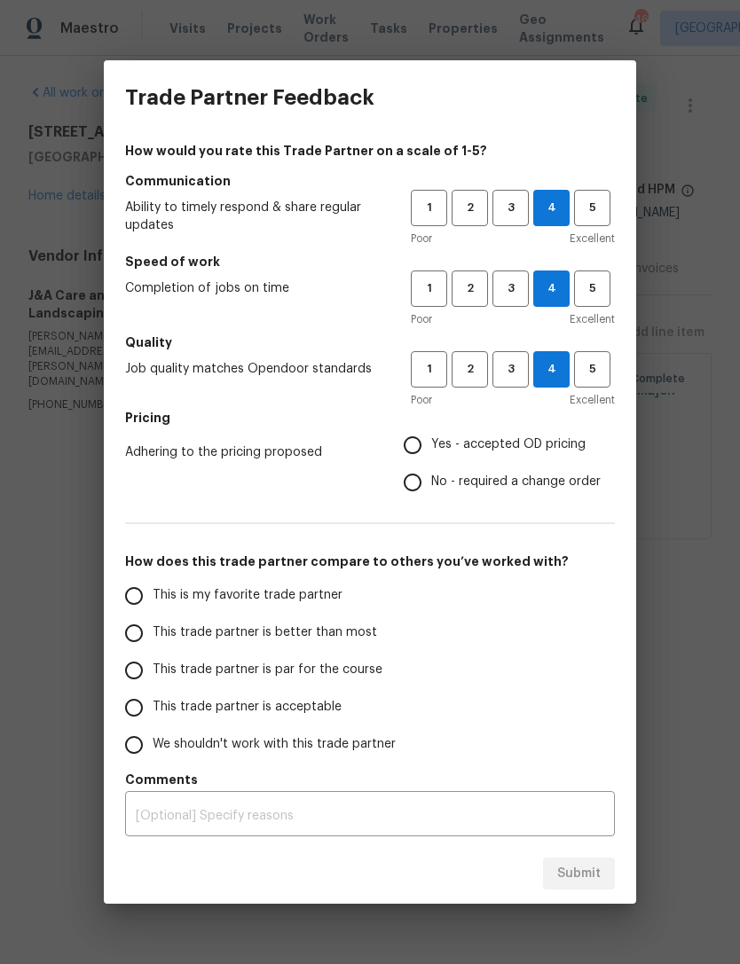
click at [547, 446] on span "Yes - accepted OD pricing" at bounding box center [508, 445] width 154 height 19
click at [431, 446] on input "Yes - accepted OD pricing" at bounding box center [412, 445] width 37 height 37
radio input "true"
click at [117, 631] on input "This trade partner is better than most" at bounding box center [133, 633] width 37 height 37
click at [590, 881] on span "Submit" at bounding box center [578, 874] width 43 height 22
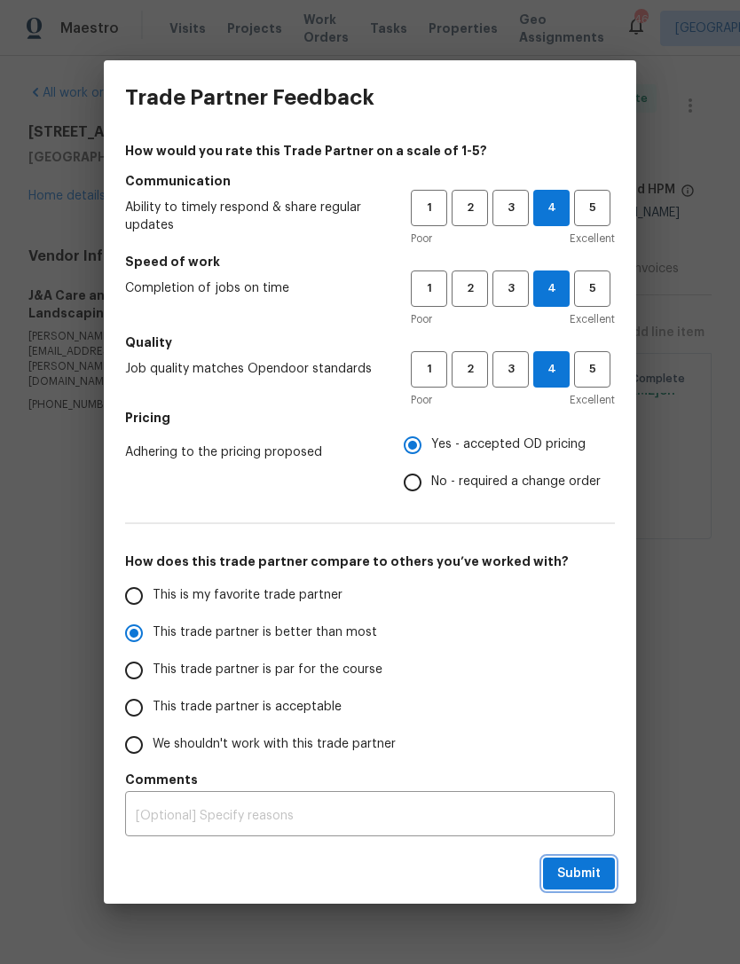
radio input "true"
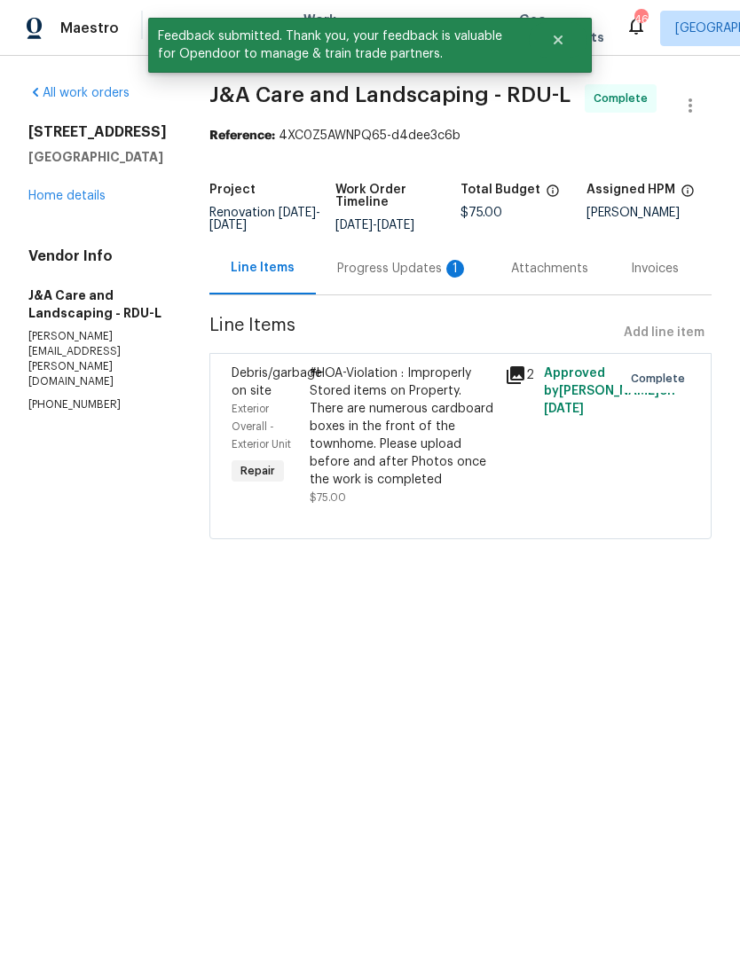
click at [43, 201] on link "Home details" at bounding box center [66, 196] width 77 height 12
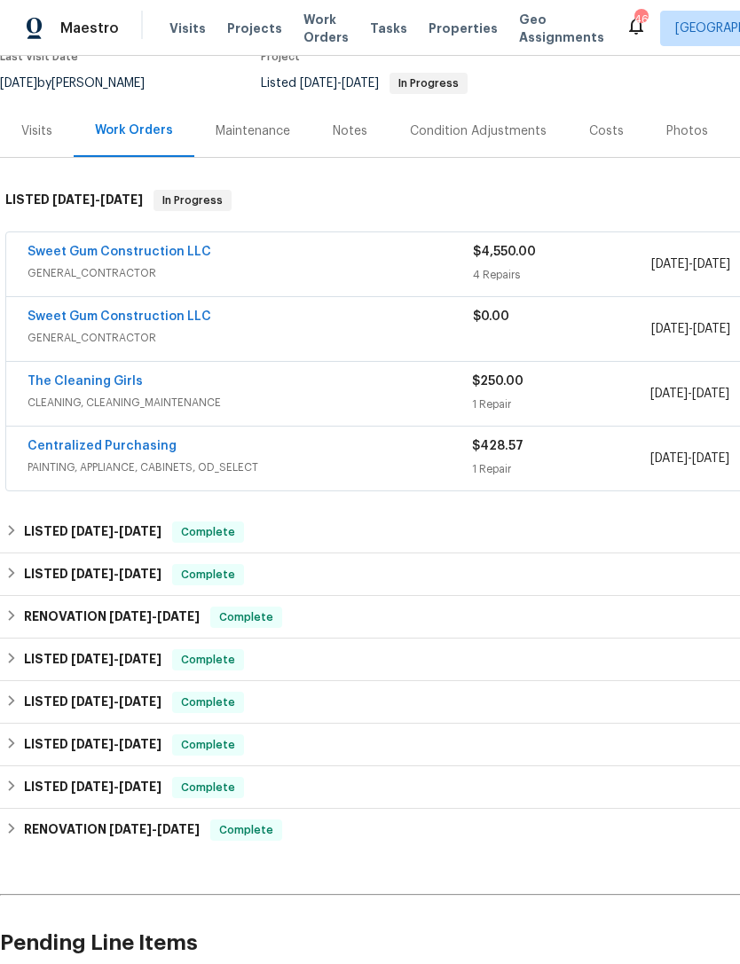
scroll to position [163, 0]
click at [63, 323] on link "Sweet Gum Construction LLC" at bounding box center [120, 317] width 184 height 12
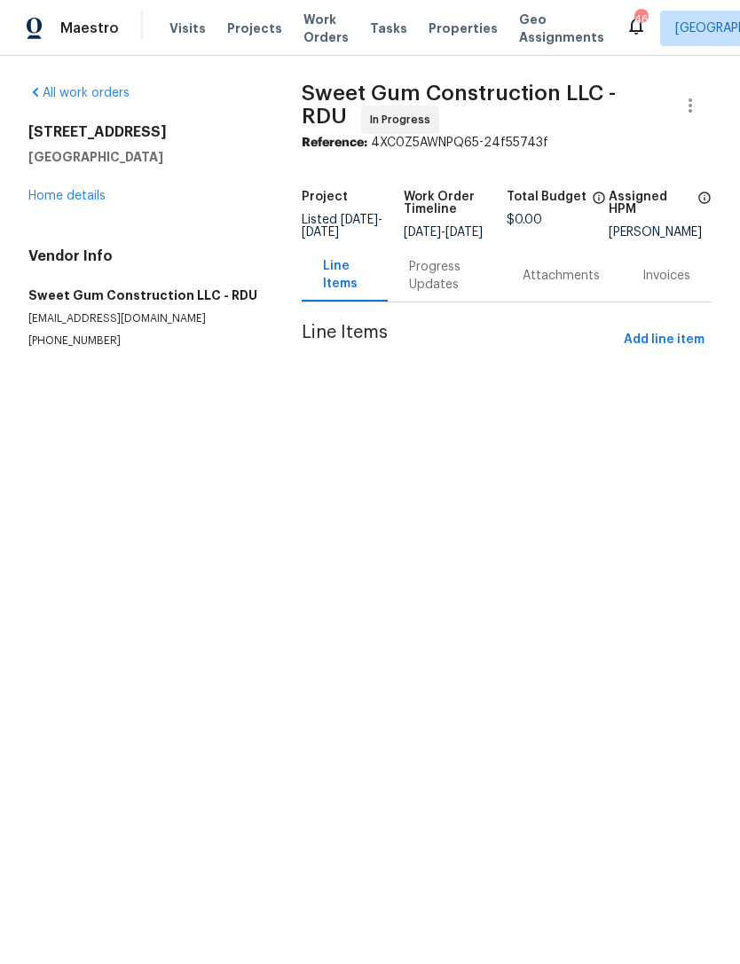
click at [51, 193] on link "Home details" at bounding box center [66, 196] width 77 height 12
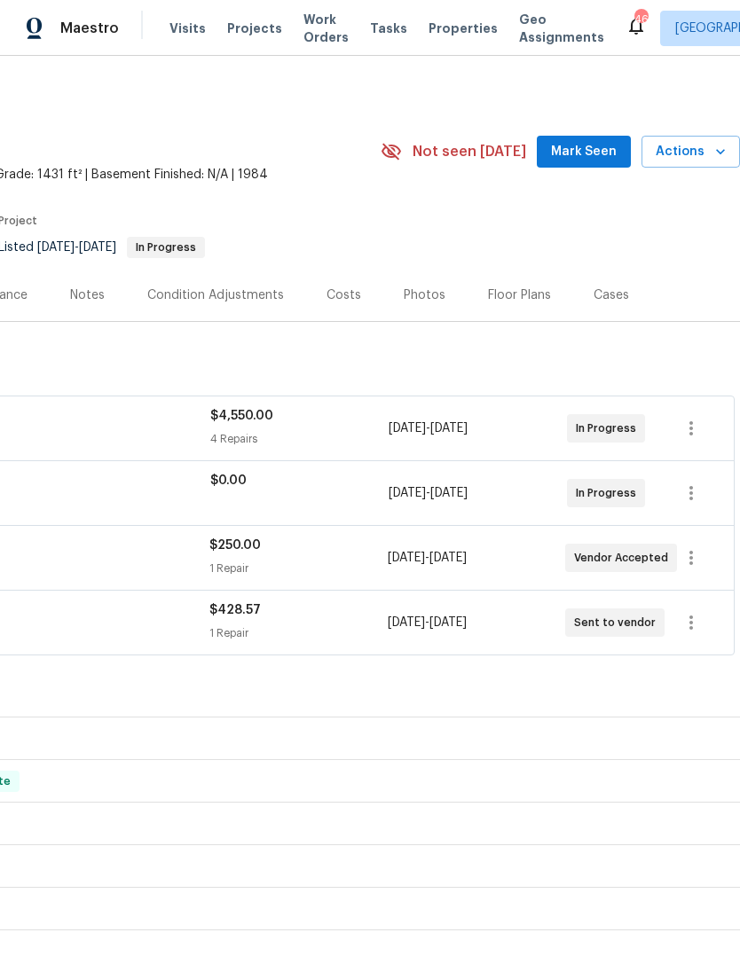
scroll to position [0, 263]
click at [699, 497] on icon "button" at bounding box center [690, 493] width 21 height 21
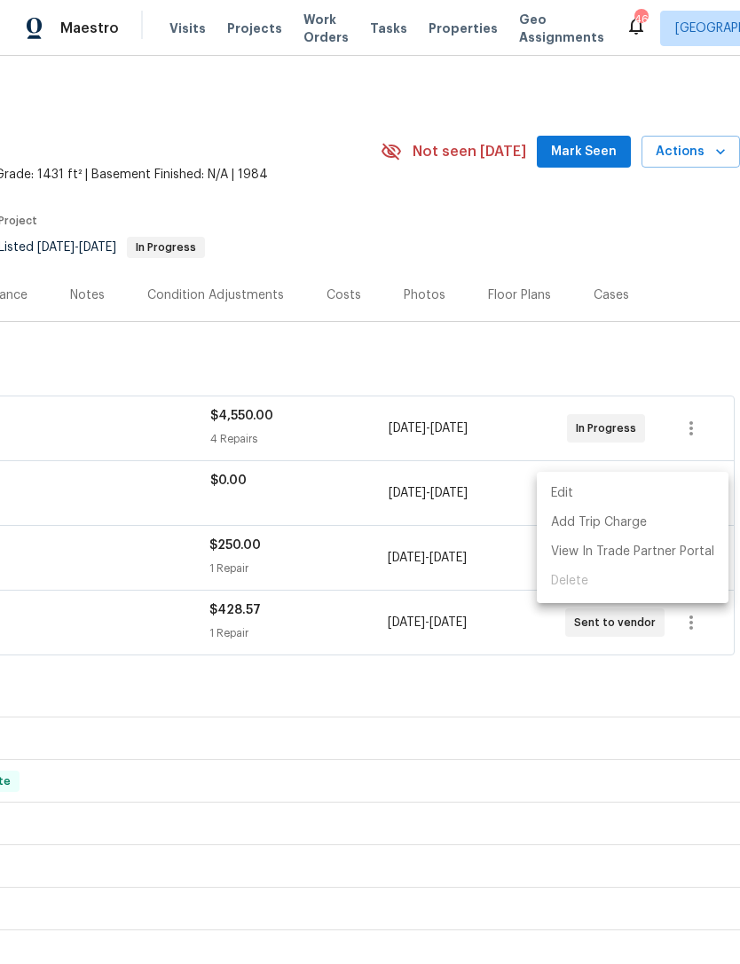
click at [601, 666] on div at bounding box center [370, 482] width 740 height 964
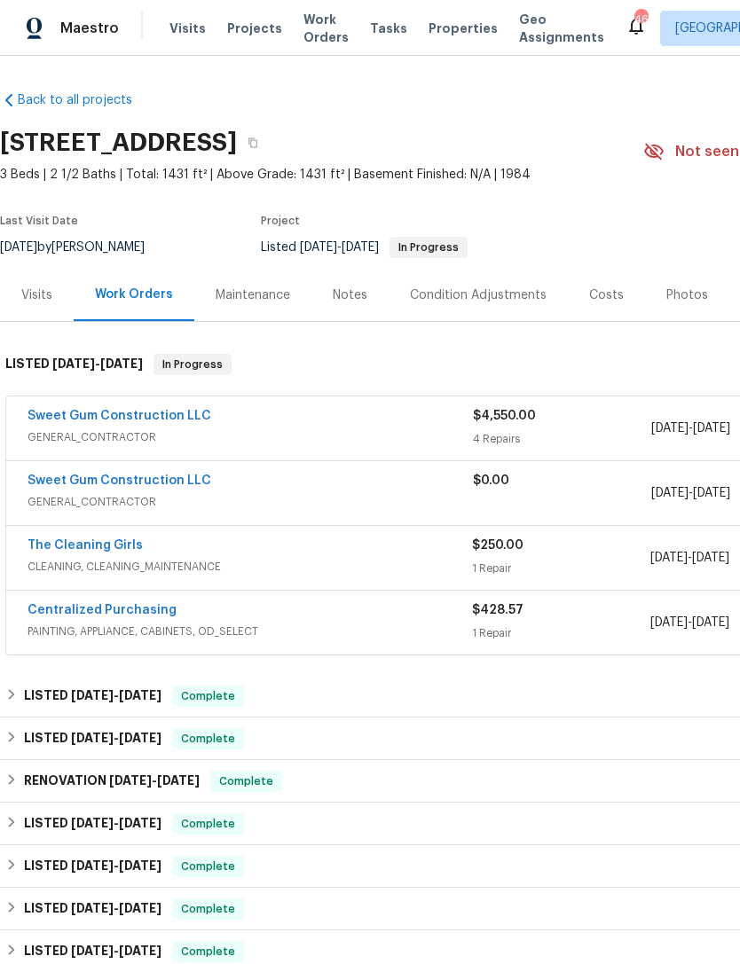
scroll to position [0, 0]
click at [57, 479] on link "Sweet Gum Construction LLC" at bounding box center [120, 481] width 184 height 12
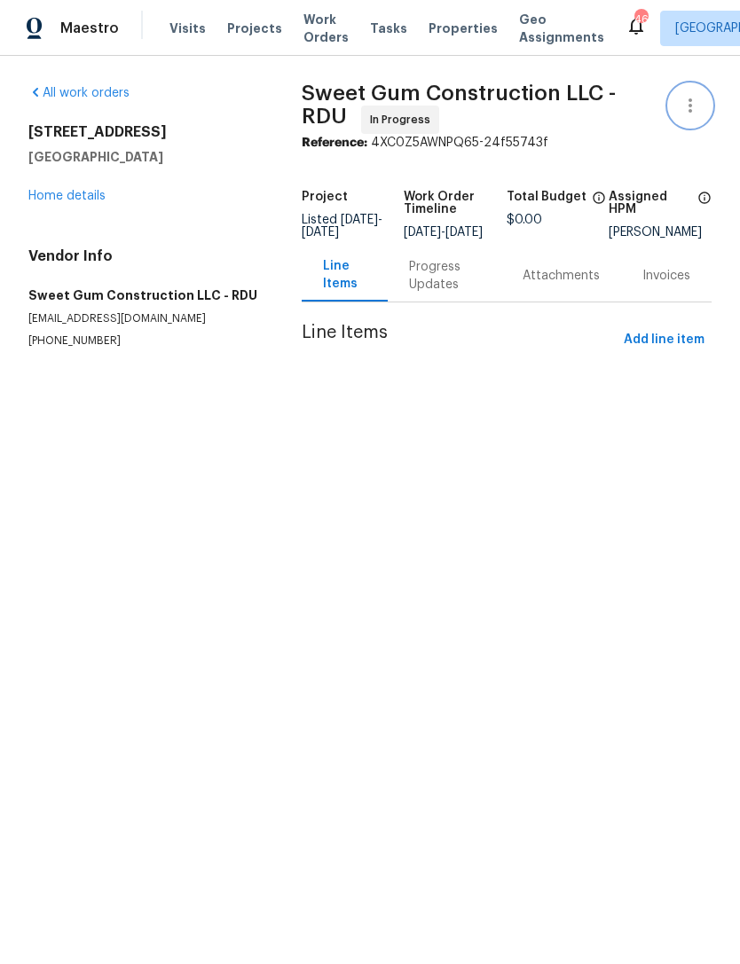
click at [690, 99] on icon "button" at bounding box center [690, 105] width 4 height 14
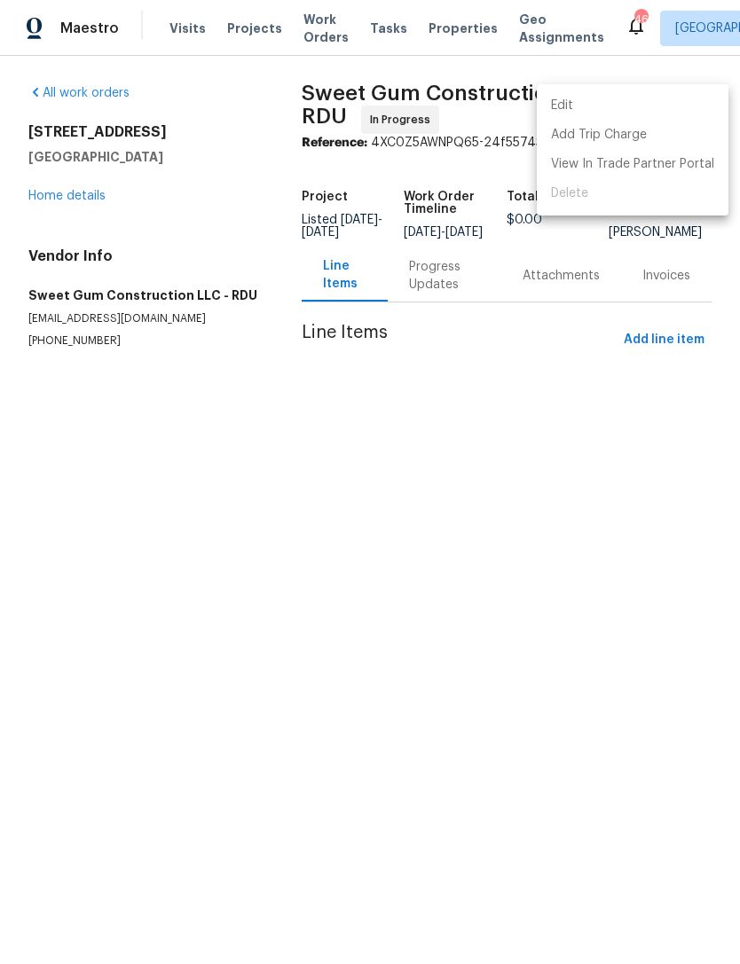
click at [53, 90] on div at bounding box center [370, 482] width 740 height 964
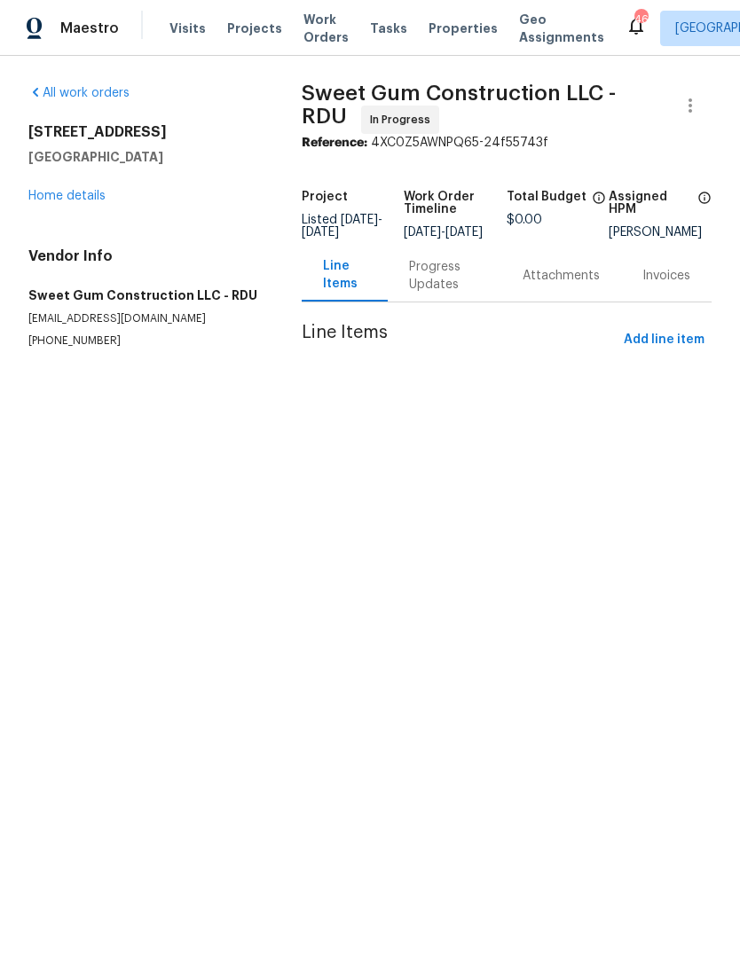
click at [65, 90] on link "All work orders" at bounding box center [78, 93] width 101 height 12
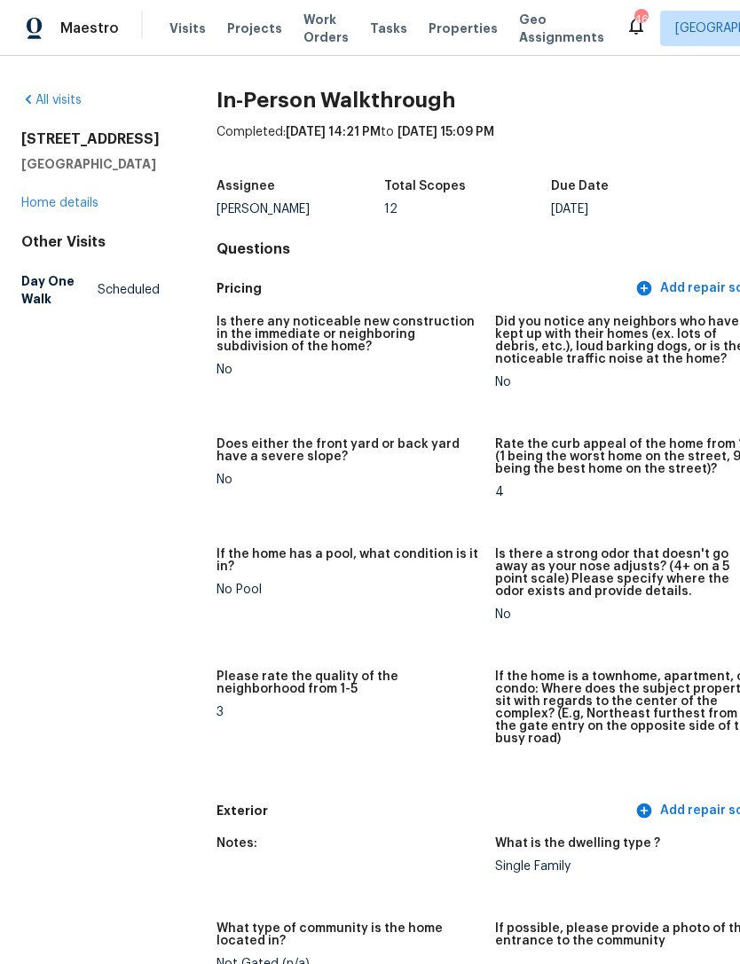
click at [67, 209] on link "Home details" at bounding box center [59, 203] width 77 height 12
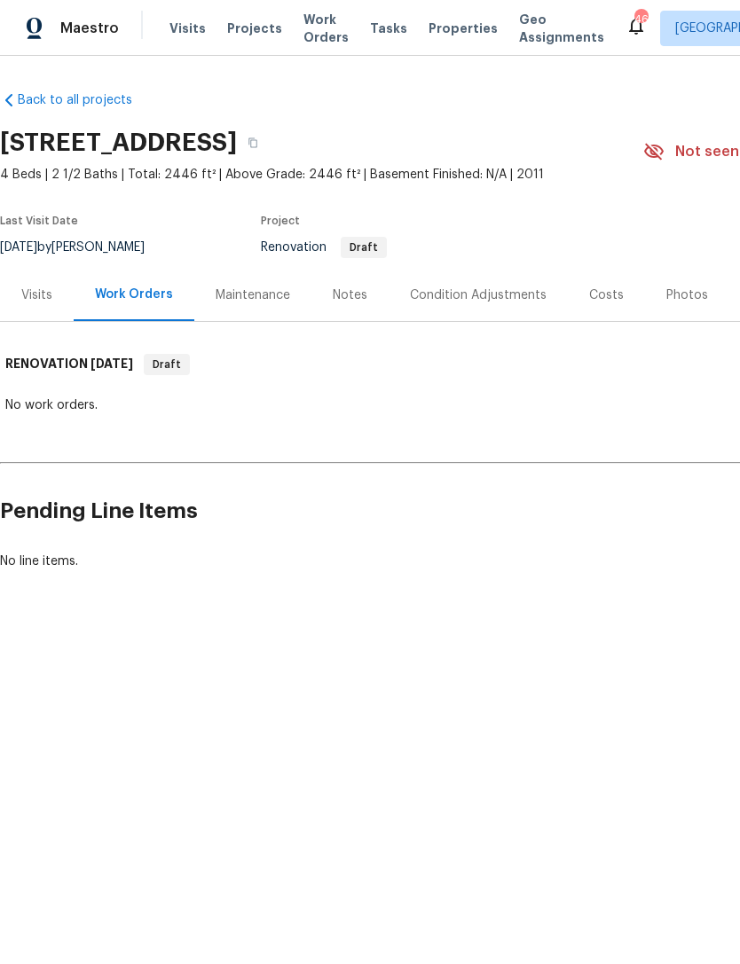
click at [428, 36] on span "Properties" at bounding box center [462, 29] width 69 height 18
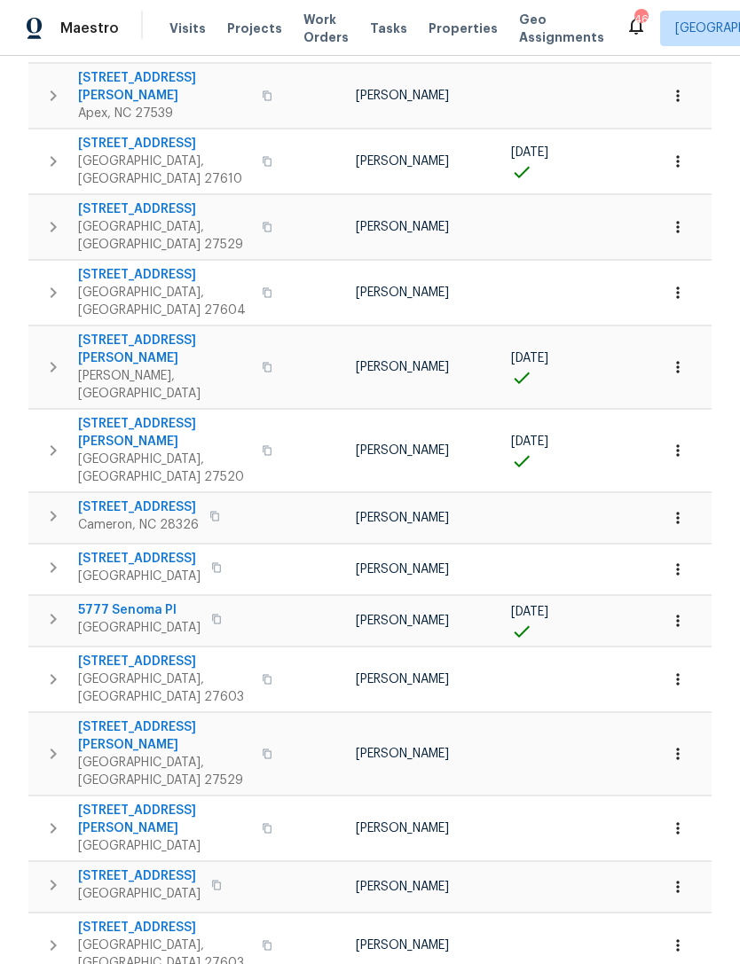
scroll to position [704, 0]
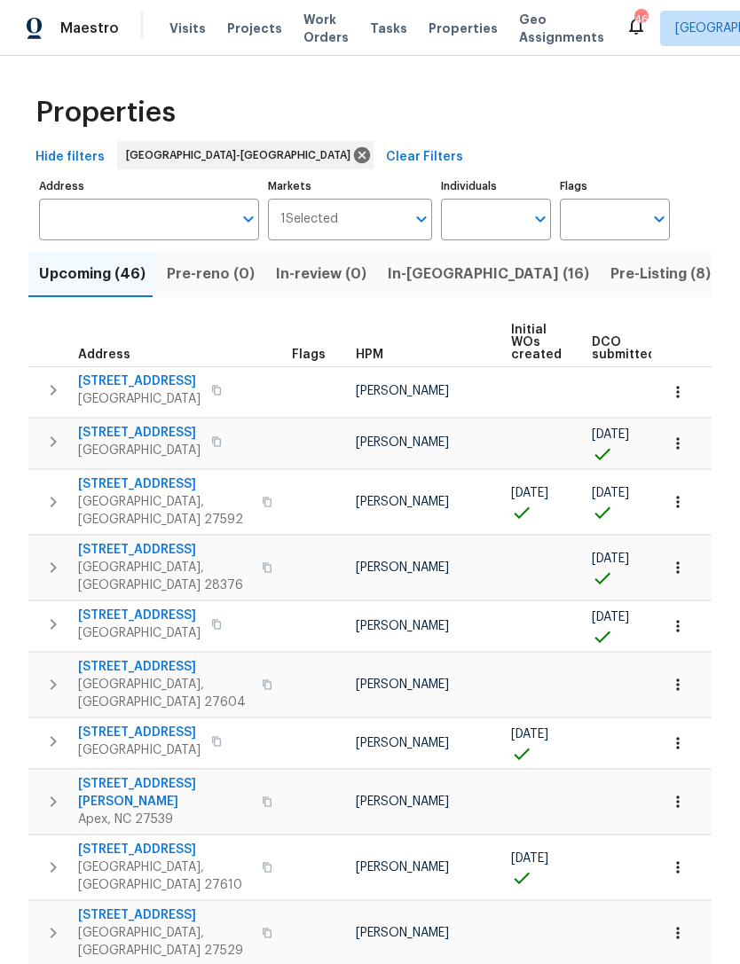
scroll to position [0, 0]
click at [523, 199] on input "Individuals" at bounding box center [482, 220] width 83 height 42
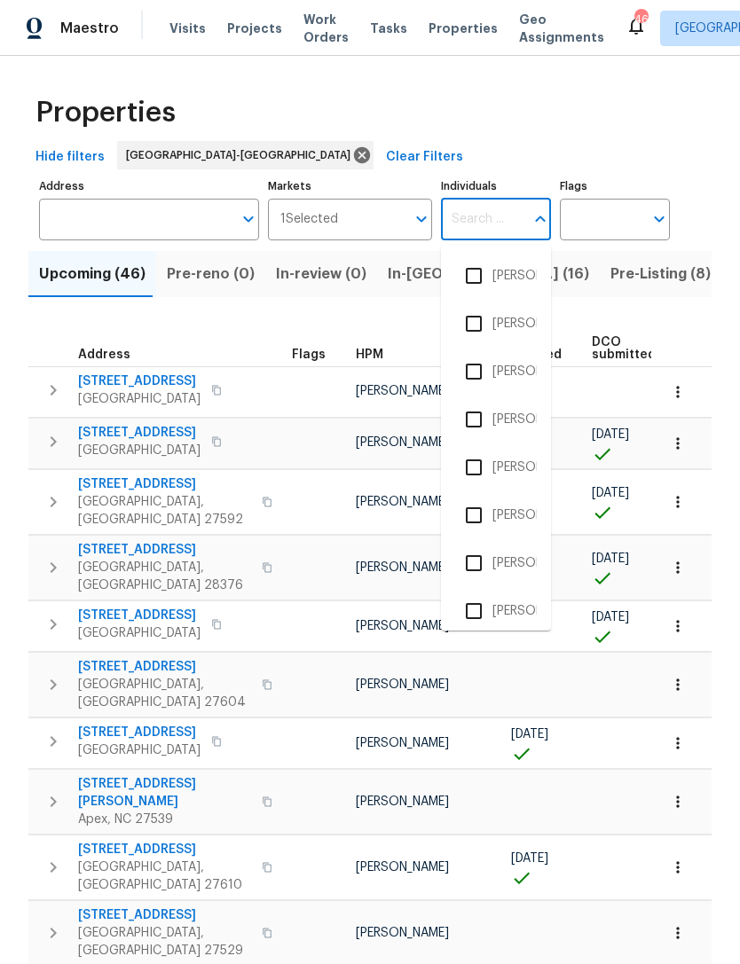
type input "l"
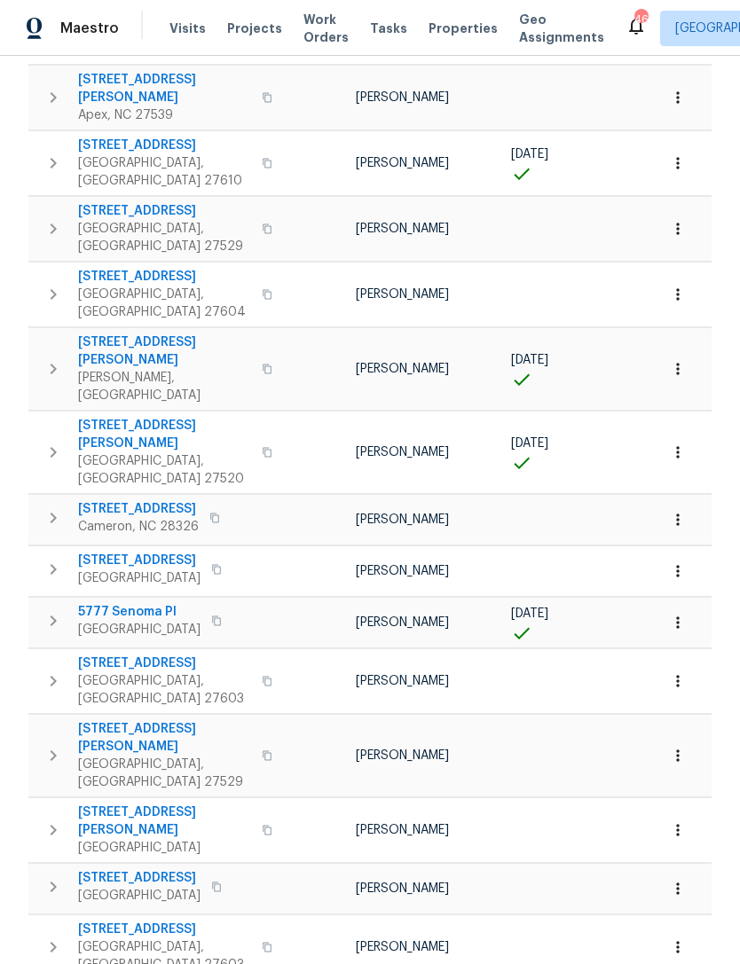
scroll to position [704, 0]
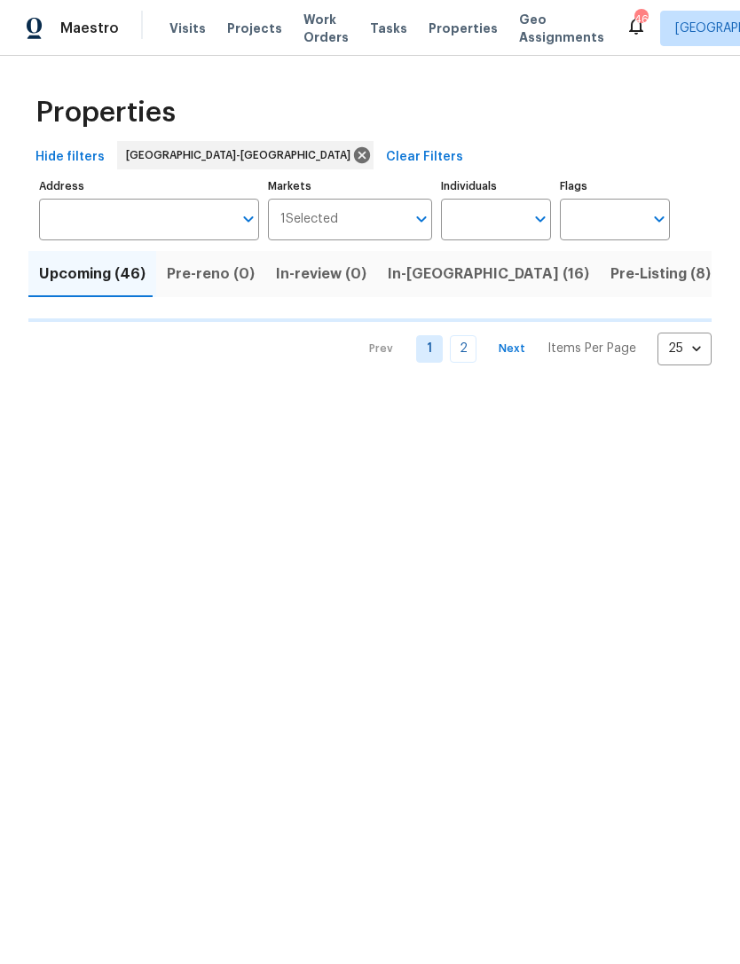
click at [501, 217] on input "Individuals" at bounding box center [482, 220] width 83 height 42
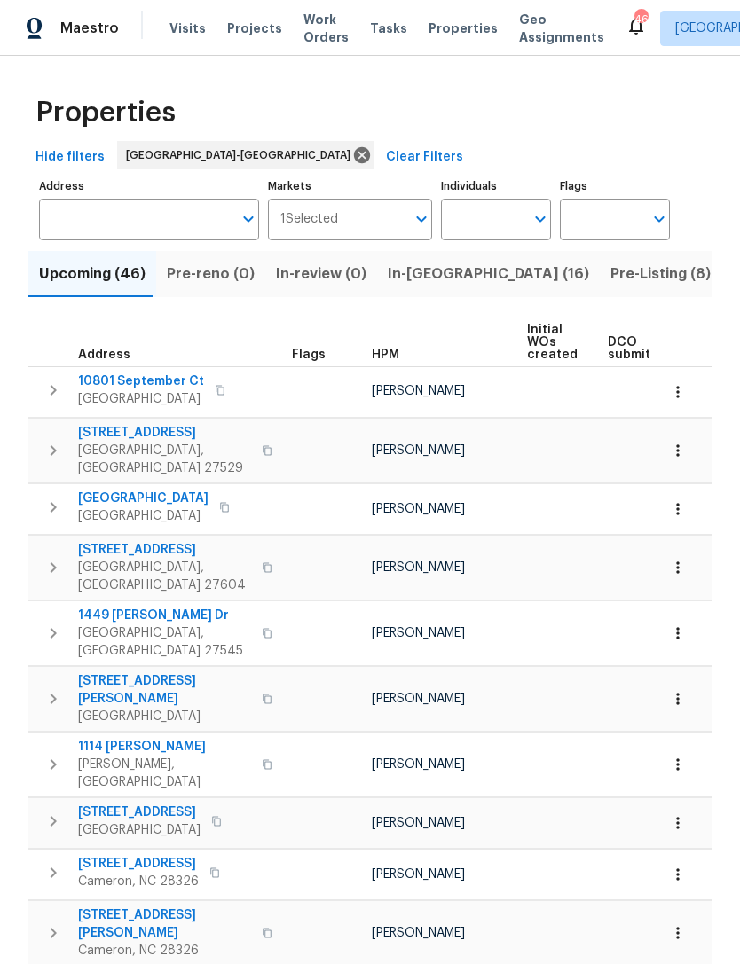
click at [492, 213] on input "Individuals" at bounding box center [482, 220] width 83 height 42
type input "k"
type input "Lee privette"
click at [501, 281] on li "[PERSON_NAME]" at bounding box center [496, 275] width 82 height 37
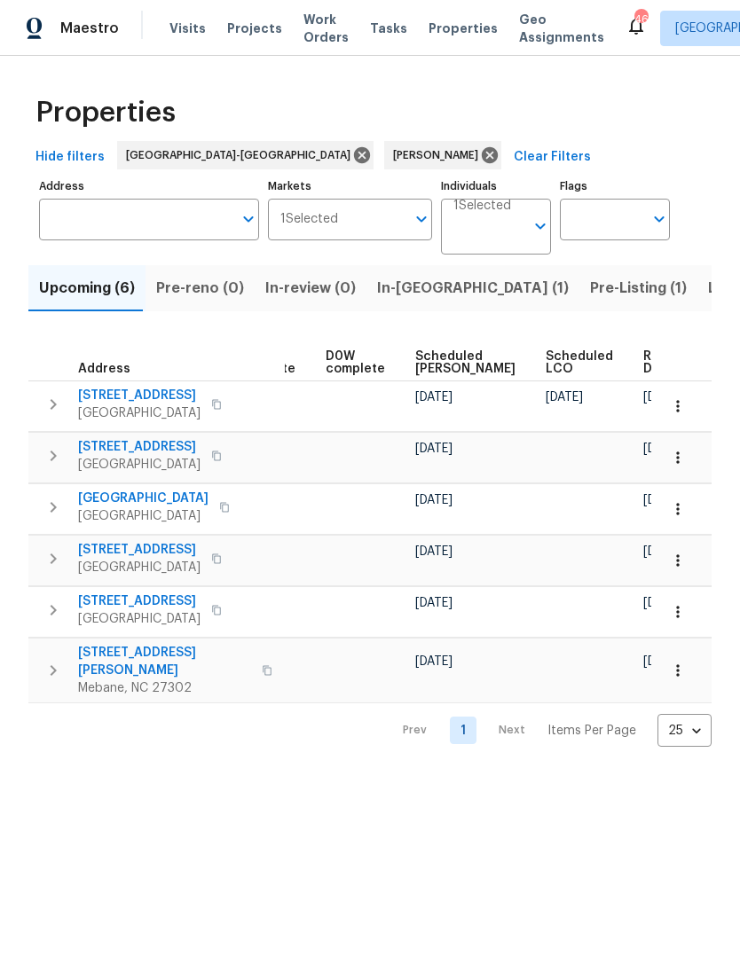
scroll to position [0, 465]
click at [150, 415] on icon at bounding box center [153, 416] width 21 height 21
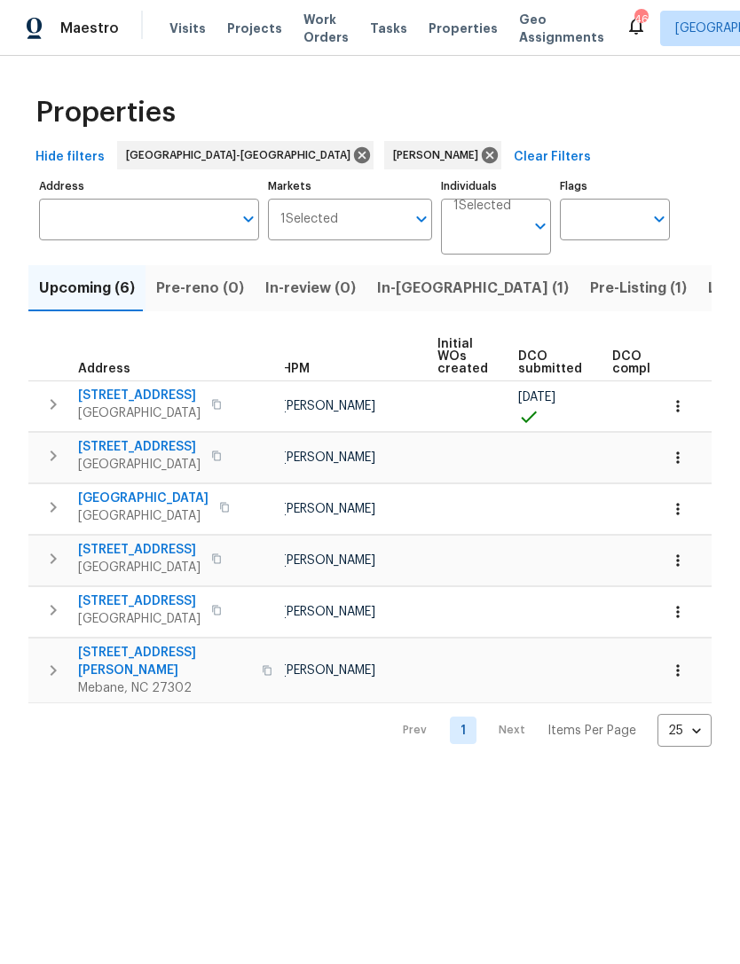
scroll to position [0, 54]
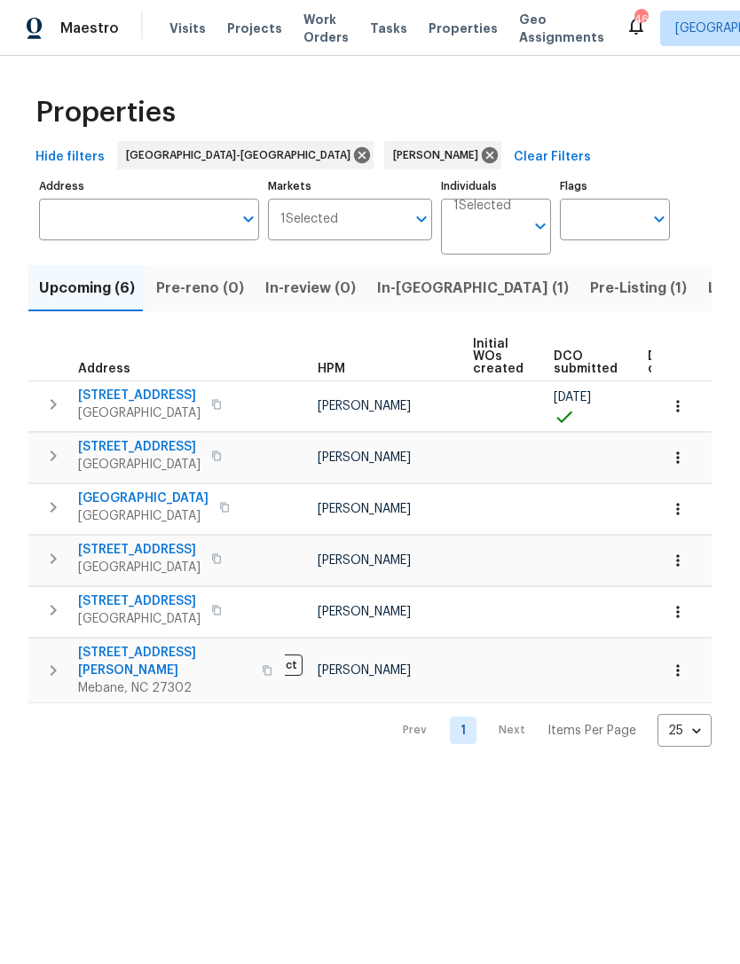
click at [78, 389] on span "1217 Golden Eagle Dr" at bounding box center [139, 396] width 122 height 18
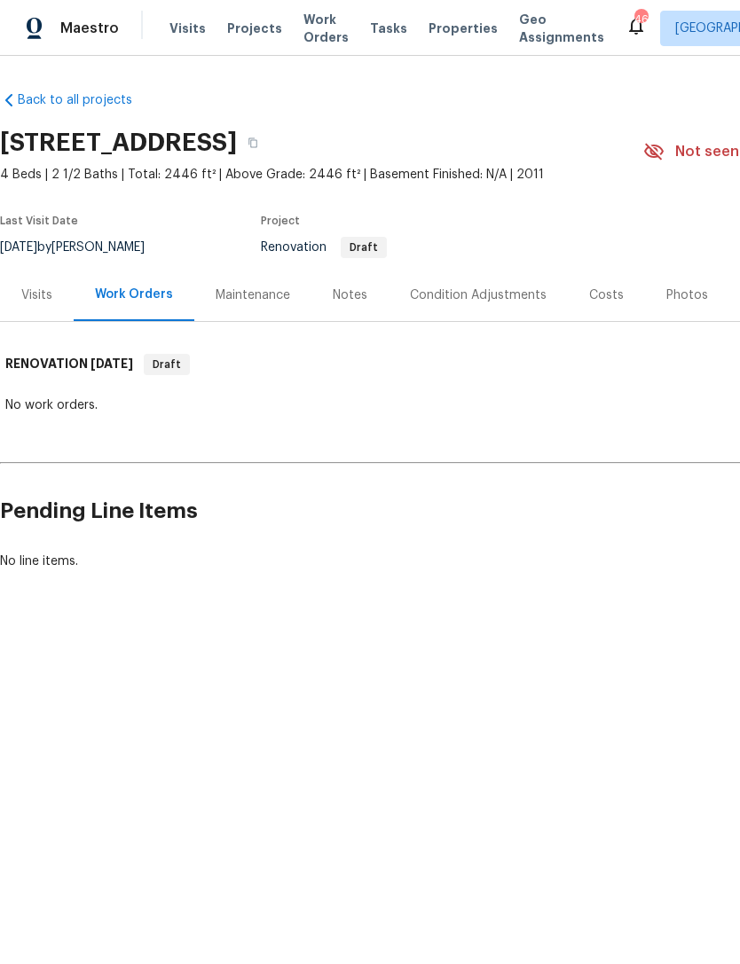
click at [350, 303] on div "Notes" at bounding box center [350, 296] width 35 height 18
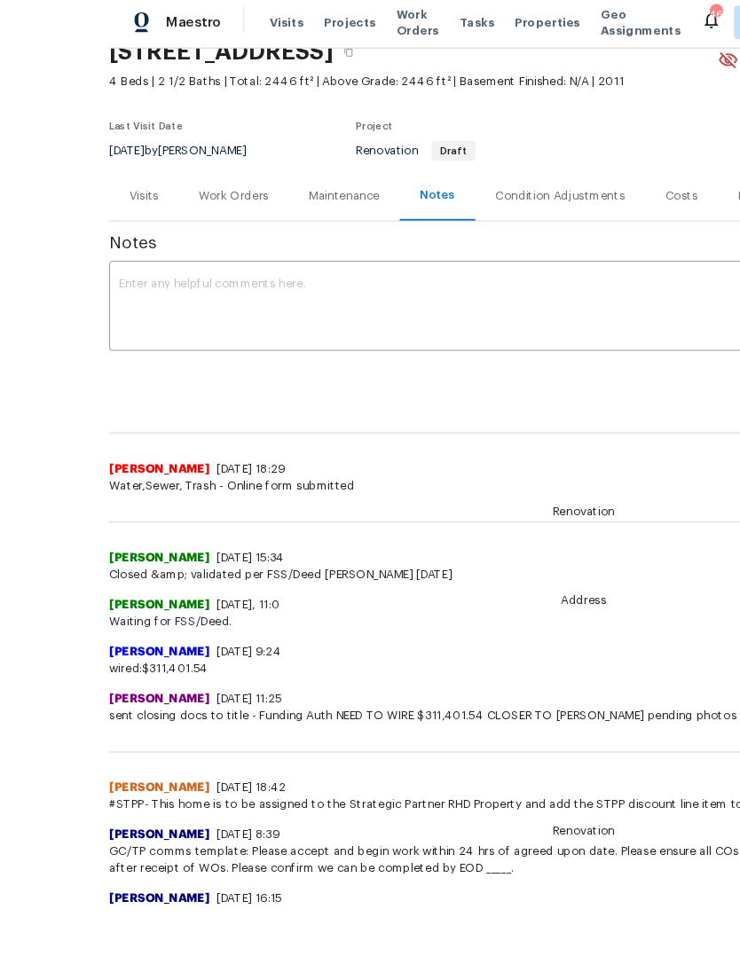
scroll to position [39, 0]
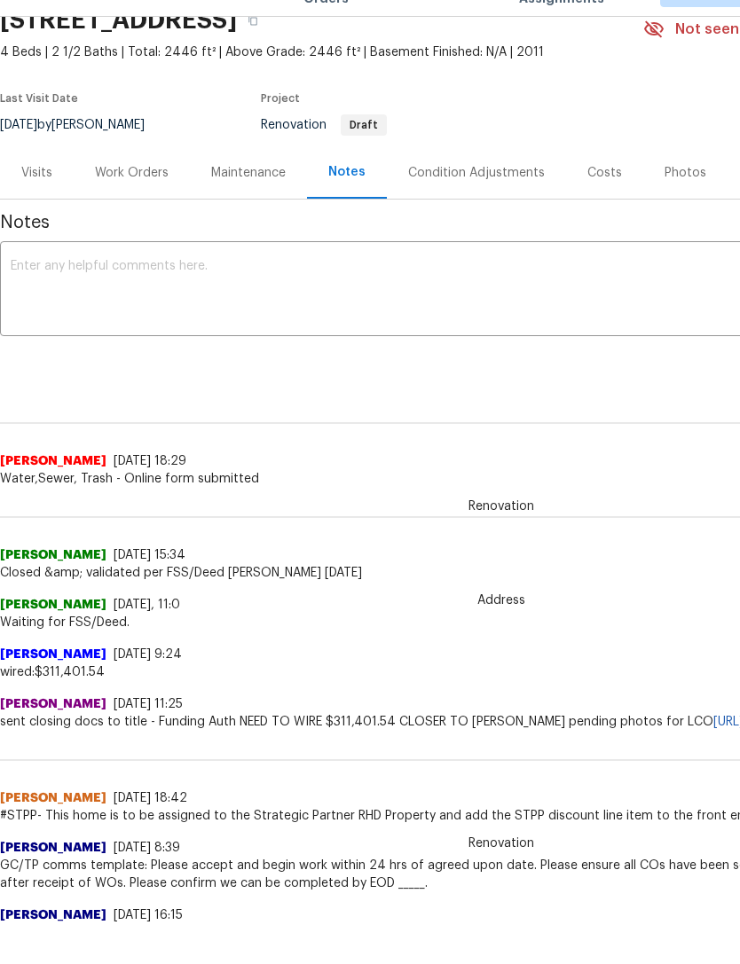
click at [677, 179] on div "Photos" at bounding box center [685, 173] width 42 height 18
